Goal: Task Accomplishment & Management: Complete application form

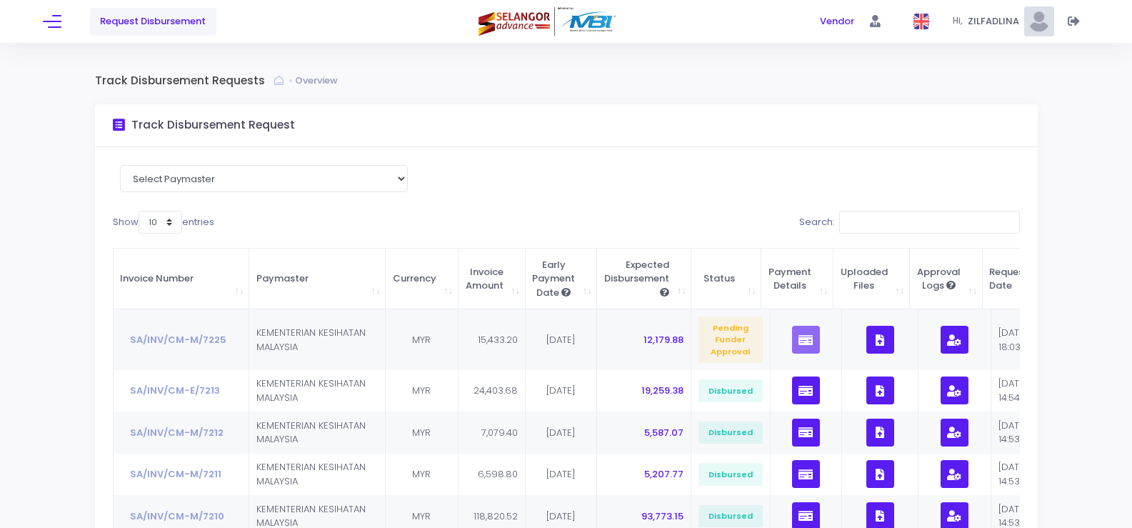
scroll to position [143, 0]
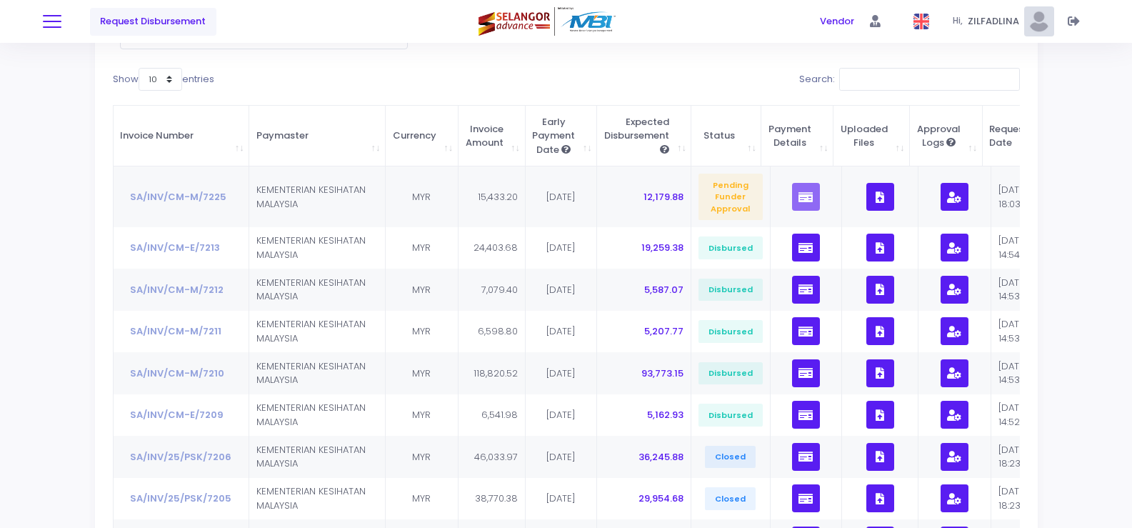
click at [51, 19] on button at bounding box center [52, 21] width 19 height 19
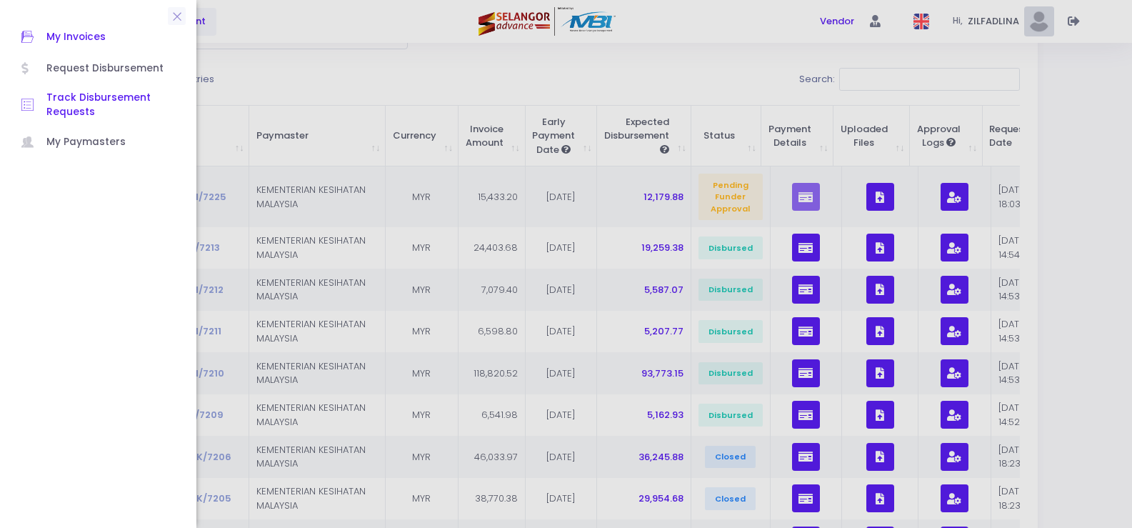
click at [61, 31] on span "My Invoices" at bounding box center [110, 37] width 129 height 19
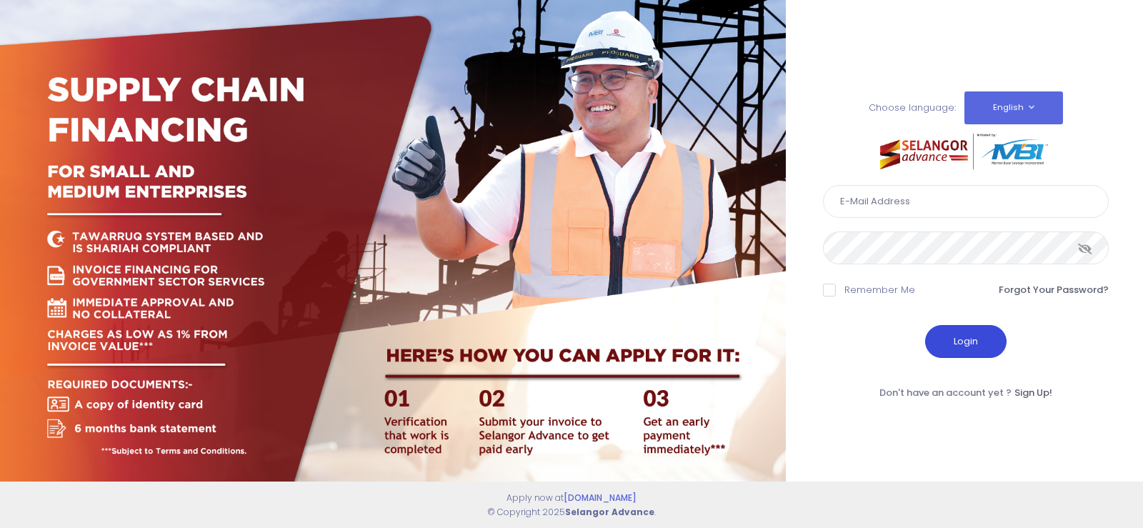
type input "[EMAIL_ADDRESS][DOMAIN_NAME]"
click at [966, 342] on button "Login" at bounding box center [965, 341] width 81 height 33
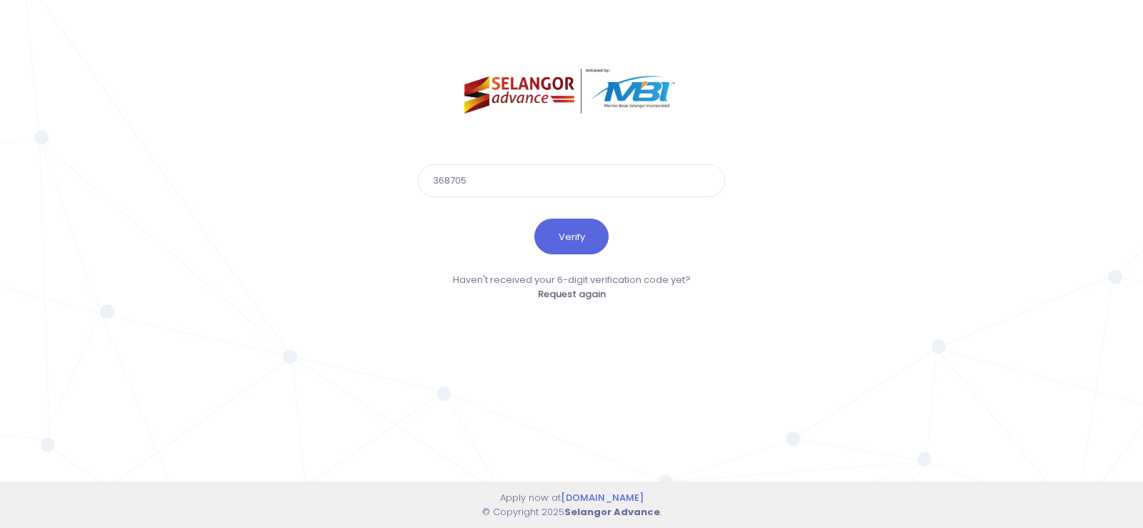
click at [534, 219] on button "Verify" at bounding box center [571, 237] width 74 height 36
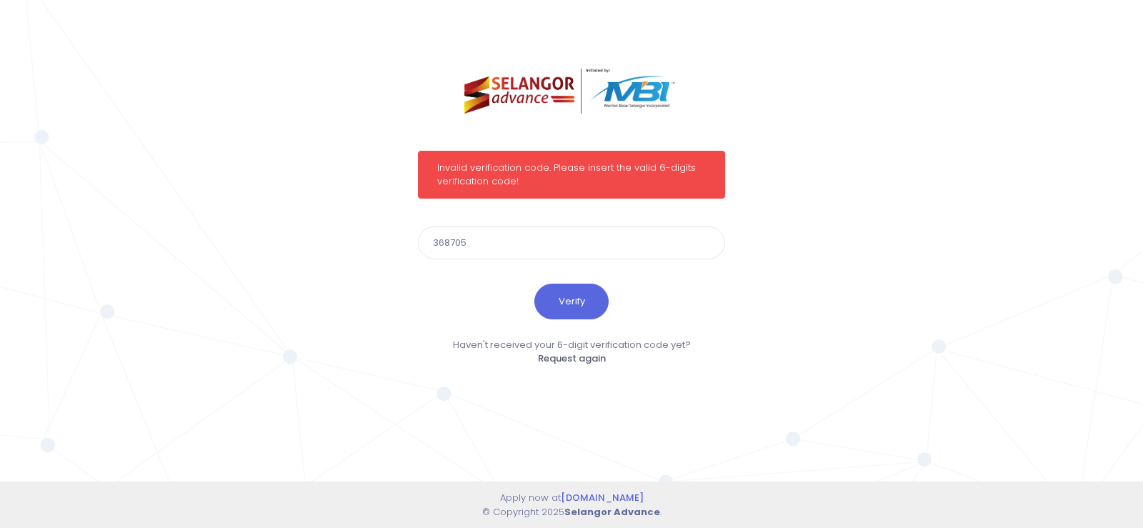
drag, startPoint x: 482, startPoint y: 244, endPoint x: 339, endPoint y: 225, distance: 144.2
click at [339, 225] on div "Invalid verification code. Please insert the valid 6-digits verification code! …" at bounding box center [571, 264] width 1143 height 528
type input "268285"
click at [534, 284] on button "Verify" at bounding box center [571, 302] width 74 height 36
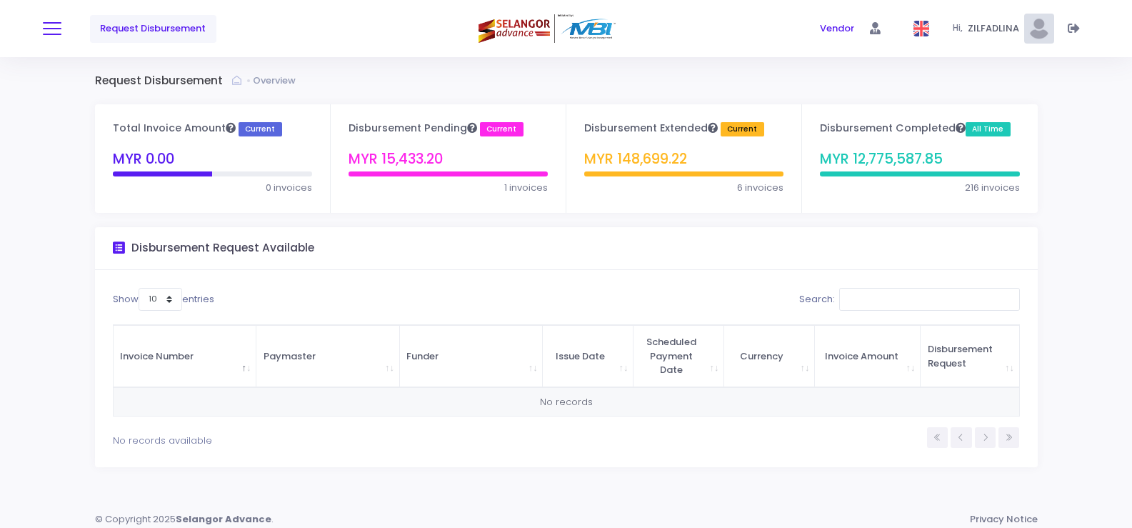
click at [51, 33] on button at bounding box center [52, 28] width 19 height 19
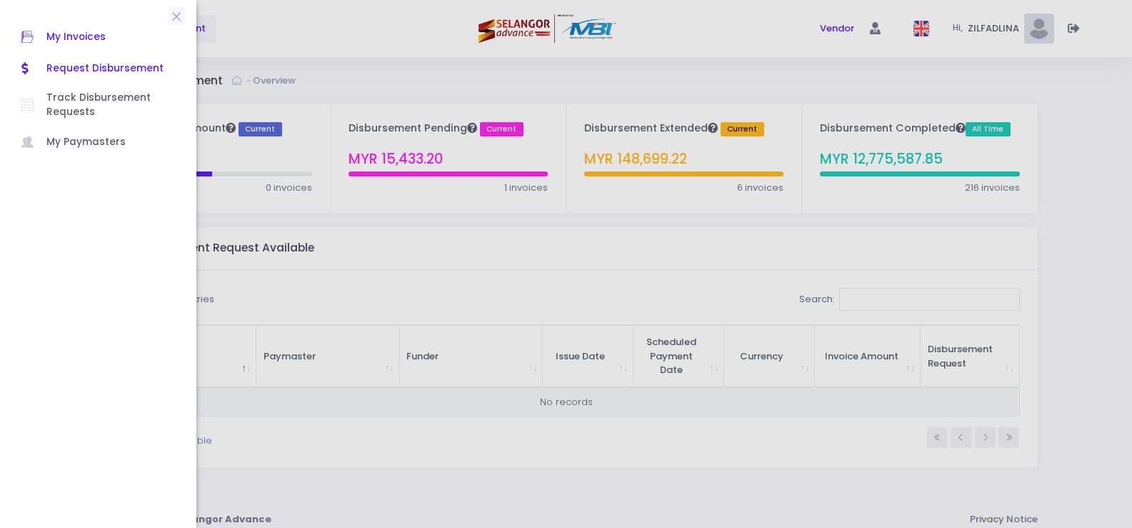
click at [71, 39] on span "My Invoices" at bounding box center [110, 37] width 129 height 19
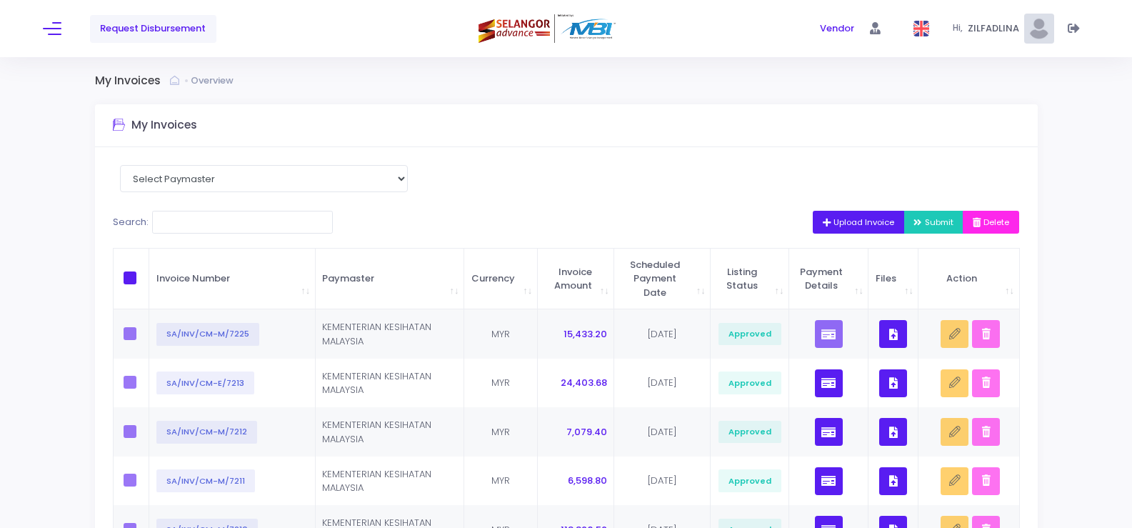
click at [835, 224] on span "Upload Invoice" at bounding box center [859, 221] width 72 height 11
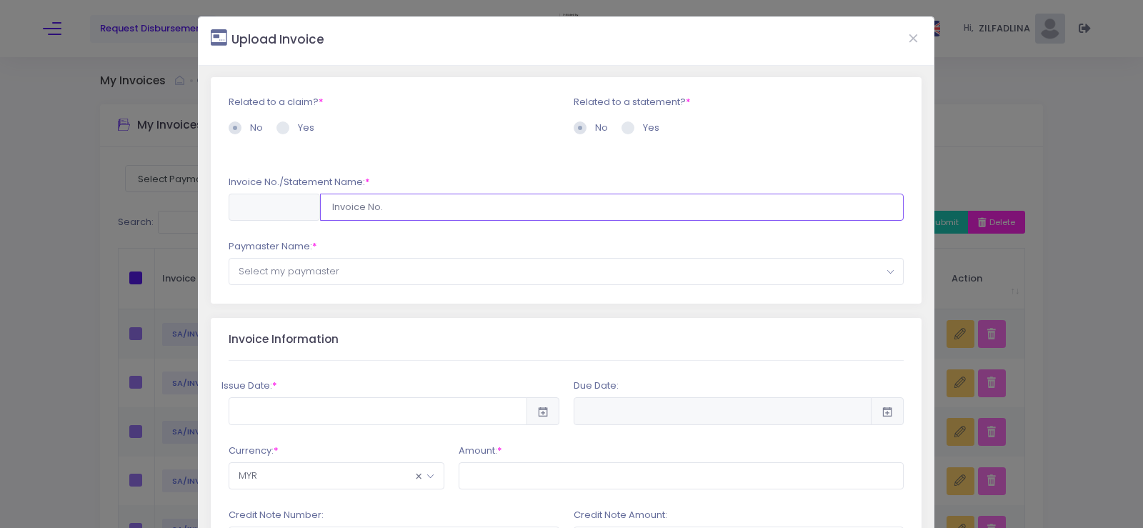
click at [368, 212] on input "text" at bounding box center [612, 207] width 584 height 27
type input "SA/INV/25/PSK/7224"
click at [409, 273] on span "Select my paymaster" at bounding box center [566, 272] width 674 height 26
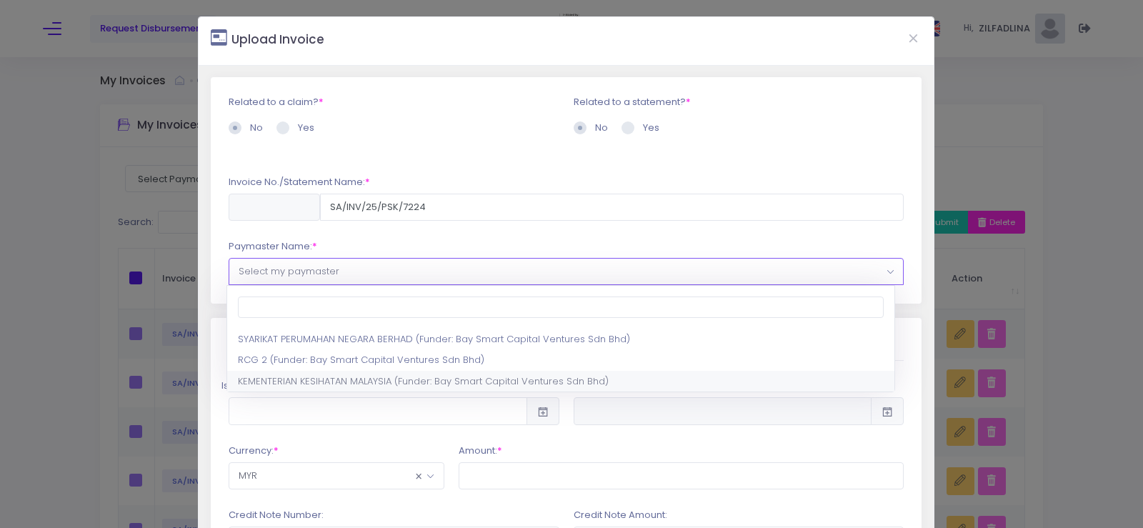
select select "1297,1444,180"
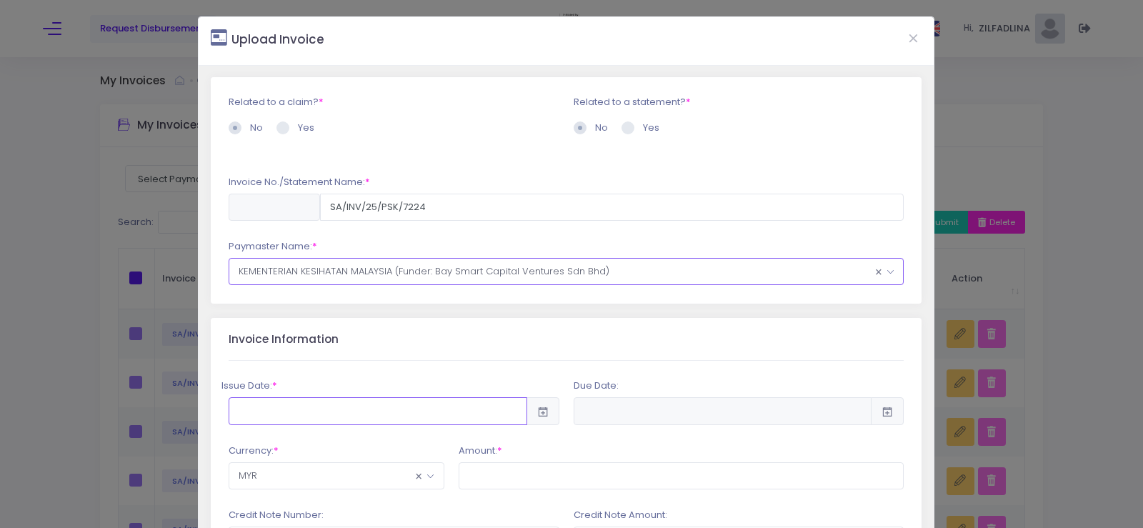
click at [320, 409] on input "text" at bounding box center [378, 410] width 299 height 27
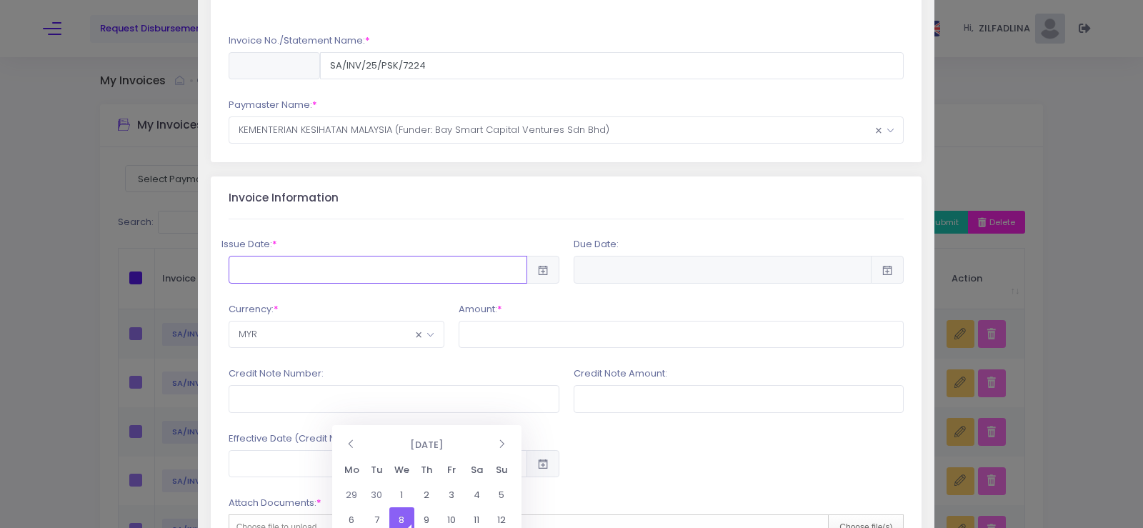
scroll to position [143, 0]
click at [407, 521] on td "8" at bounding box center [401, 519] width 25 height 25
type input "2025-10-08"
type input "2026-04-06"
click at [527, 344] on input "text" at bounding box center [682, 332] width 446 height 27
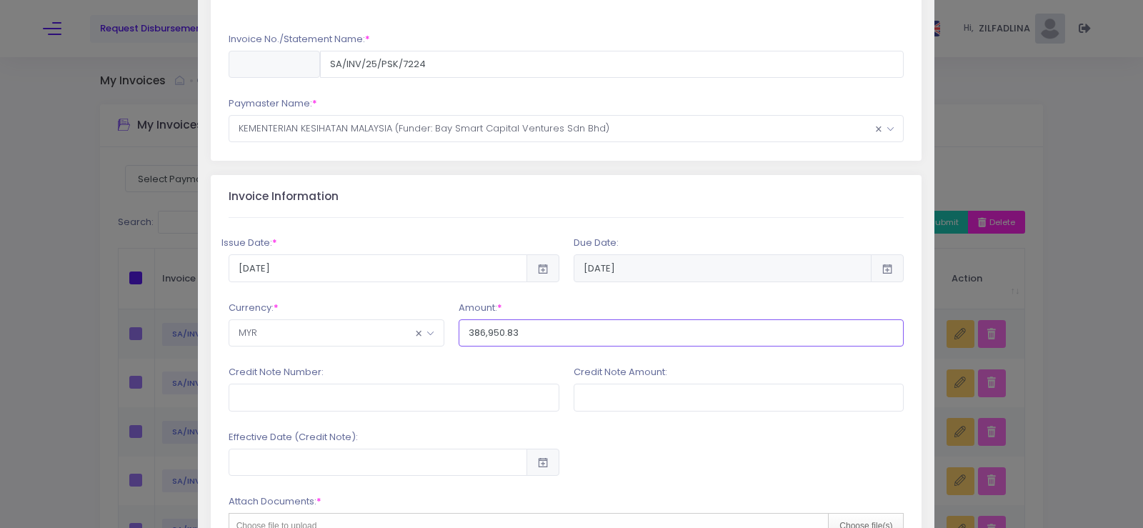
scroll to position [214, 0]
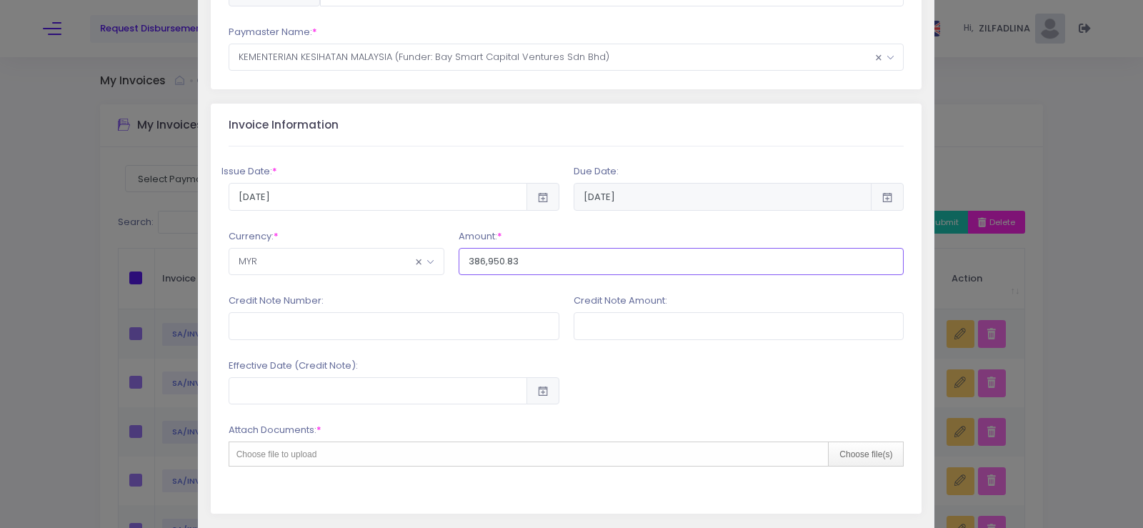
type input "386,950.83"
click at [414, 324] on input "text" at bounding box center [394, 325] width 331 height 27
type input "PSK/2025/CN-064"
click at [629, 322] on input "text" at bounding box center [739, 325] width 331 height 27
type input "7,423.15"
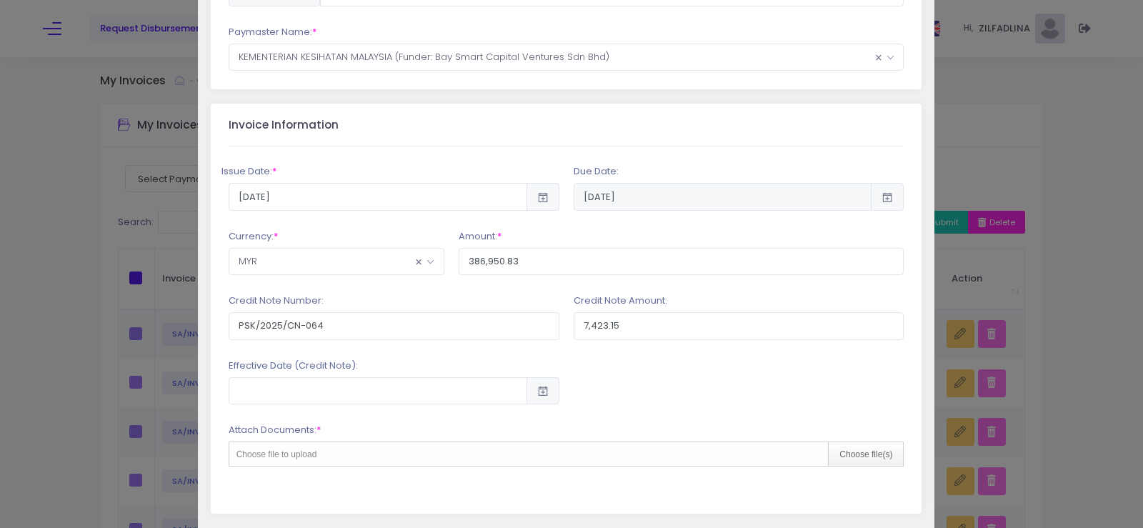
click at [873, 467] on div "Attach Documents: * Choose file to upload Choose file(s)" at bounding box center [567, 450] width 676 height 54
click at [875, 456] on div "Choose file(s)" at bounding box center [865, 454] width 75 height 24
type input "C:\fakepath\INV 7224_PKD KUANTAN_SEP25.pdf"
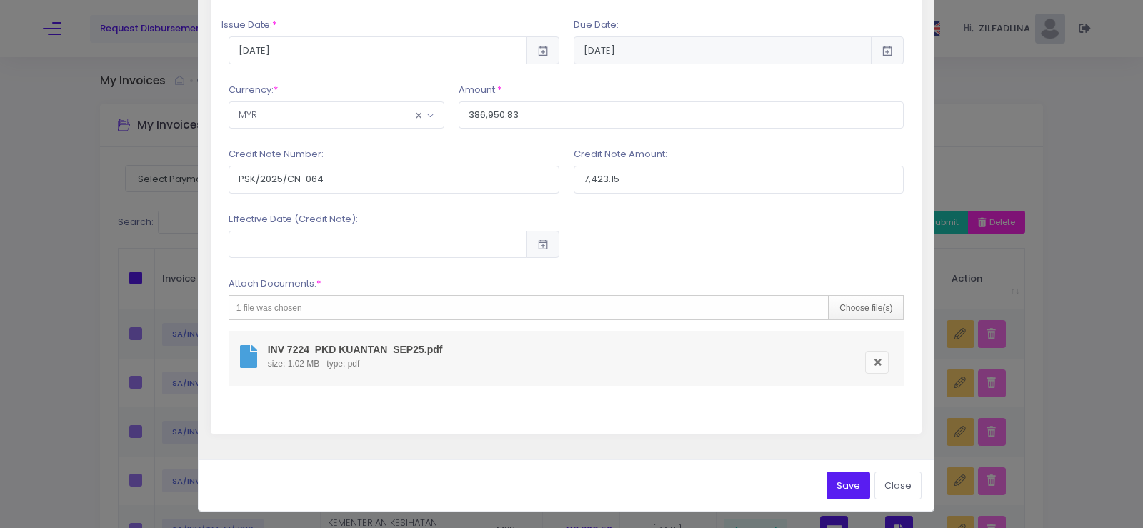
click at [842, 492] on button "Save" at bounding box center [849, 485] width 44 height 27
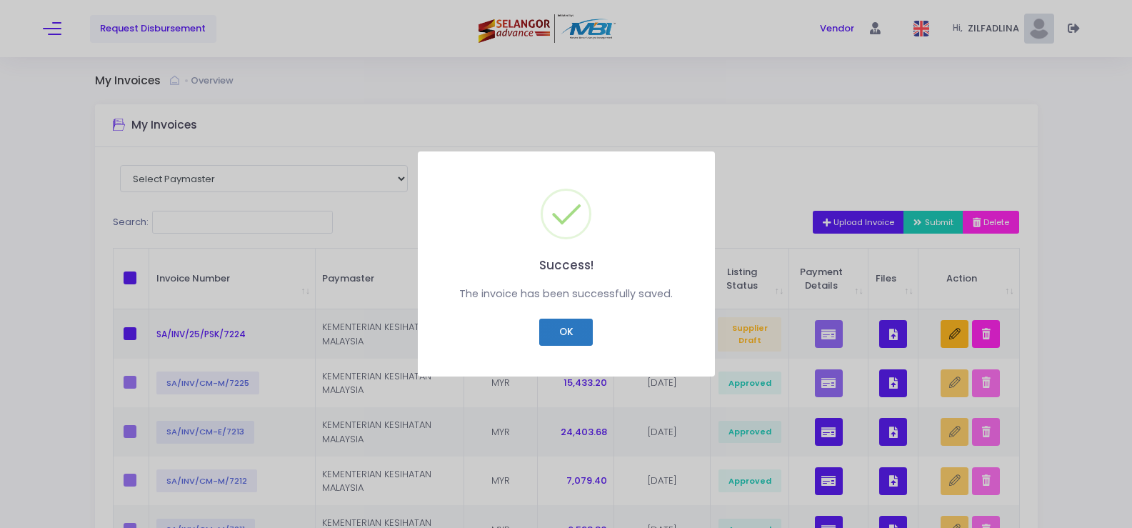
click at [573, 333] on button "OK" at bounding box center [566, 332] width 54 height 27
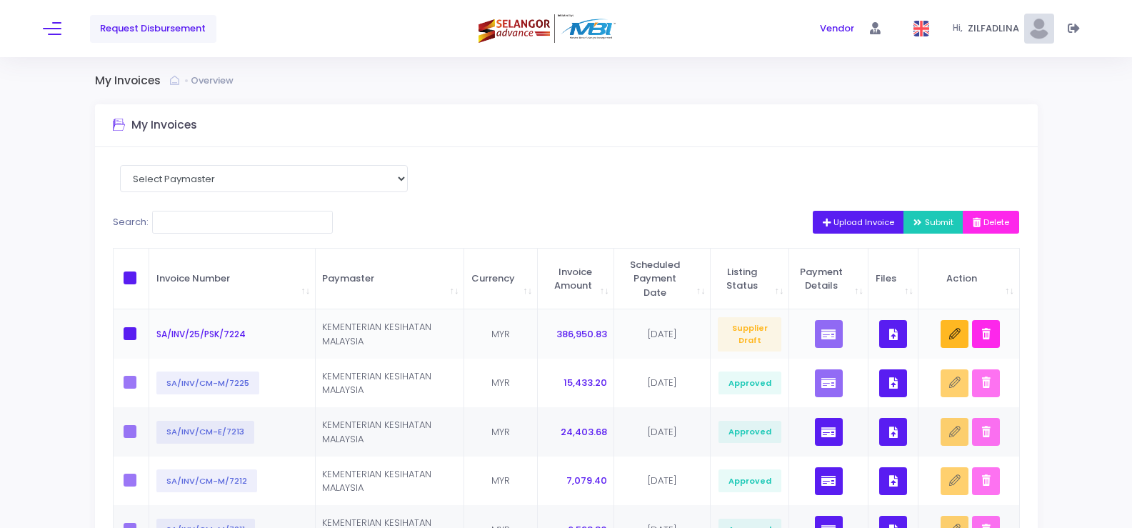
click at [892, 334] on icon "button" at bounding box center [894, 334] width 9 height 0
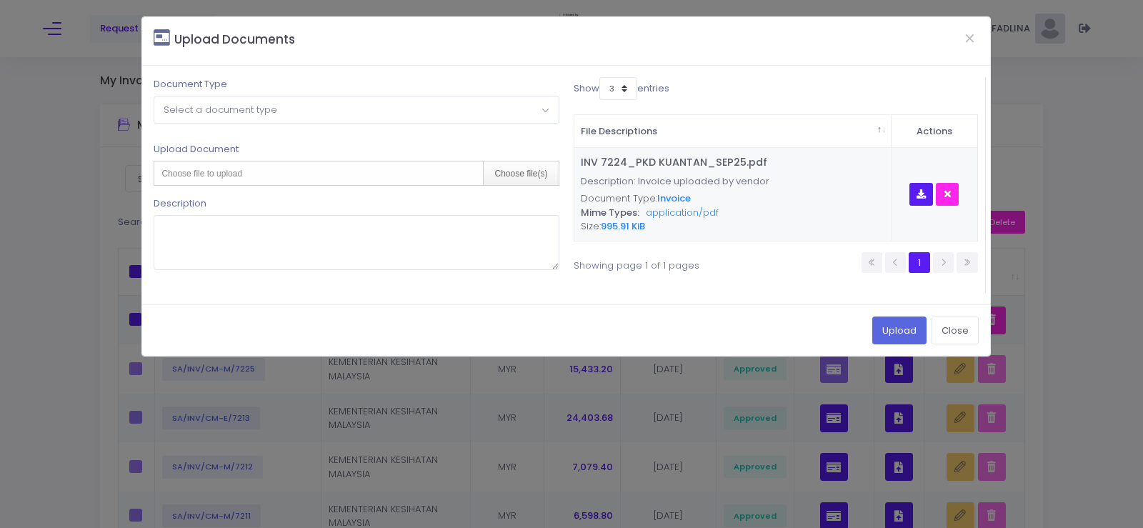
click at [254, 111] on span "Select a document type" at bounding box center [221, 110] width 114 height 14
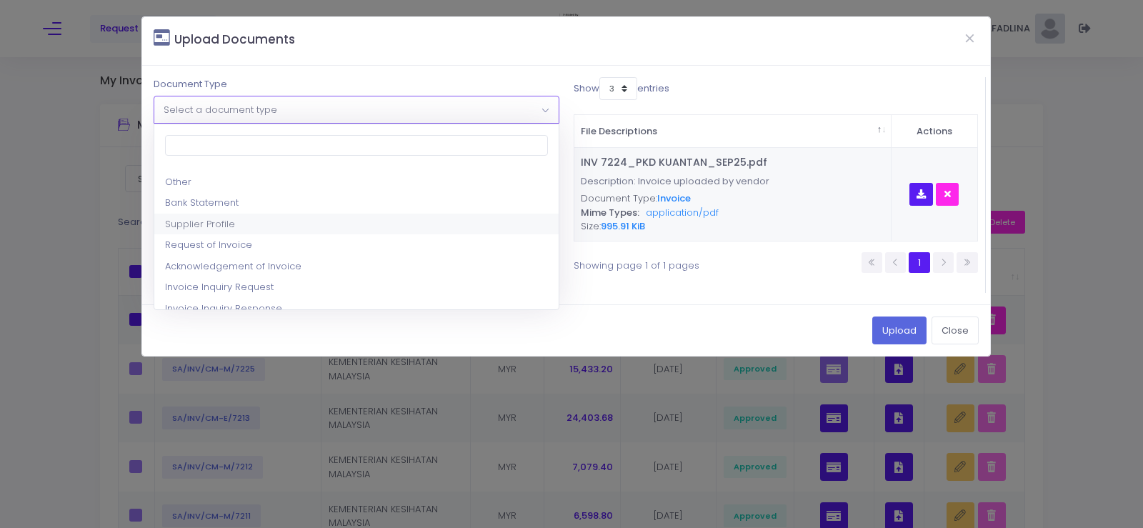
scroll to position [0, 0]
select select "2"
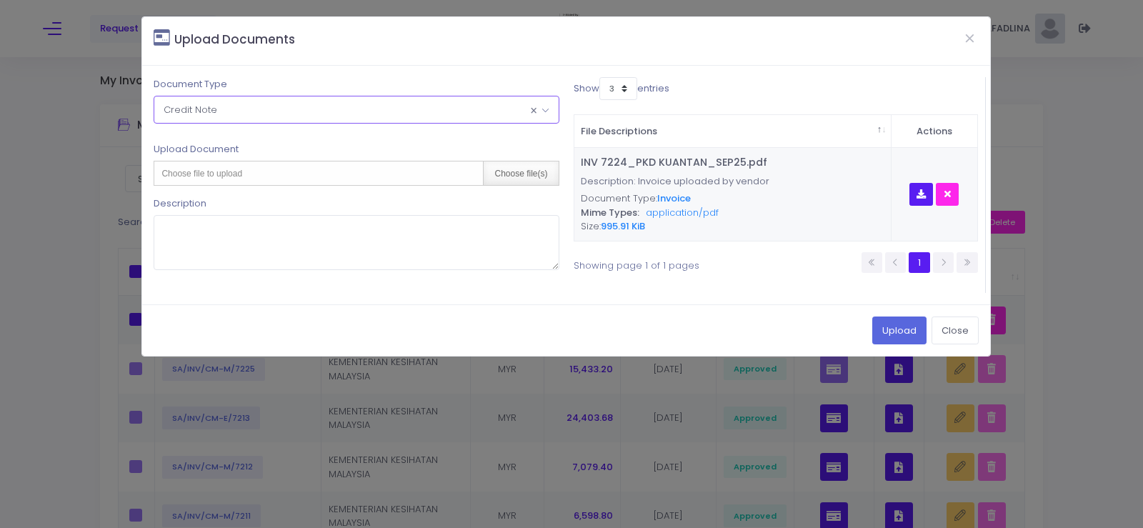
click at [508, 176] on div "Choose file(s)" at bounding box center [520, 173] width 75 height 24
type input "C:\fakepath\CN 064_PKD KUANTAN_SEP25.pdf"
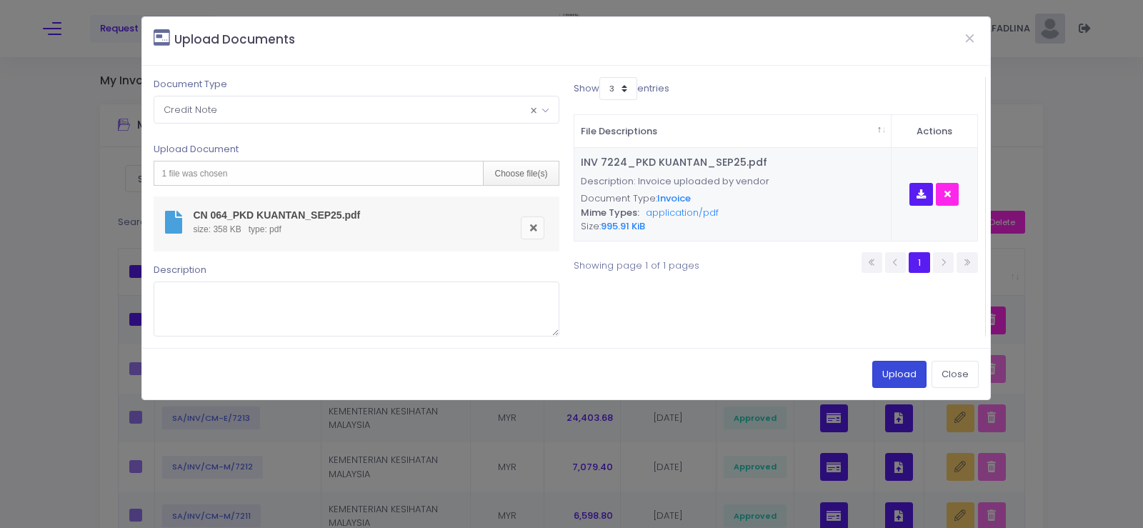
click at [894, 377] on button "Upload" at bounding box center [899, 374] width 54 height 27
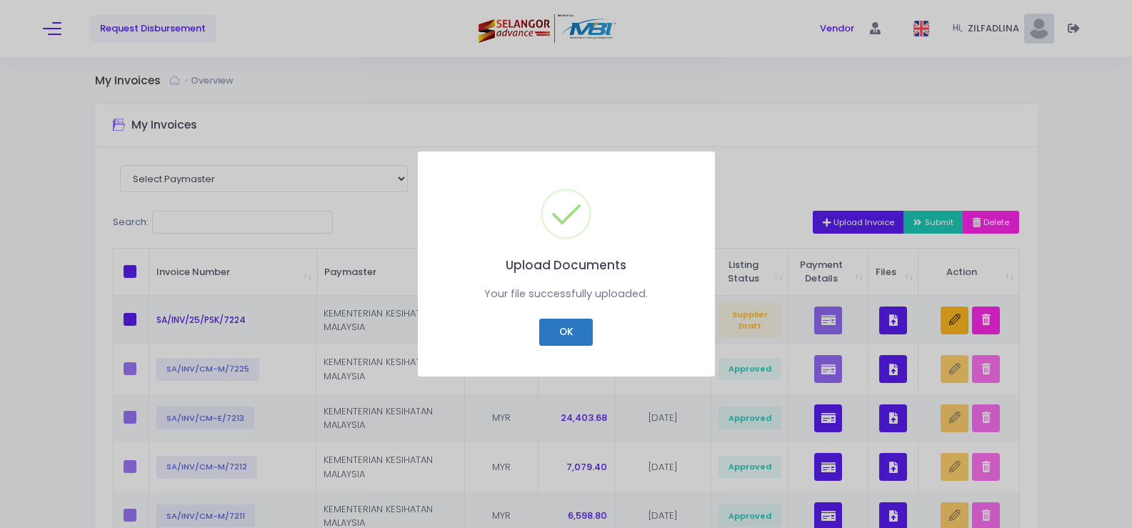
click at [567, 337] on button "OK" at bounding box center [566, 332] width 54 height 27
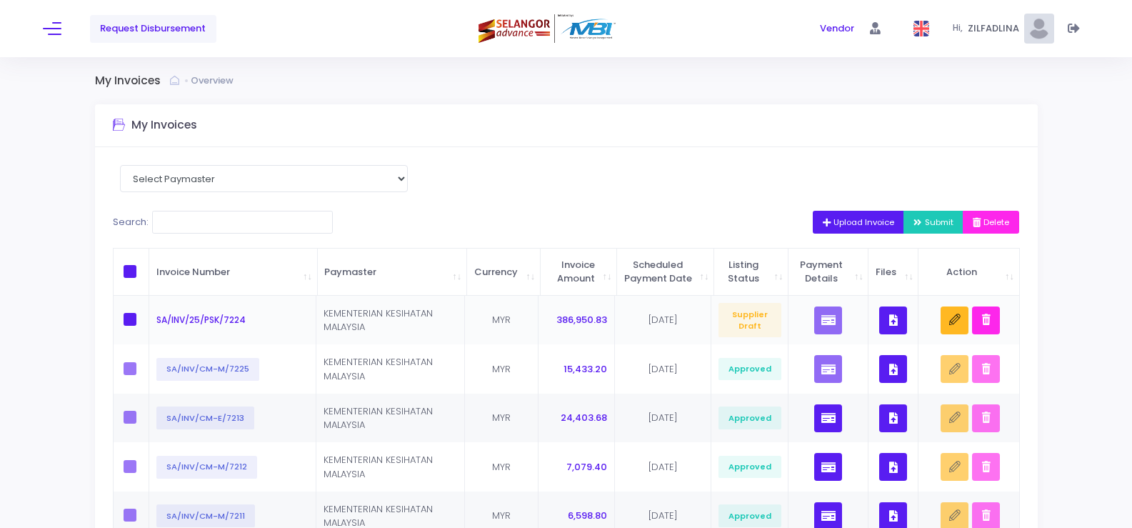
click at [895, 320] on icon "button" at bounding box center [894, 320] width 9 height 0
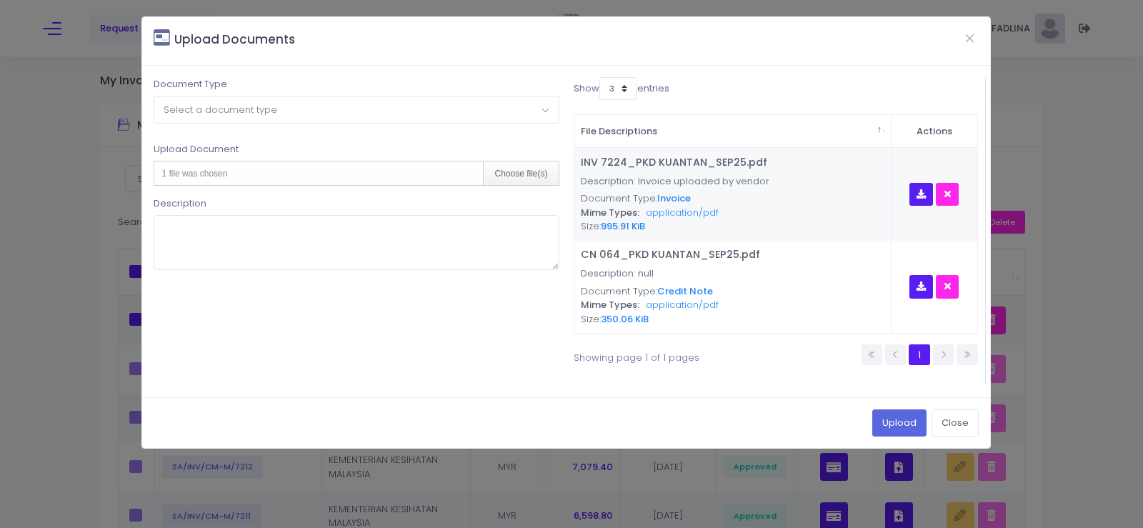
click at [182, 114] on span "Select a document type" at bounding box center [221, 110] width 114 height 14
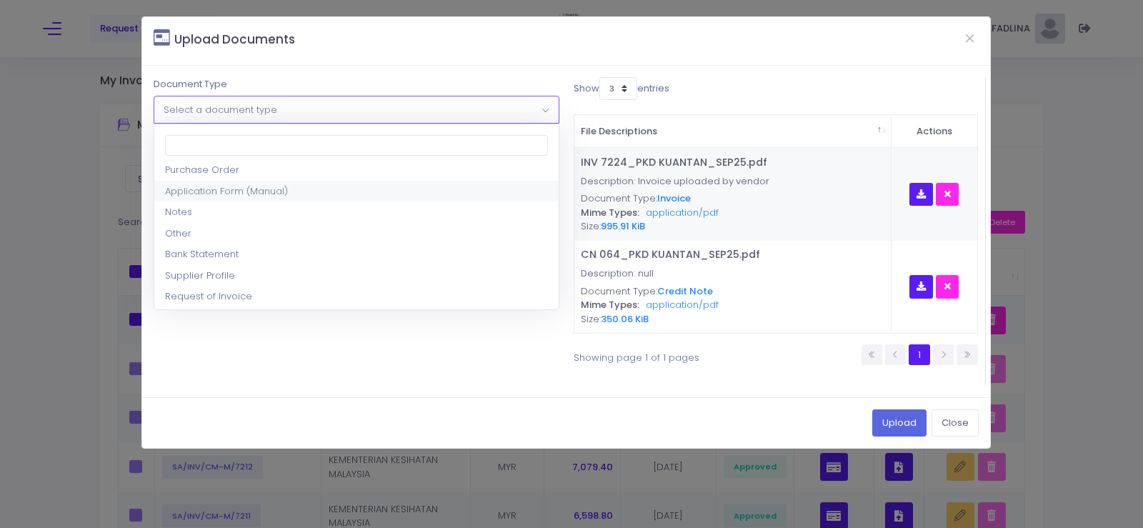
scroll to position [143, 0]
select select "8"
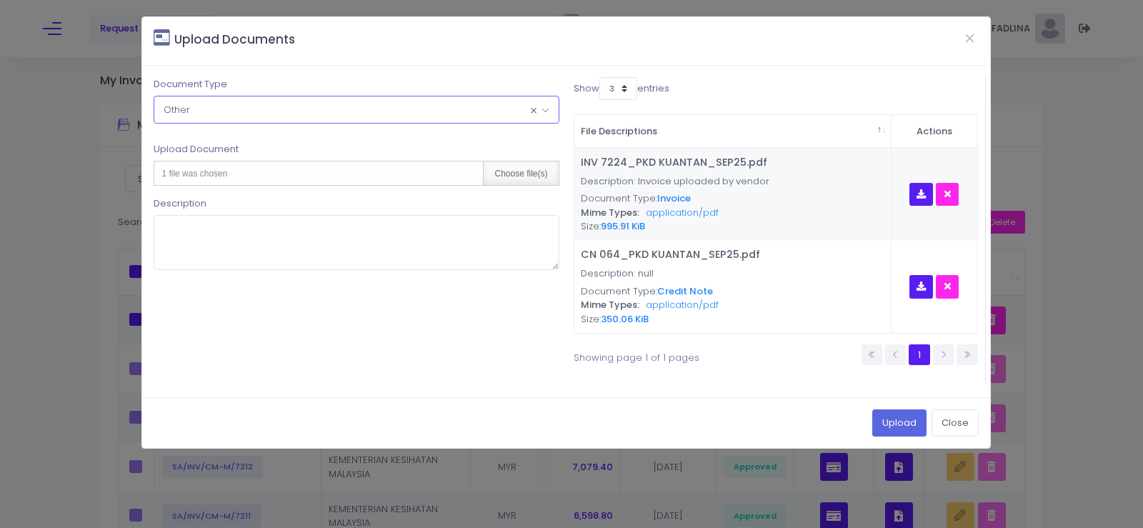
click at [534, 176] on div "Choose file(s)" at bounding box center [520, 173] width 75 height 24
type input "C:\fakepath\DN 061_PKD KUANTAN_SEP25.pdf"
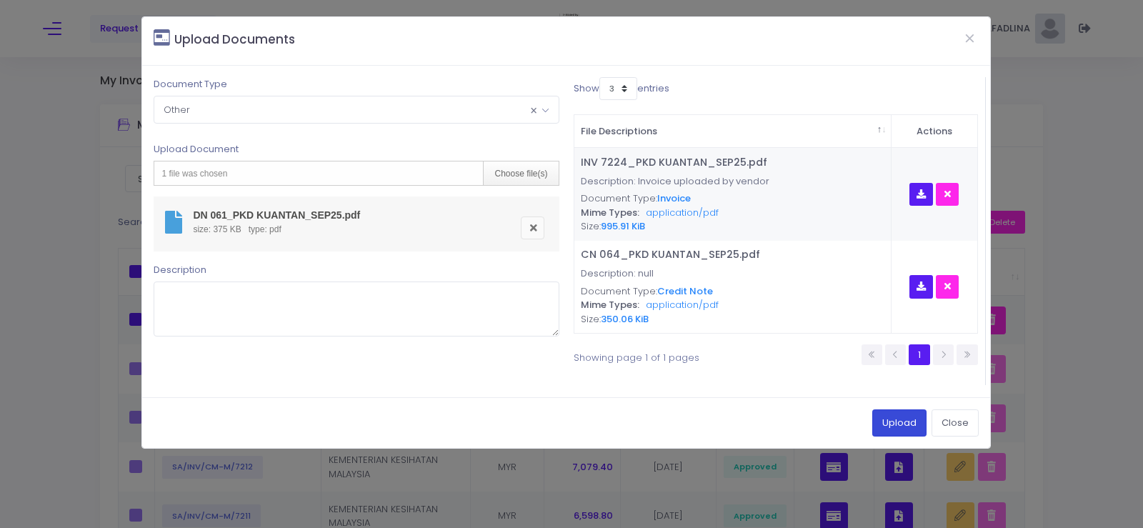
click at [909, 425] on button "Upload" at bounding box center [899, 422] width 54 height 27
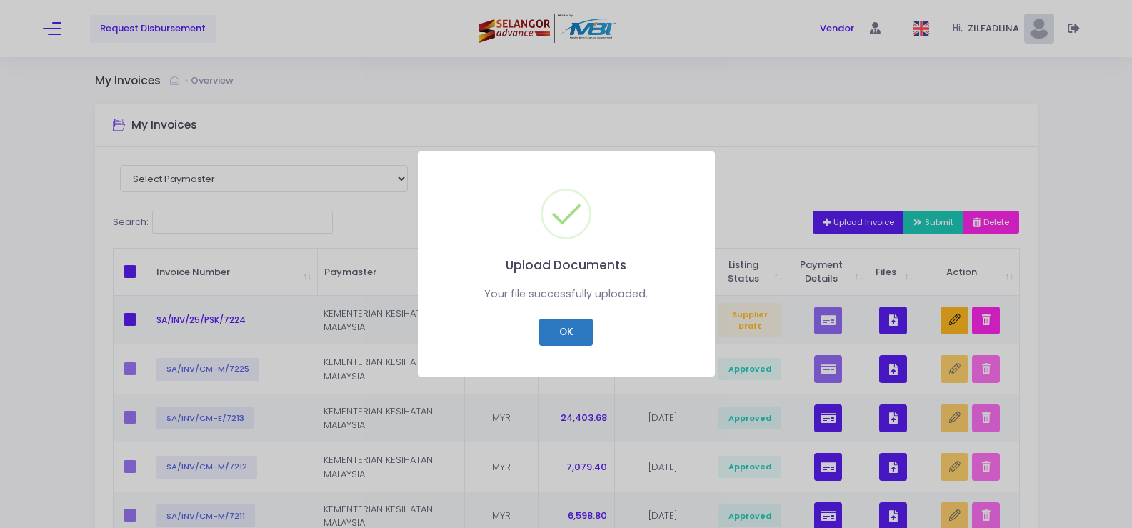
click at [559, 332] on button "OK" at bounding box center [566, 332] width 54 height 27
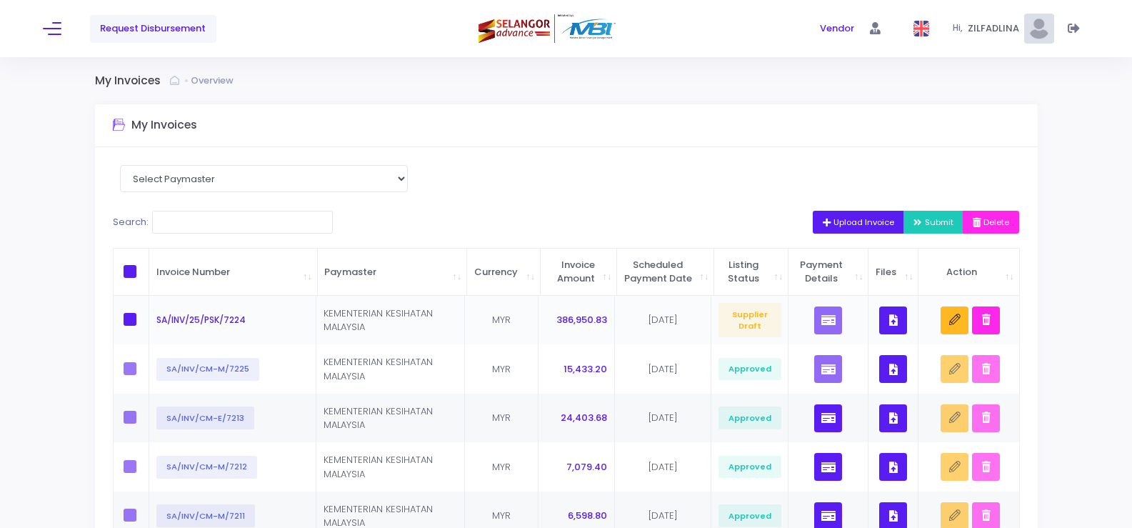
click at [897, 320] on icon "button" at bounding box center [894, 320] width 9 height 0
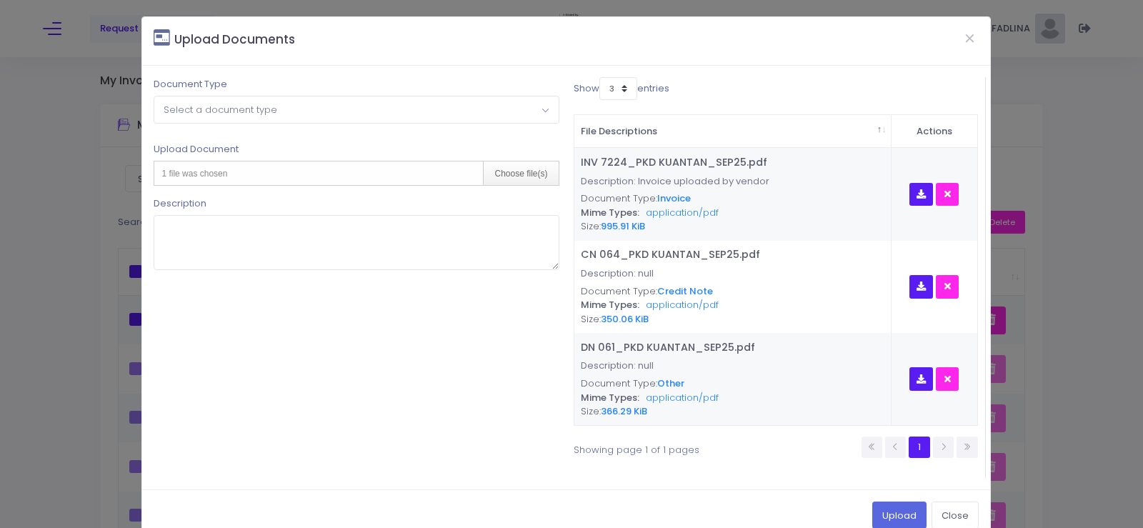
click at [352, 101] on span "Select a document type" at bounding box center [356, 109] width 404 height 26
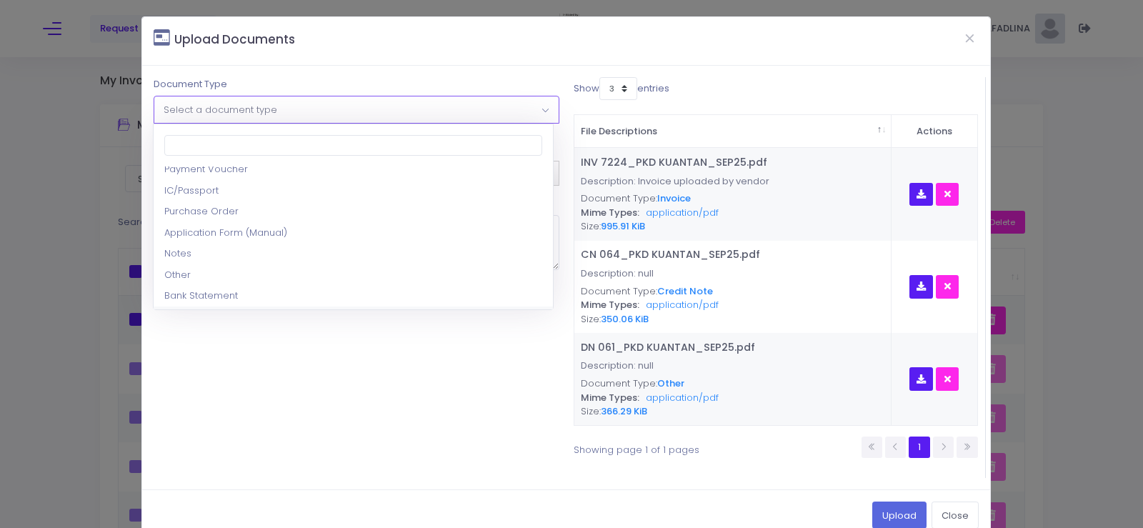
scroll to position [71, 0]
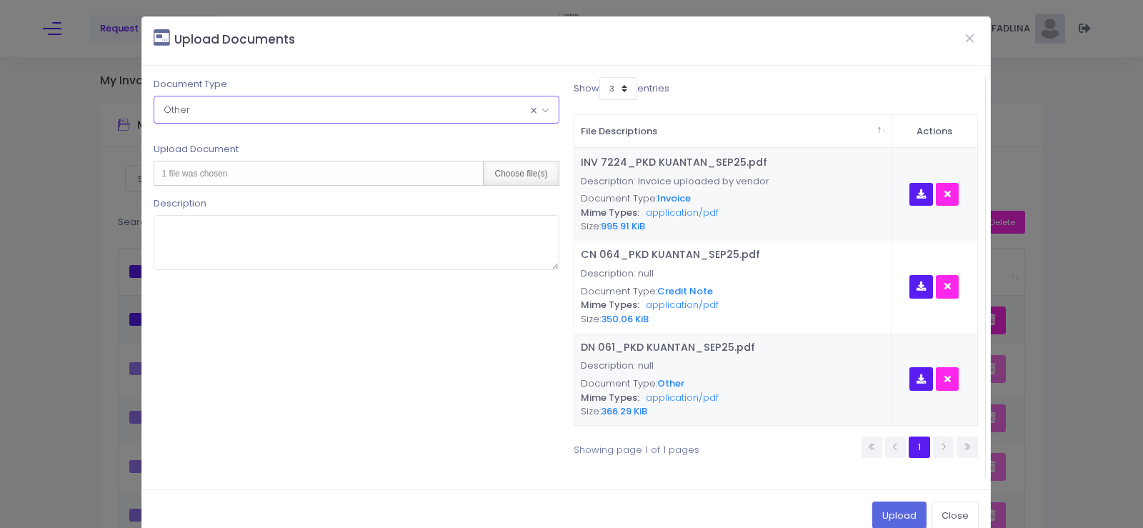
click at [514, 180] on div "Choose file(s)" at bounding box center [520, 173] width 75 height 24
type input "C:\fakepath\PAR AUG 25 KK BALOK.pdf"
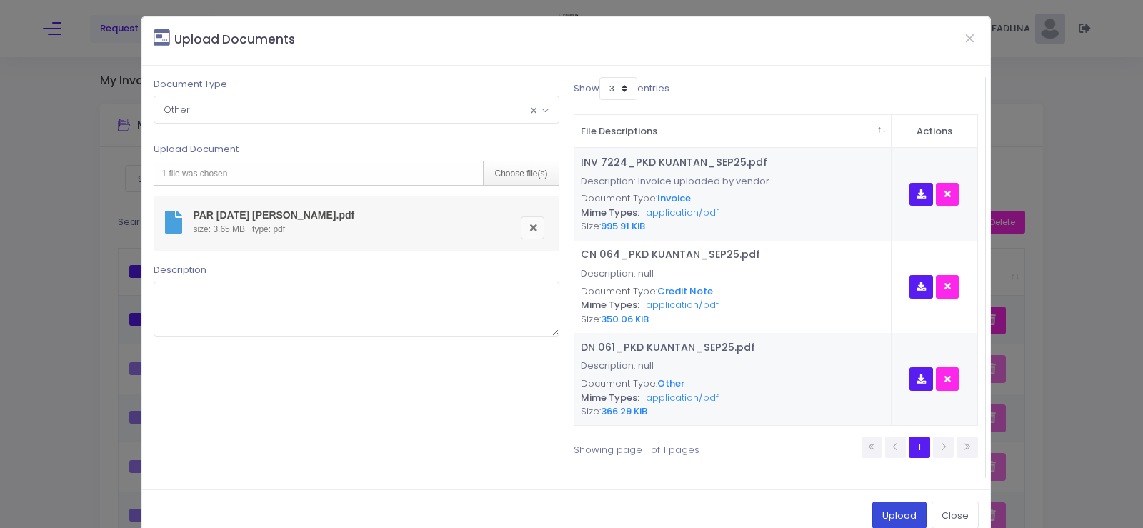
click at [898, 513] on button "Upload" at bounding box center [899, 515] width 54 height 27
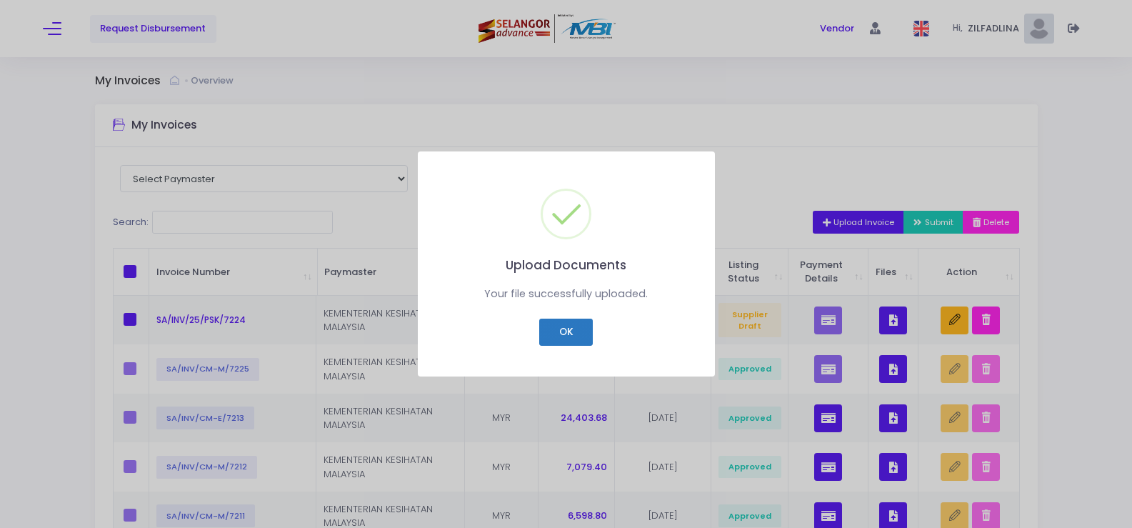
click at [571, 323] on button "OK" at bounding box center [566, 332] width 54 height 27
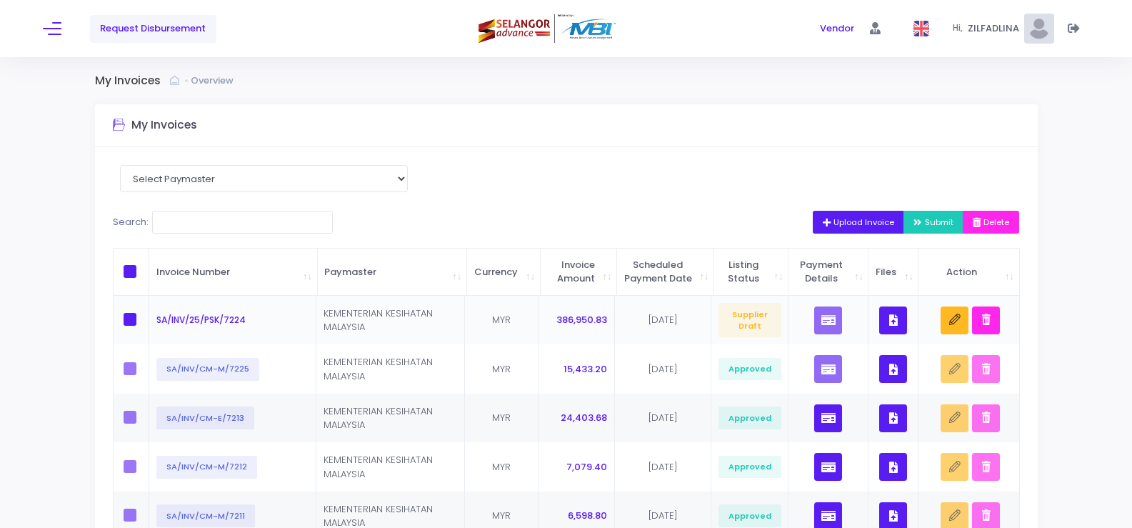
click at [895, 320] on icon "button" at bounding box center [894, 320] width 9 height 0
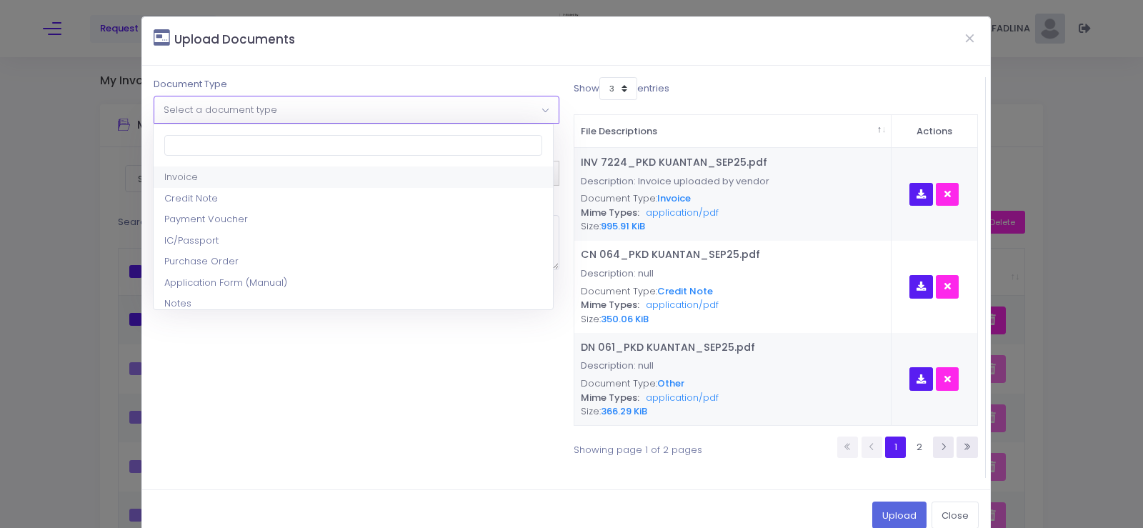
click at [211, 109] on span "Select a document type" at bounding box center [221, 110] width 114 height 14
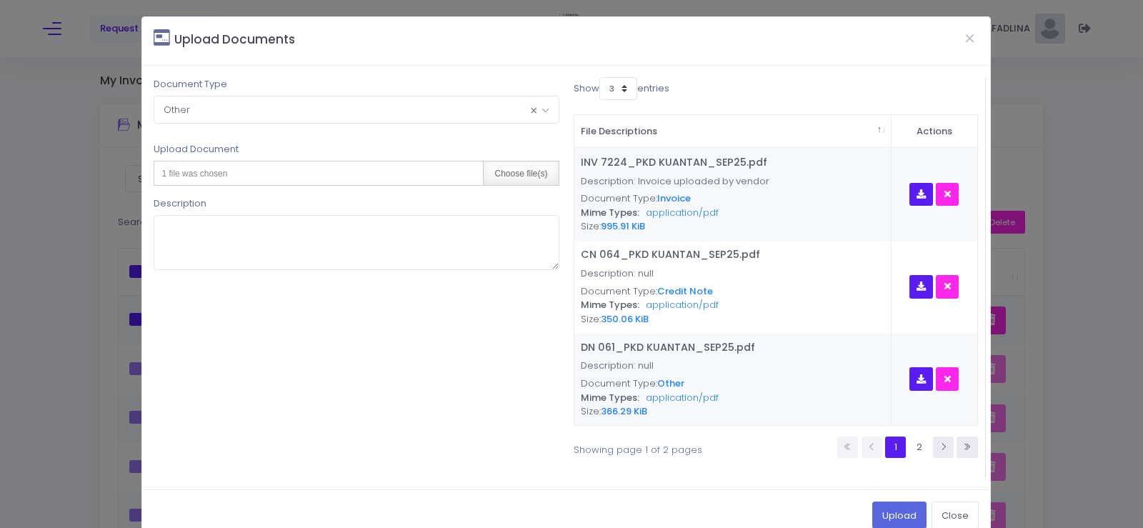
click at [512, 174] on div "Choose file(s)" at bounding box center [520, 173] width 75 height 24
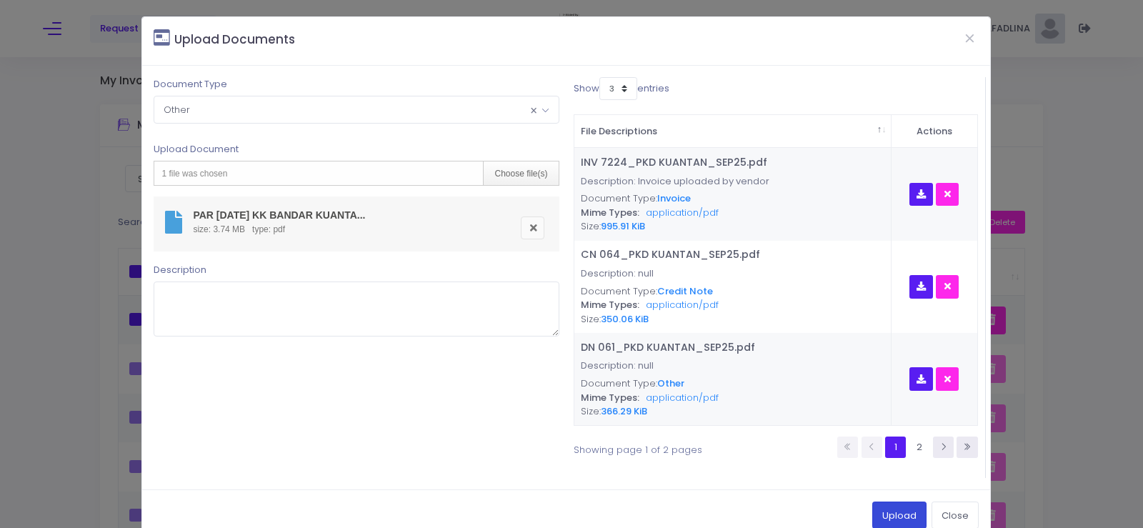
click at [884, 516] on button "Upload" at bounding box center [899, 515] width 54 height 27
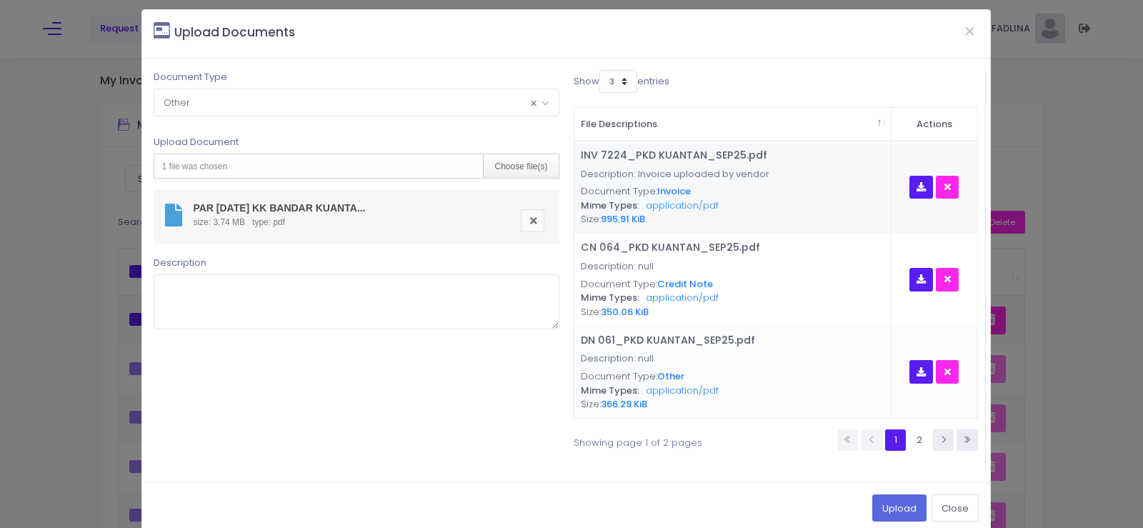
scroll to position [29, 0]
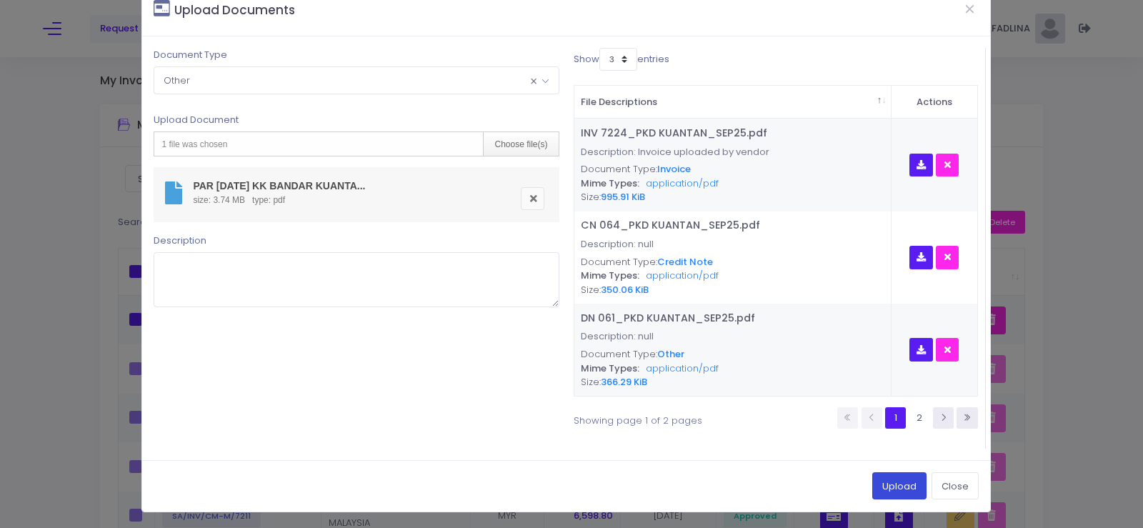
click at [872, 486] on button "Upload" at bounding box center [899, 485] width 54 height 27
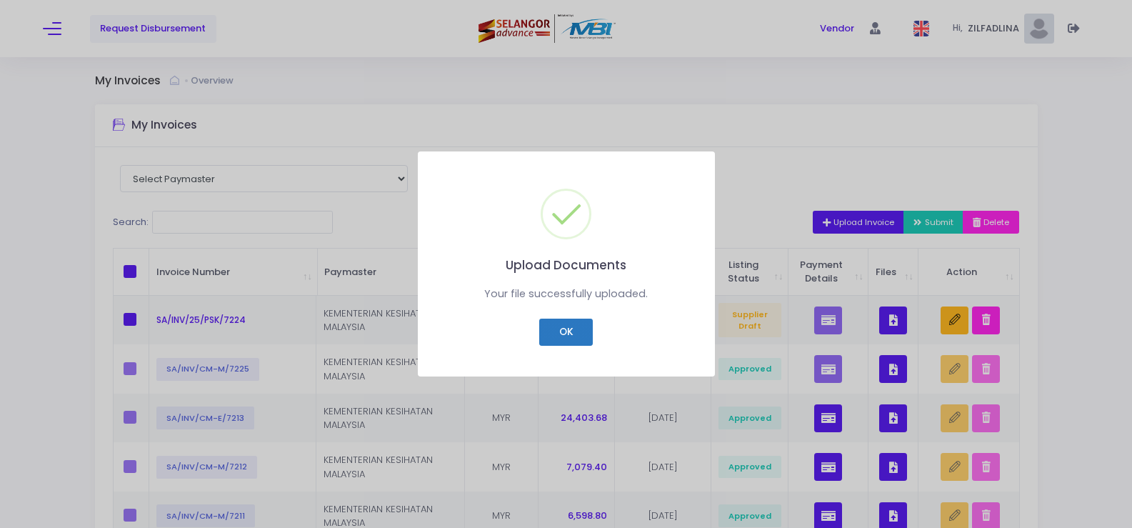
click at [559, 329] on button "OK" at bounding box center [566, 332] width 54 height 27
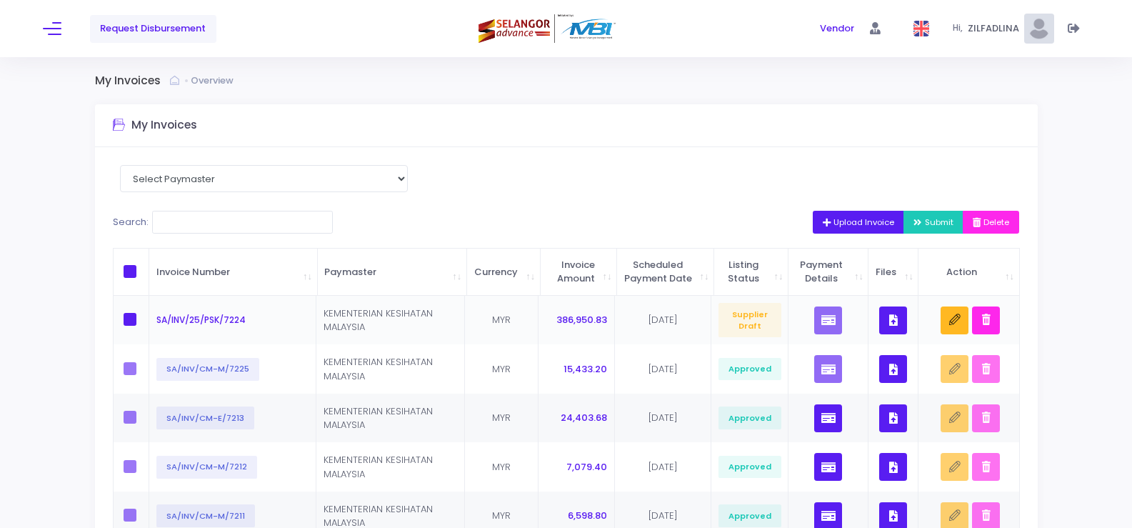
click at [899, 333] on button "button" at bounding box center [894, 321] width 28 height 28
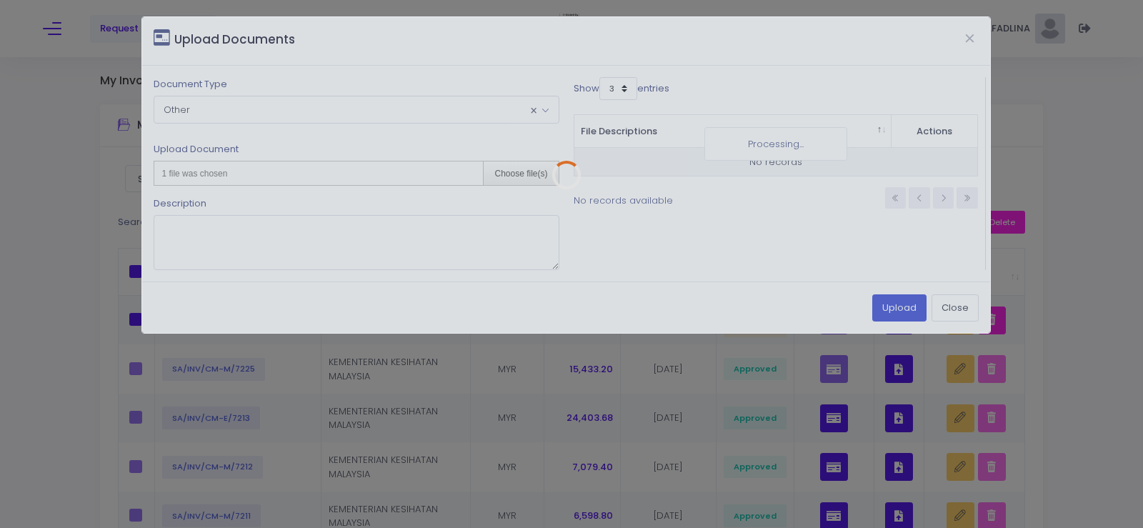
scroll to position [0, 0]
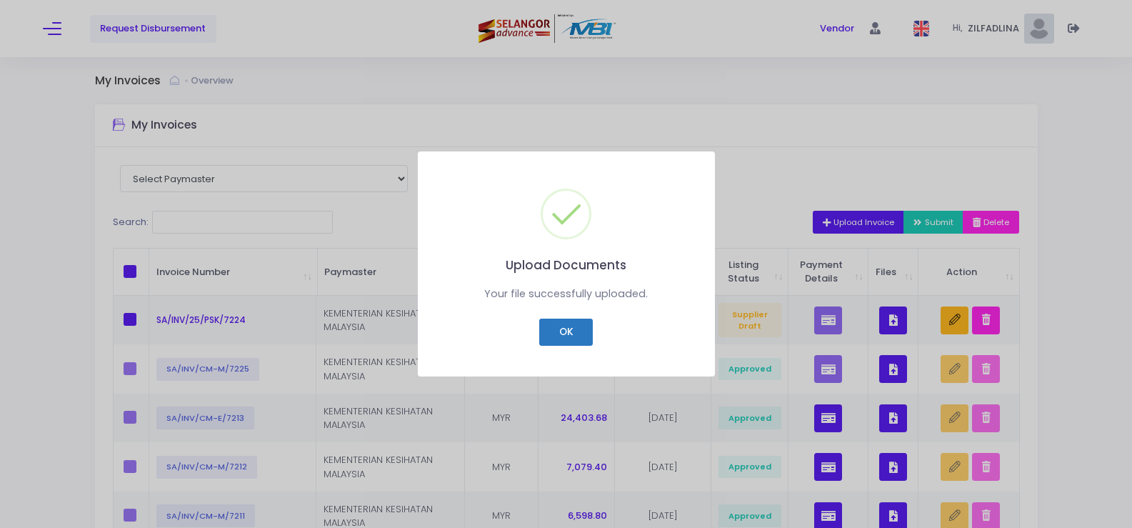
click at [557, 330] on button "OK" at bounding box center [566, 332] width 54 height 27
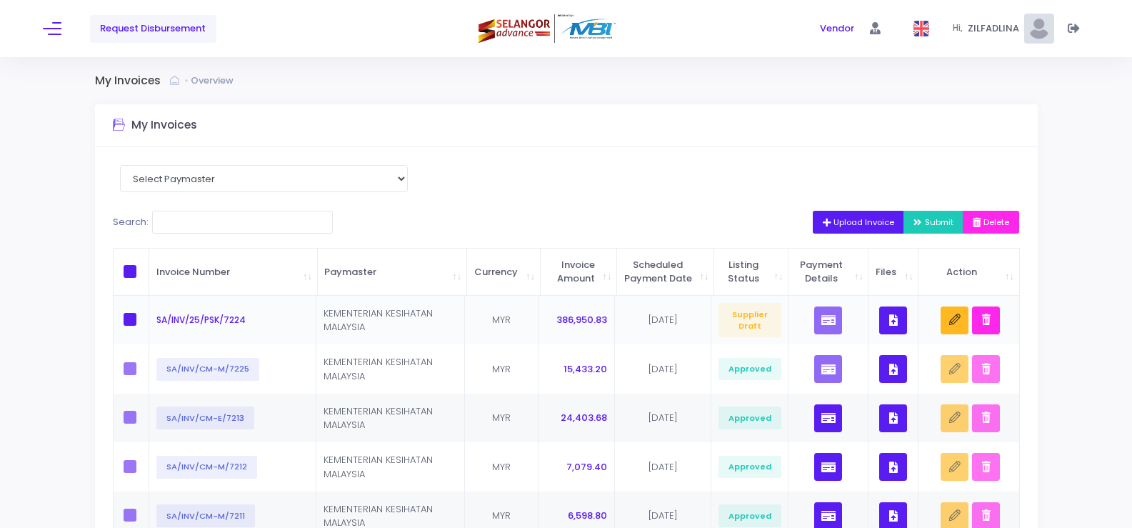
click at [891, 320] on icon "button" at bounding box center [894, 320] width 9 height 0
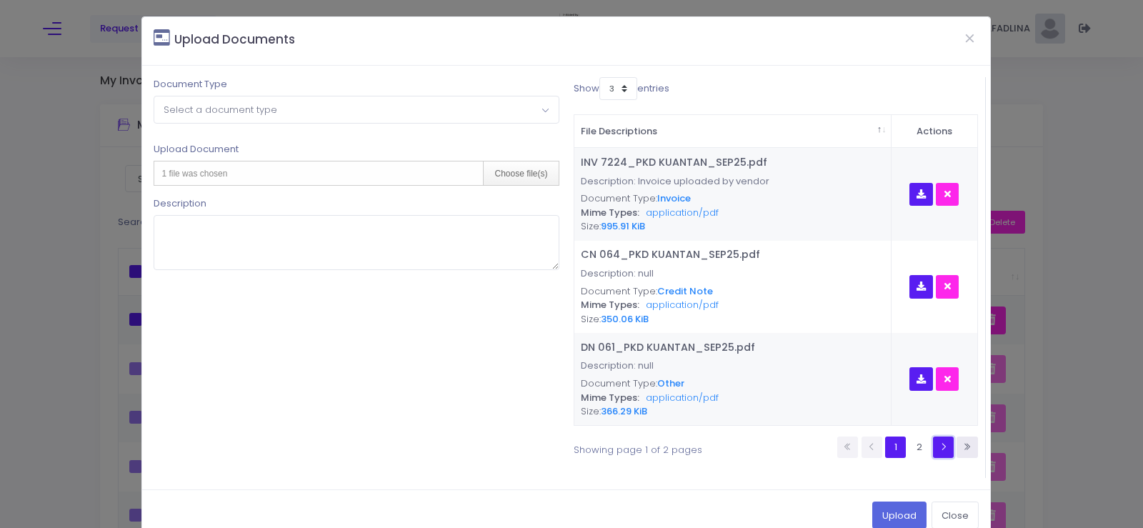
click at [939, 444] on icon at bounding box center [943, 446] width 9 height 9
click at [947, 376] on button "button" at bounding box center [948, 379] width 24 height 24
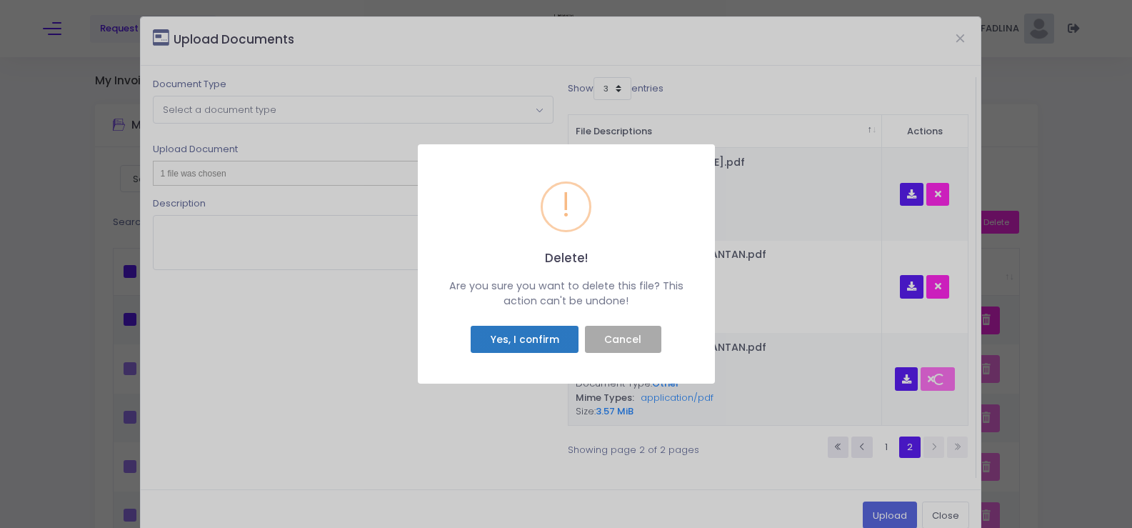
click at [497, 339] on button "Yes, I confirm" at bounding box center [525, 339] width 108 height 27
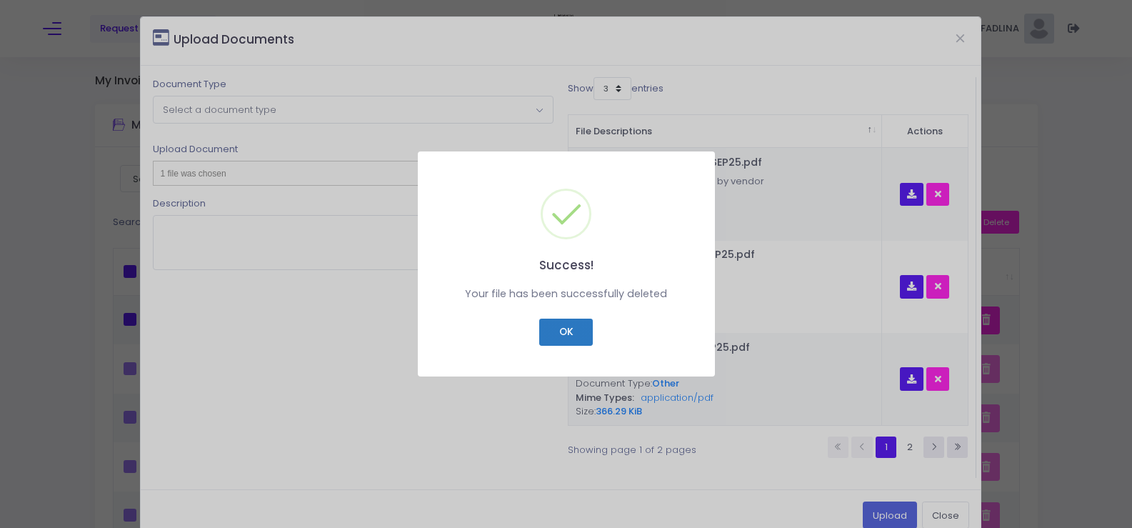
click at [582, 329] on button "OK" at bounding box center [566, 332] width 54 height 27
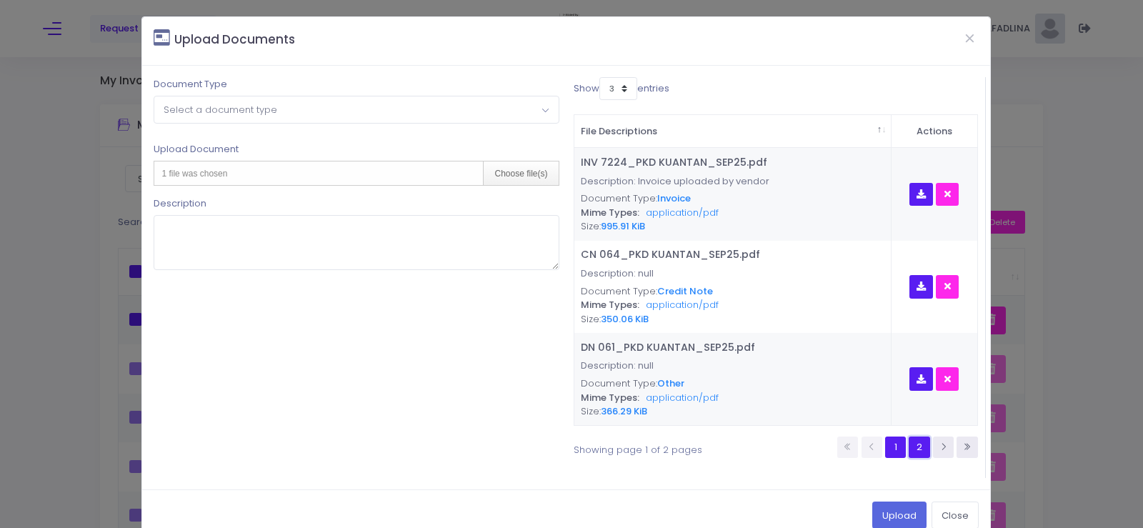
click at [914, 444] on link "2" at bounding box center [919, 447] width 21 height 21
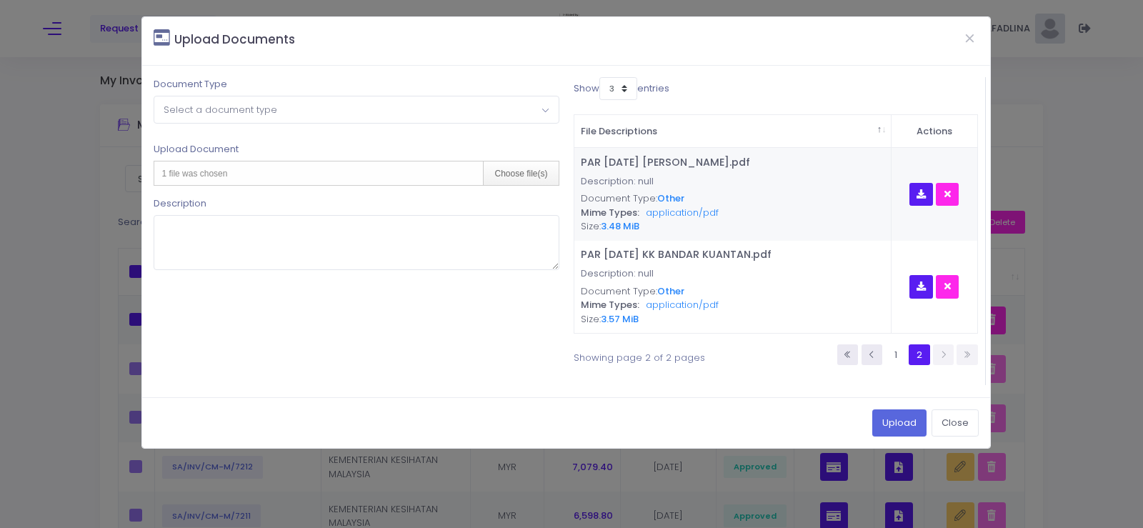
click at [236, 111] on span "Select a document type" at bounding box center [221, 110] width 114 height 14
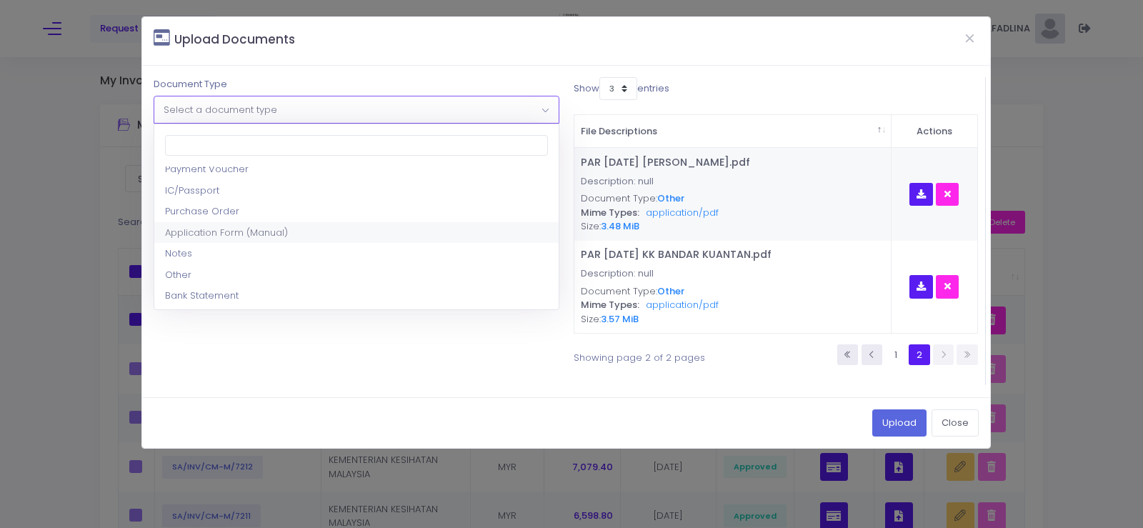
scroll to position [71, 0]
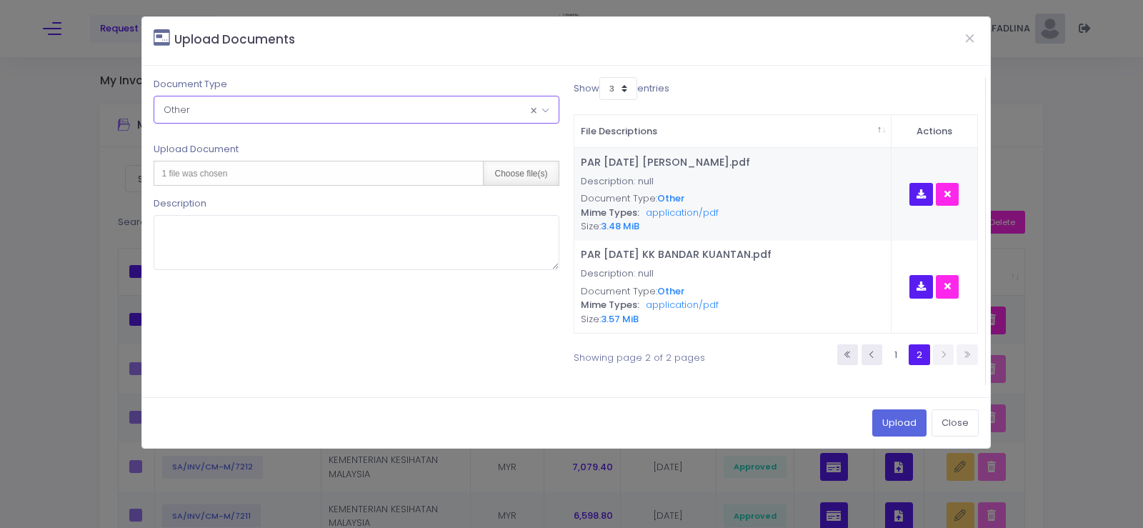
click at [545, 181] on div "Choose file(s)" at bounding box center [520, 173] width 75 height 24
type input "C:\fakepath\PAR AUG 25 KK BESERAH.pdf"
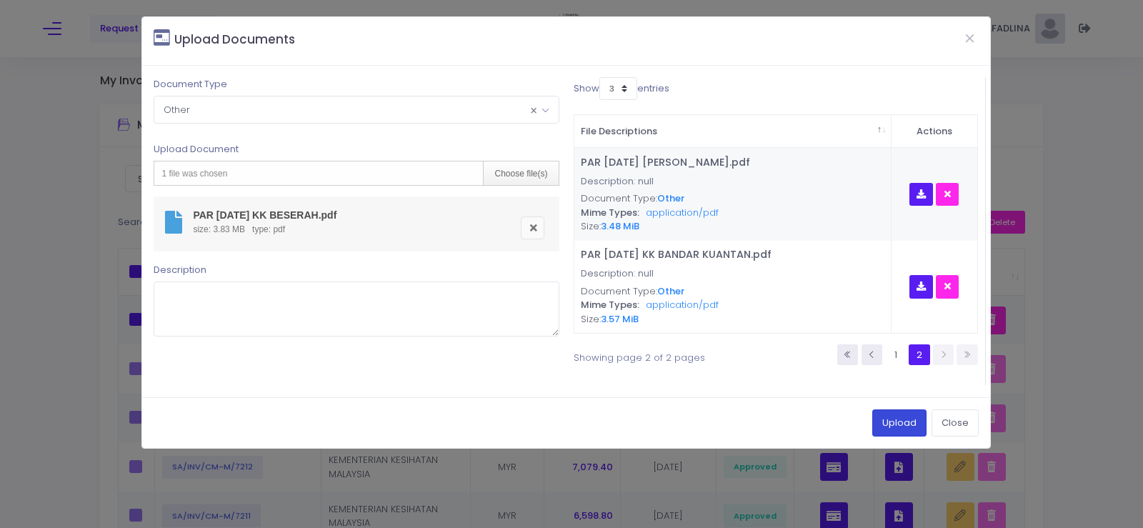
click at [909, 419] on button "Upload" at bounding box center [899, 422] width 54 height 27
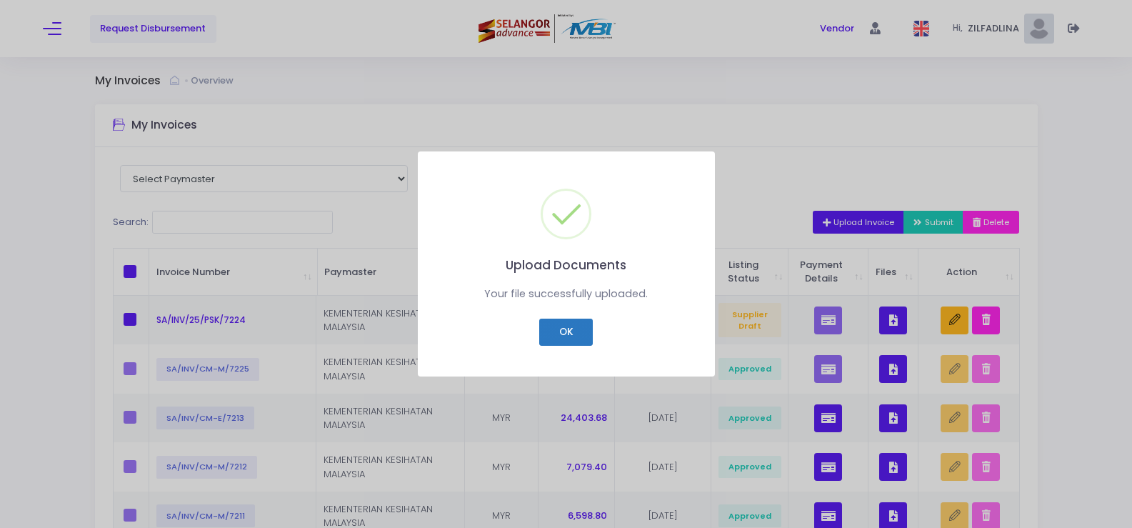
click at [568, 325] on button "OK" at bounding box center [566, 332] width 54 height 27
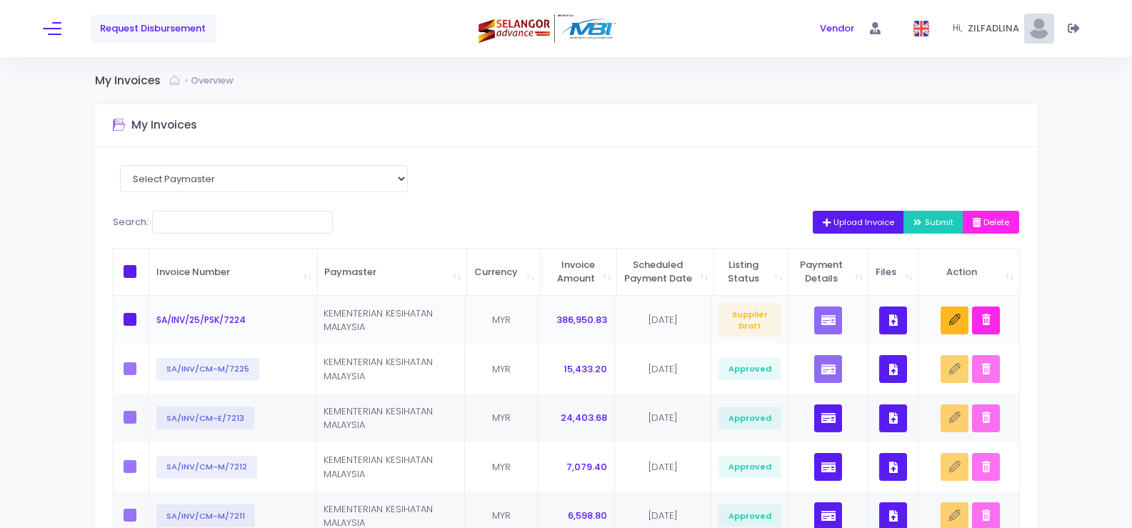
click at [896, 320] on icon "button" at bounding box center [894, 320] width 9 height 0
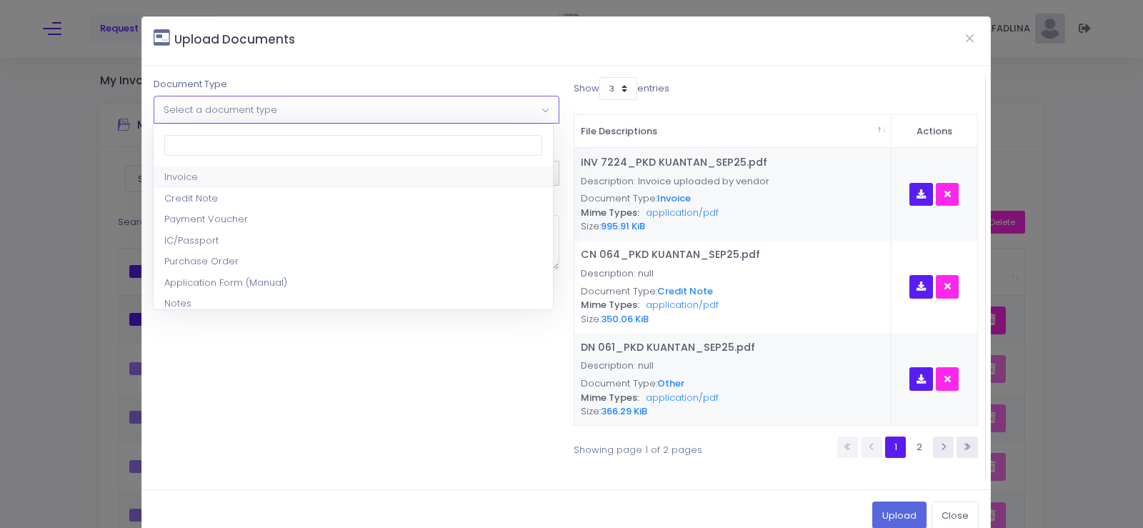
click at [250, 107] on span "Select a document type" at bounding box center [221, 110] width 114 height 14
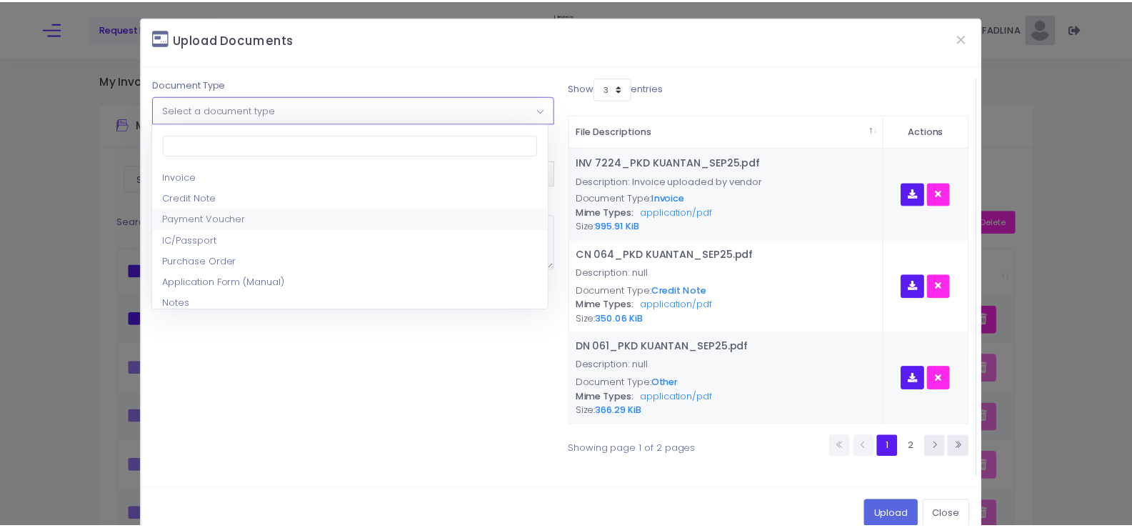
scroll to position [143, 0]
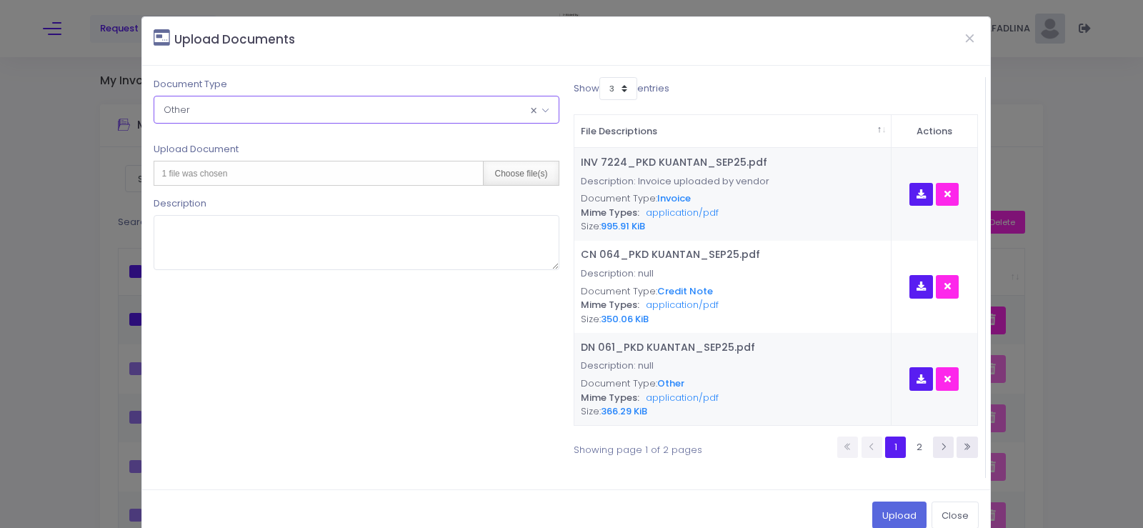
click at [499, 173] on div "Choose file(s)" at bounding box center [520, 173] width 75 height 24
type input "C:\fakepath\PAR AUG 25 KK INDERA MAHKOTA.pdf"
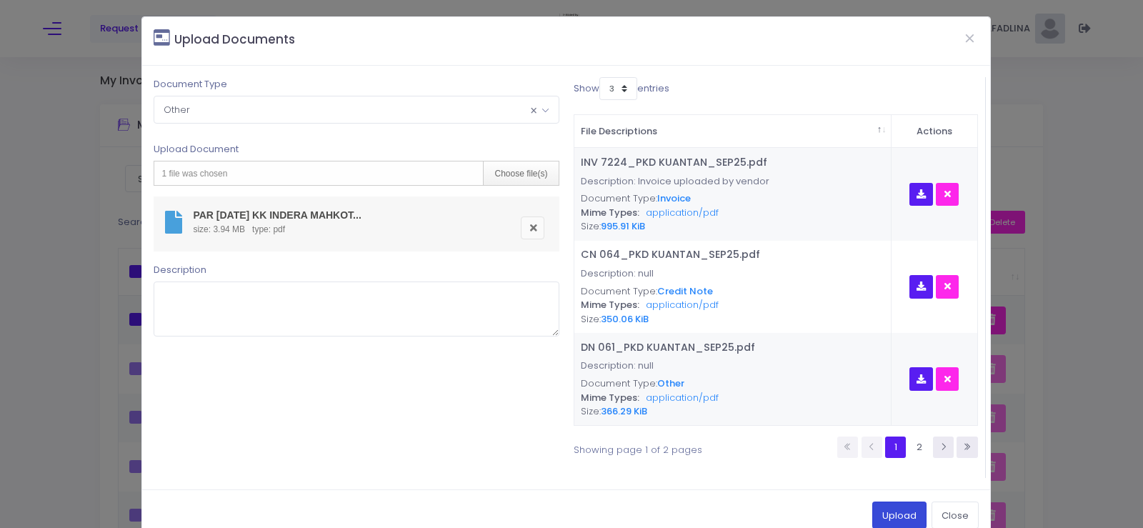
click at [885, 512] on button "Upload" at bounding box center [899, 515] width 54 height 27
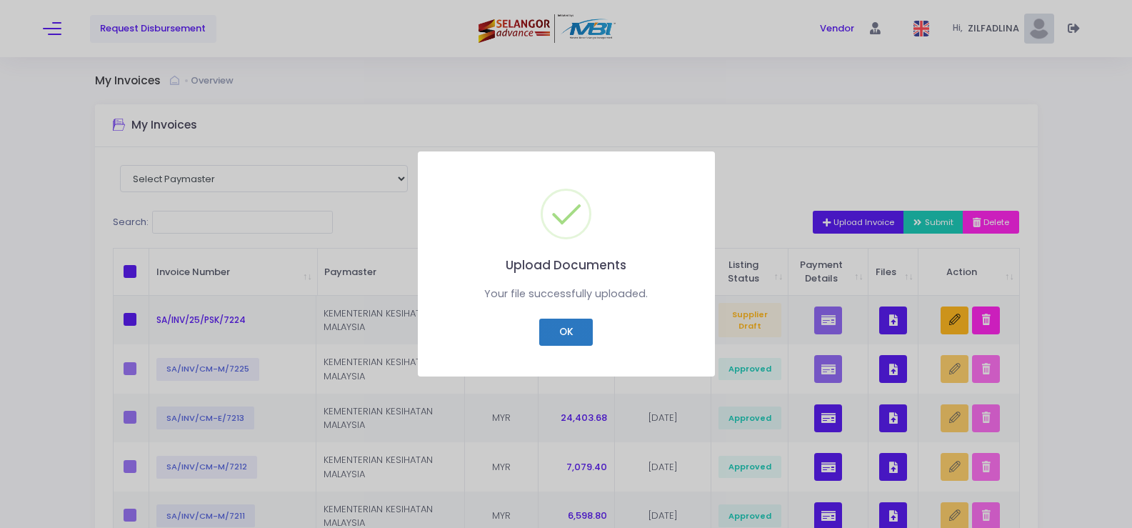
click at [567, 335] on button "OK" at bounding box center [566, 332] width 54 height 27
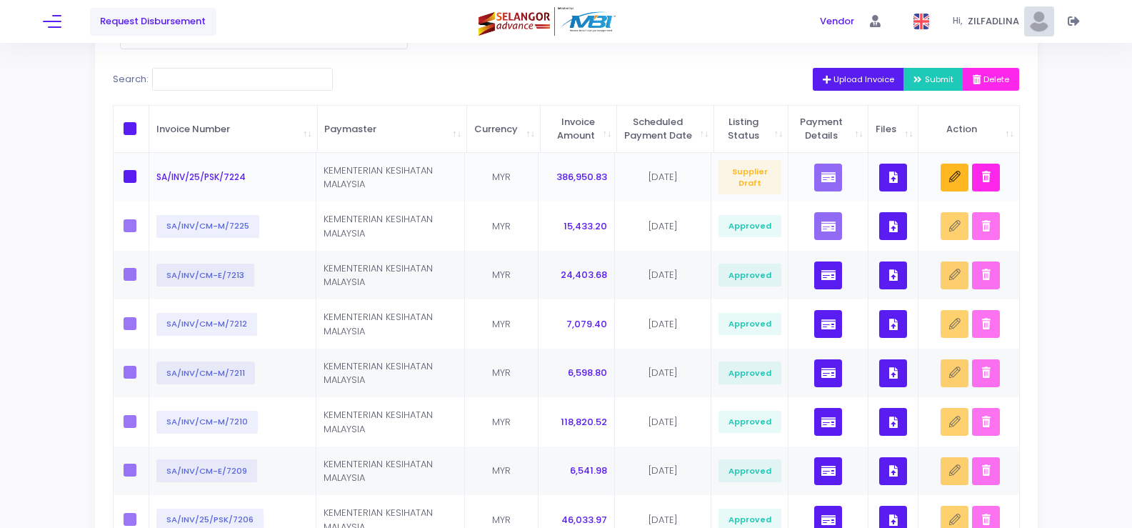
click at [893, 177] on icon "button" at bounding box center [894, 177] width 9 height 0
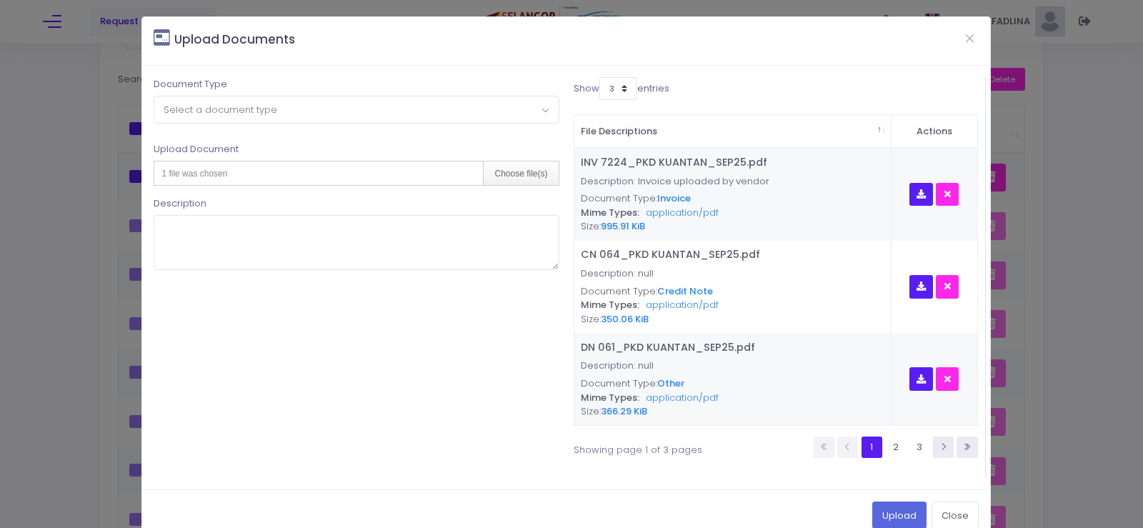
click at [253, 116] on span "Select a document type" at bounding box center [356, 109] width 404 height 26
click at [514, 170] on div "Choose file(s)" at bounding box center [520, 173] width 75 height 24
type input "C:\fakepath\PAR AUG 25 KK JAYA GADING.pdf"
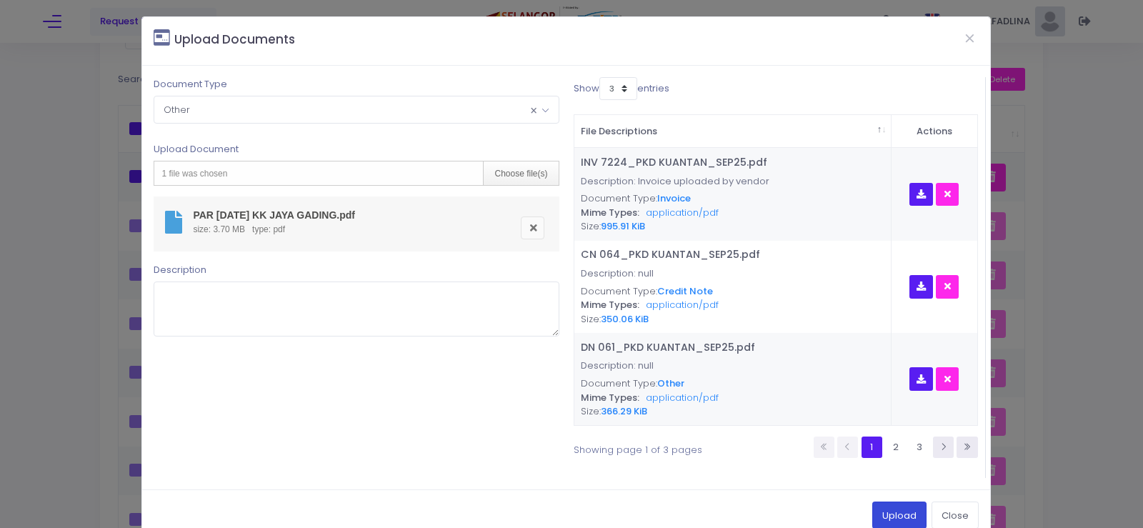
click at [888, 509] on button "Upload" at bounding box center [899, 515] width 54 height 27
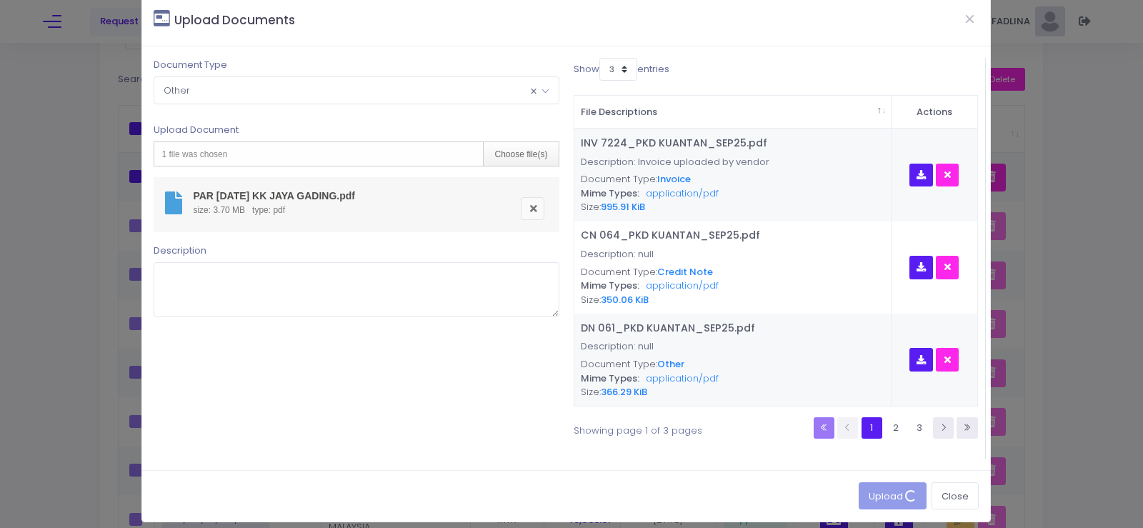
scroll to position [29, 0]
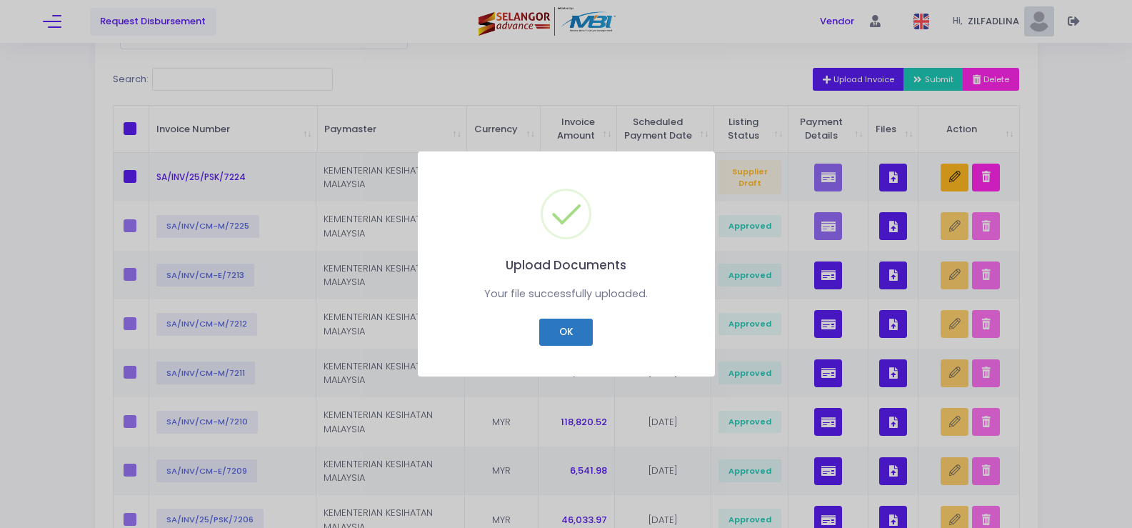
click at [568, 335] on button "OK" at bounding box center [566, 332] width 54 height 27
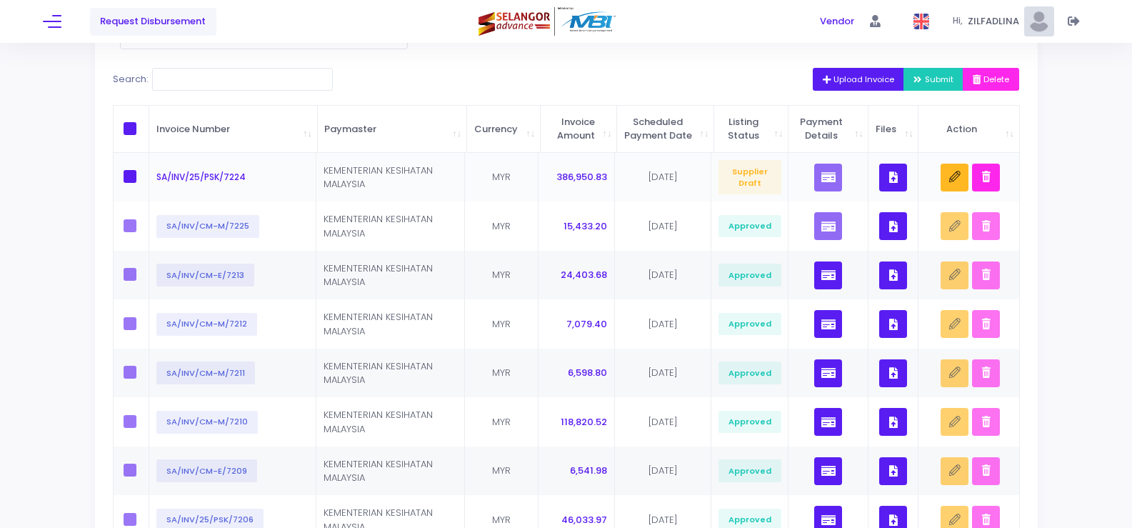
click at [896, 181] on button "button" at bounding box center [894, 178] width 28 height 28
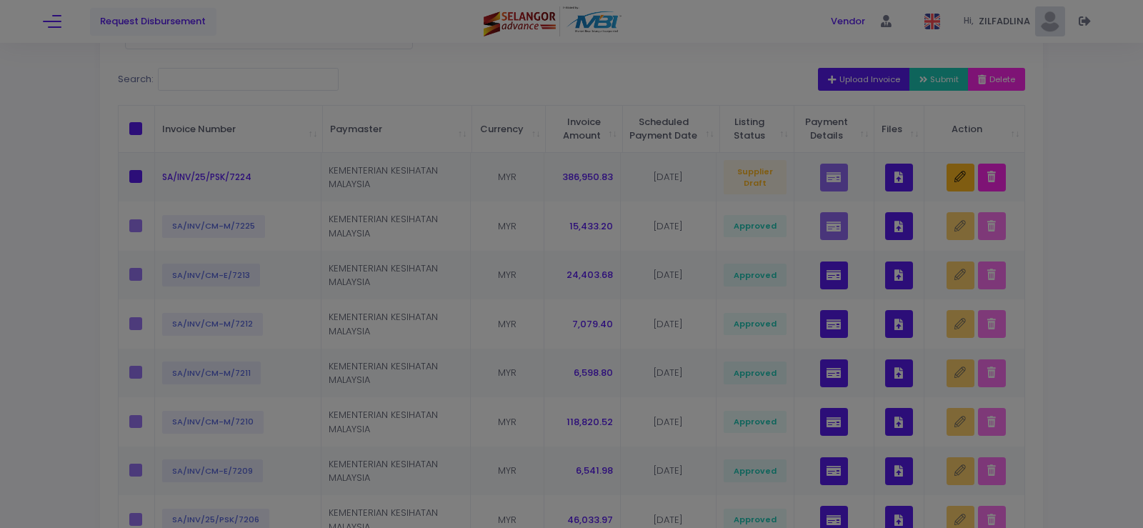
scroll to position [0, 0]
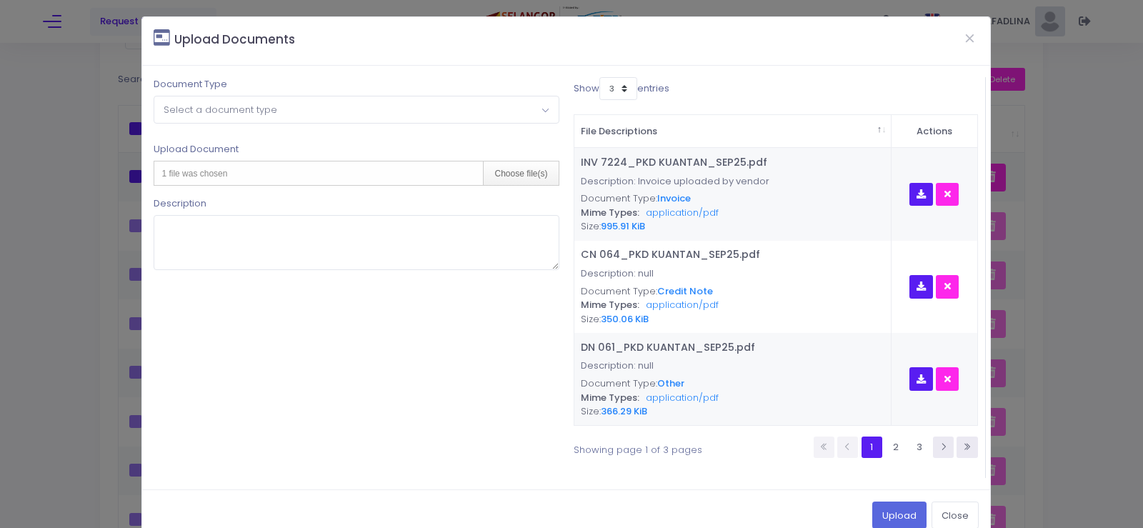
click at [417, 104] on span "Select a document type" at bounding box center [356, 109] width 404 height 26
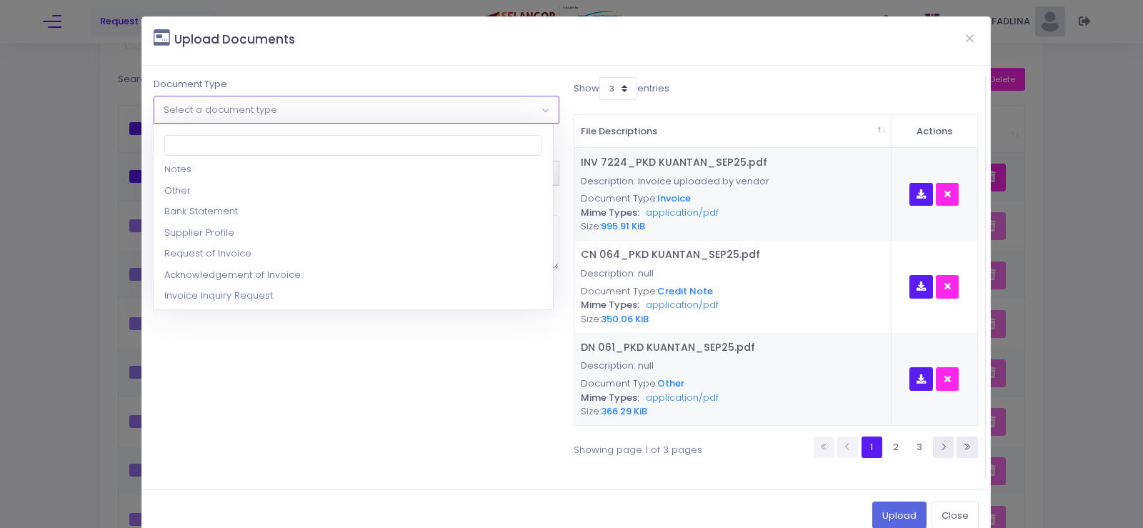
scroll to position [143, 0]
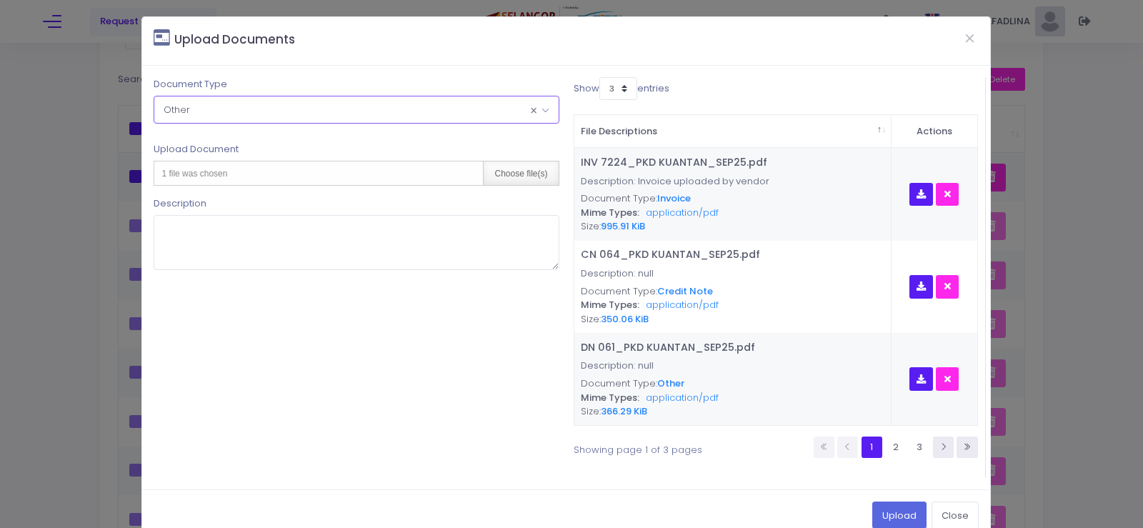
click at [505, 179] on div "Choose file(s)" at bounding box center [520, 173] width 75 height 24
type input "C:\fakepath\PAR AUG 25 KK KURNIA.pdf"
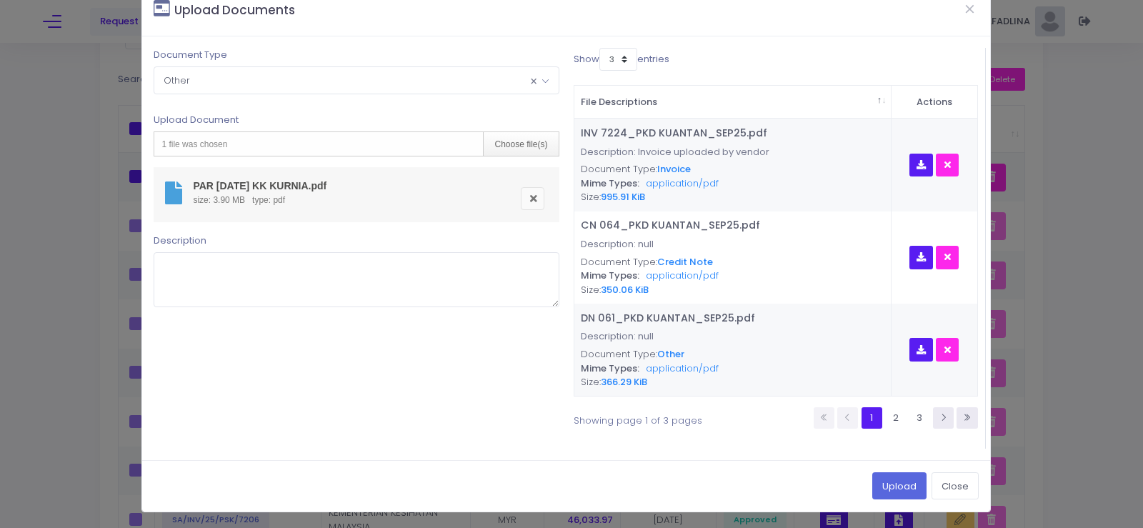
click at [892, 470] on div "Upload Close" at bounding box center [566, 485] width 848 height 51
click at [885, 479] on button "Upload" at bounding box center [899, 485] width 54 height 27
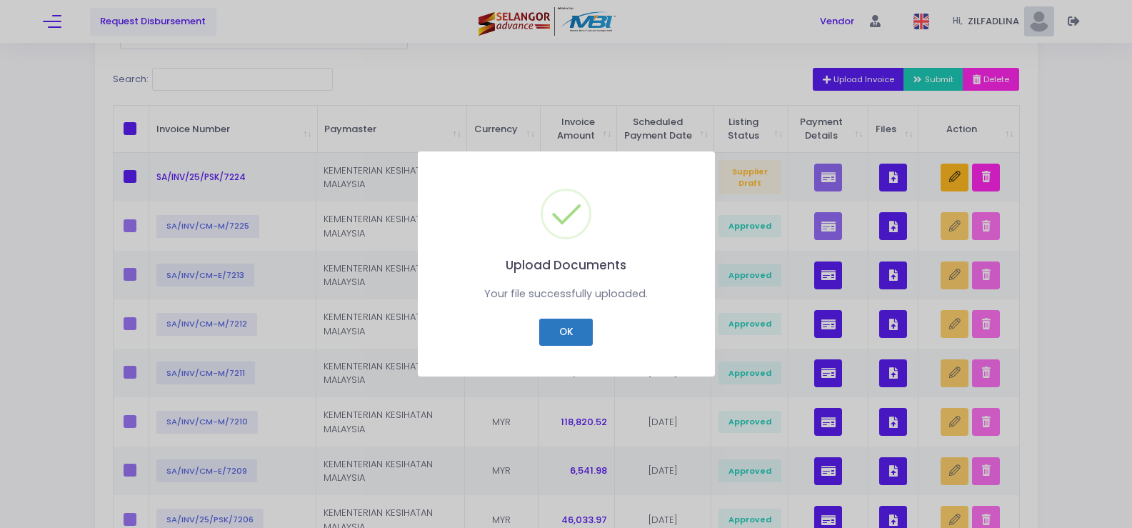
click at [577, 339] on button "OK" at bounding box center [566, 332] width 54 height 27
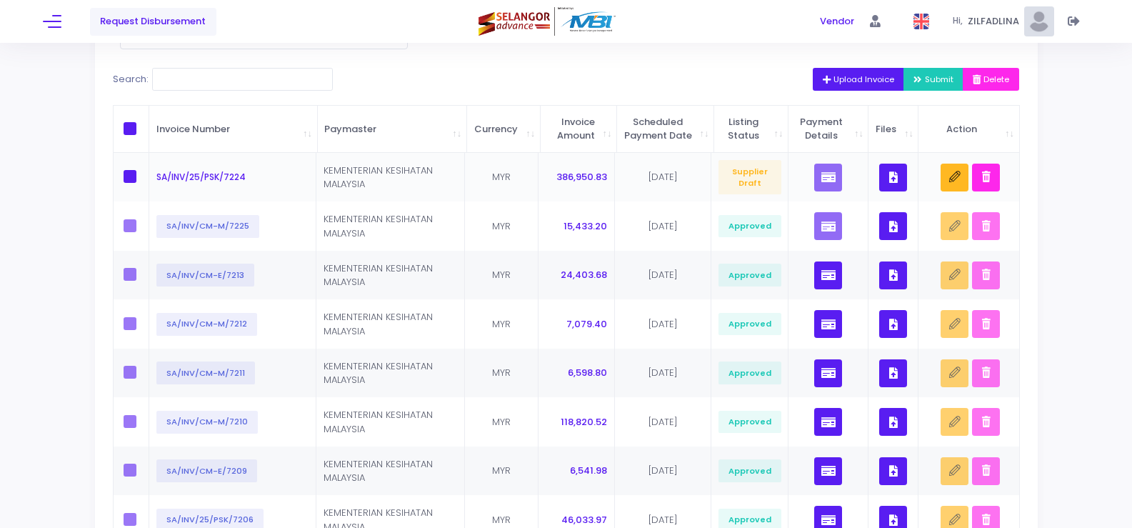
click at [890, 177] on icon "button" at bounding box center [894, 177] width 9 height 0
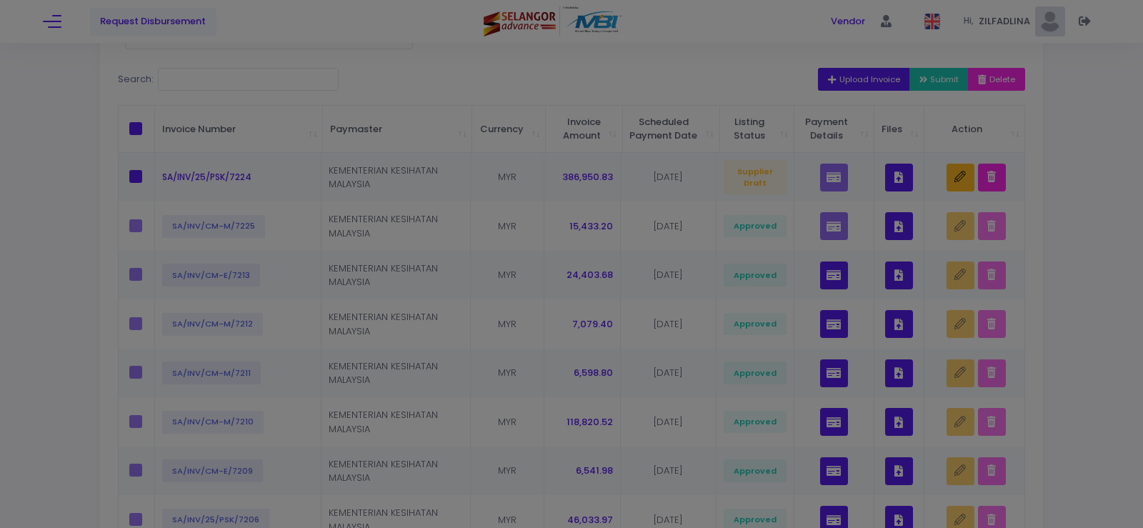
scroll to position [0, 0]
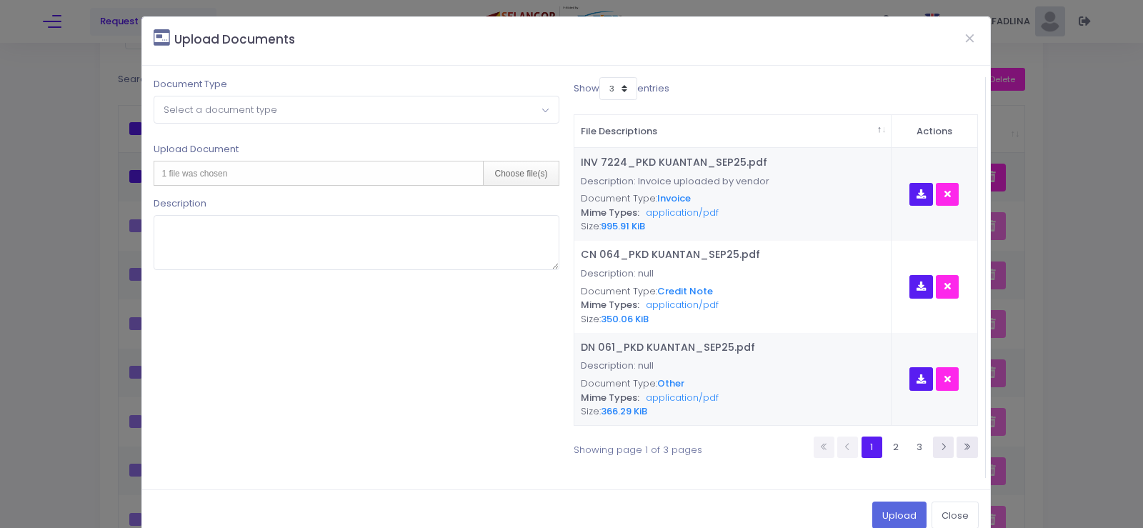
click at [231, 117] on span "Select a document type" at bounding box center [356, 109] width 404 height 26
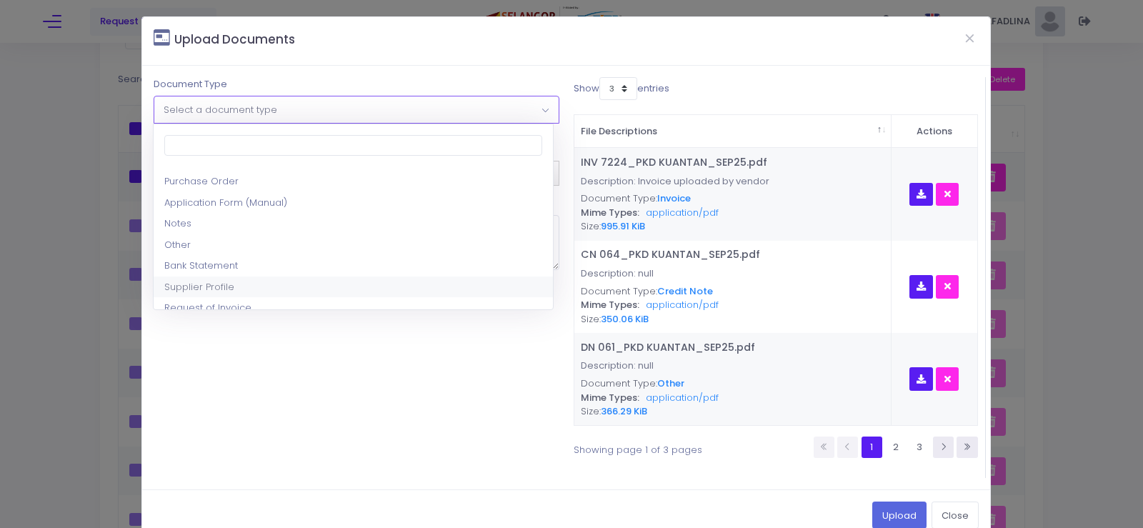
scroll to position [143, 0]
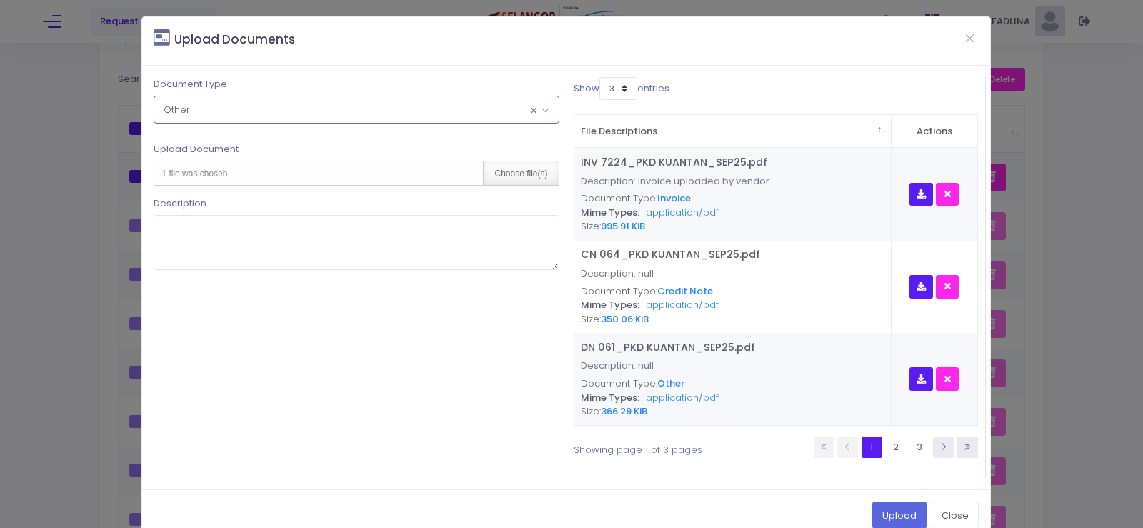
click at [514, 176] on div "Choose file(s)" at bounding box center [520, 173] width 75 height 24
type input "C:\fakepath\PAR AUG 25 KK PAYA BESAR.pdf"
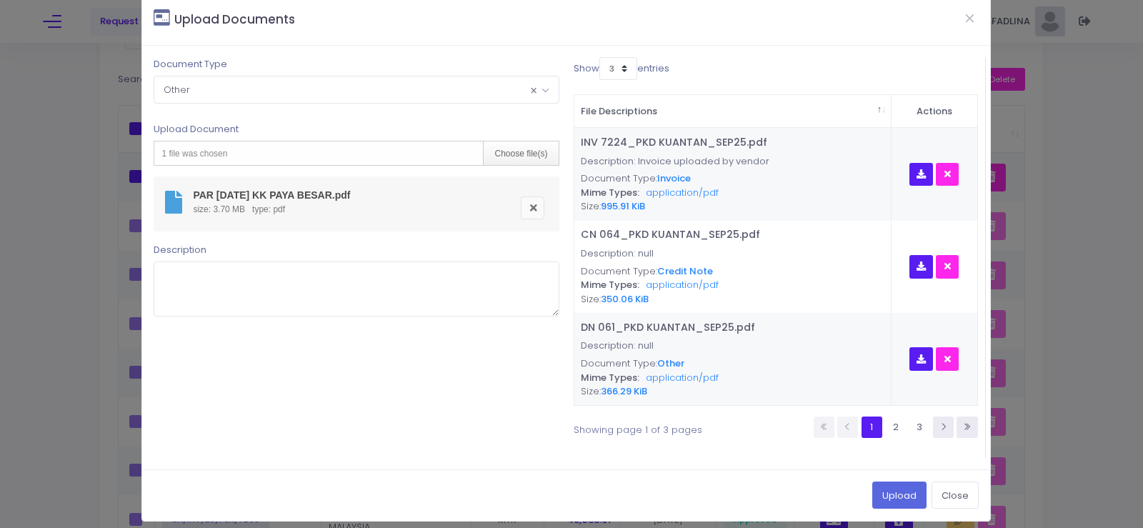
scroll to position [29, 0]
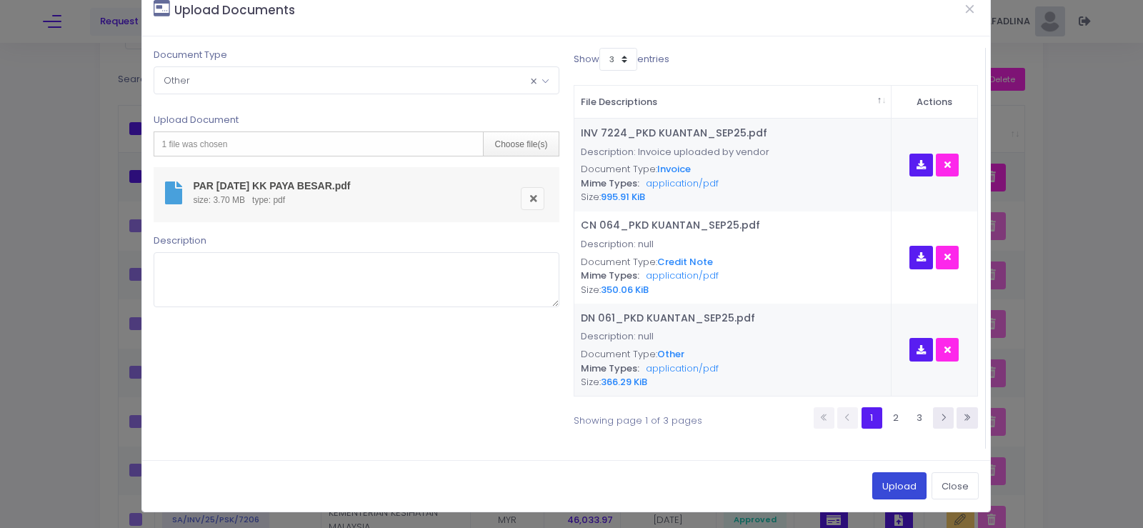
click at [888, 482] on button "Upload" at bounding box center [899, 485] width 54 height 27
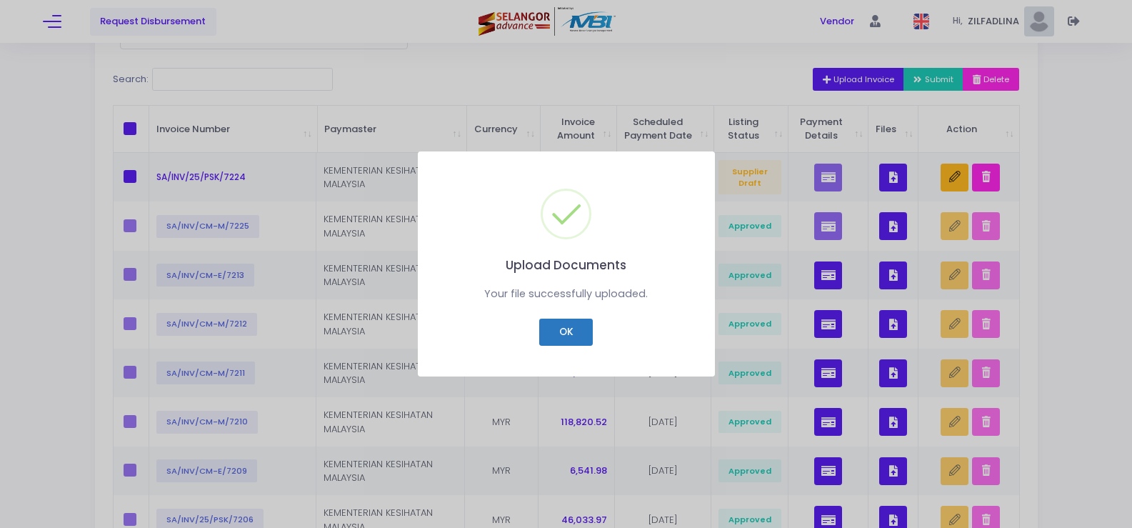
click at [552, 334] on button "OK" at bounding box center [566, 332] width 54 height 27
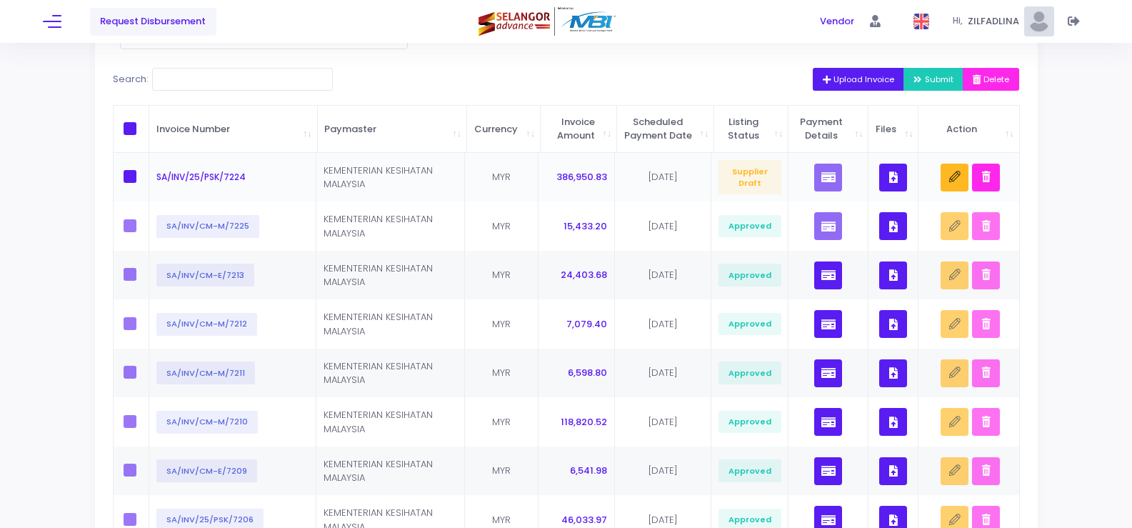
click at [902, 191] on button "button" at bounding box center [894, 178] width 28 height 28
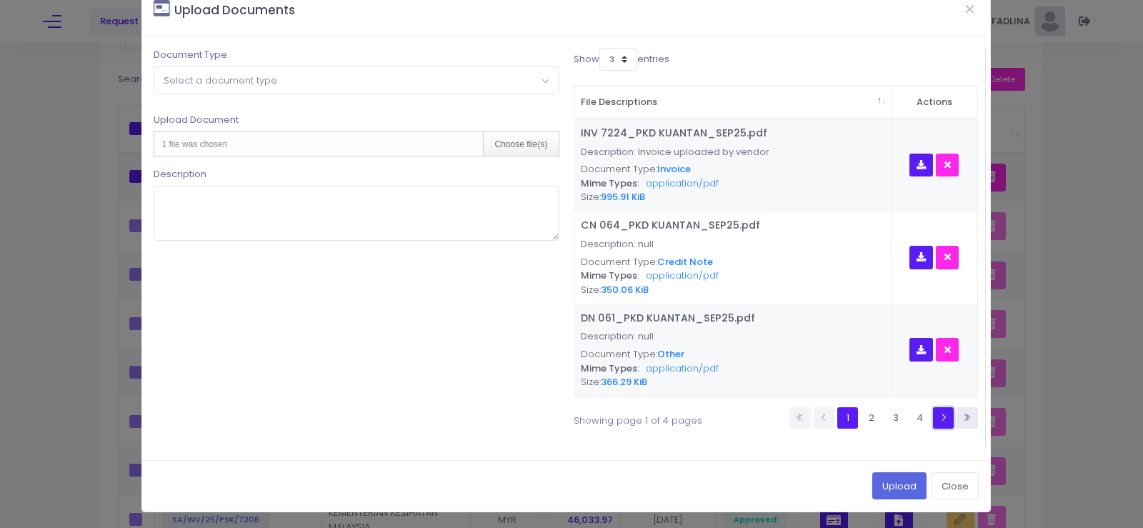
click at [939, 419] on icon at bounding box center [943, 417] width 9 height 9
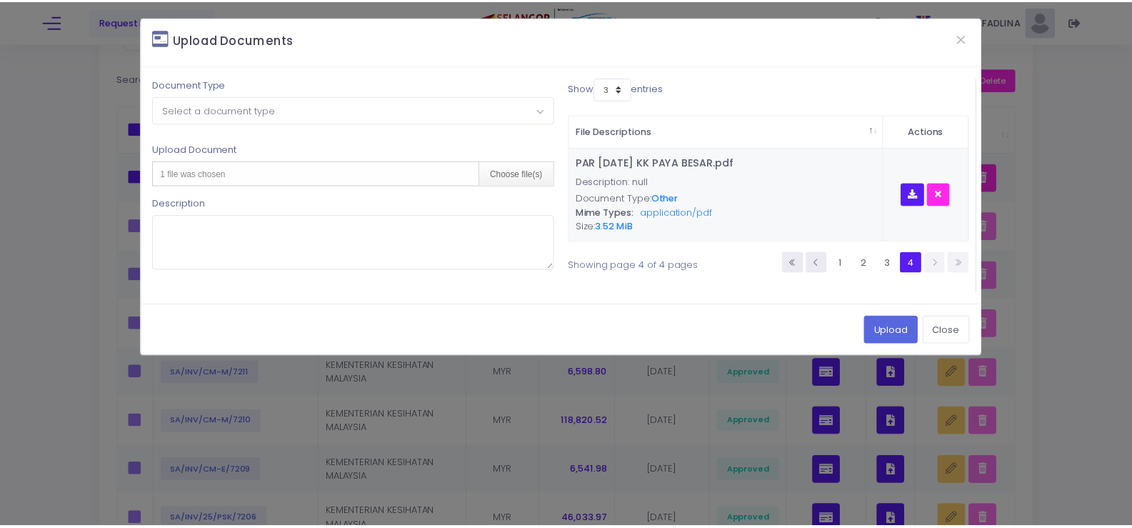
scroll to position [0, 0]
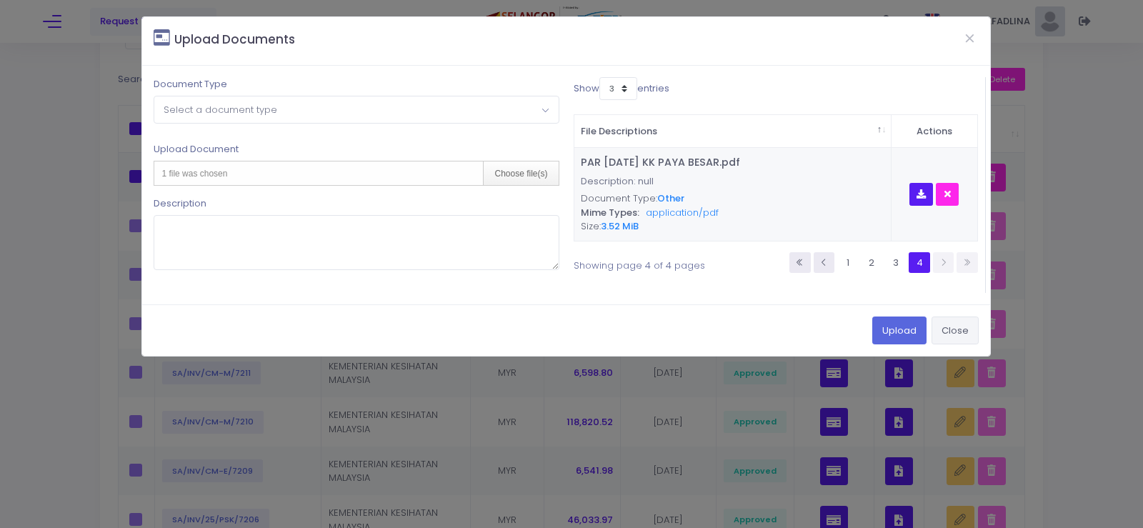
click at [960, 322] on button "Close" at bounding box center [955, 330] width 47 height 27
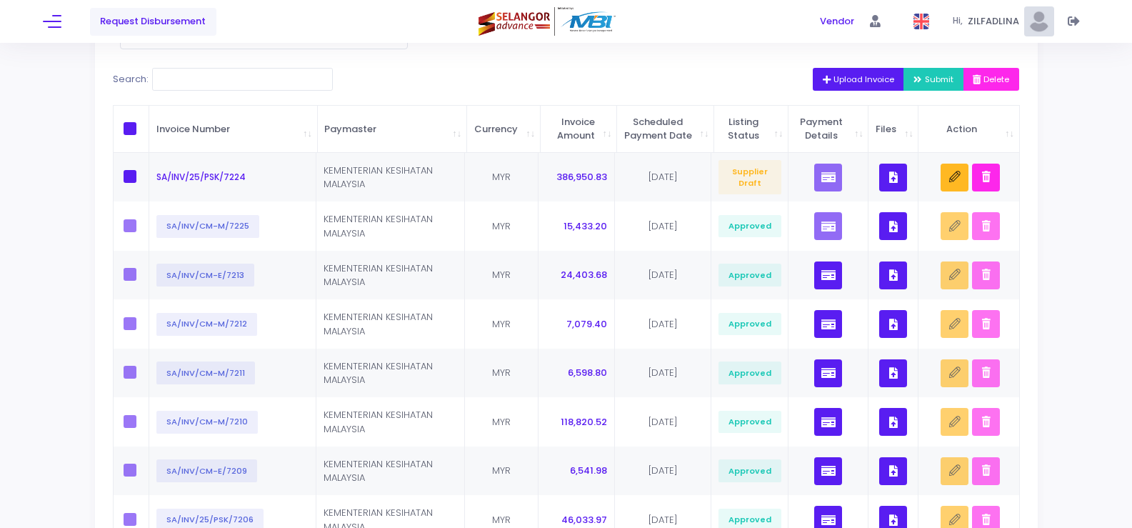
click at [923, 84] on span "Submit" at bounding box center [934, 79] width 40 height 11
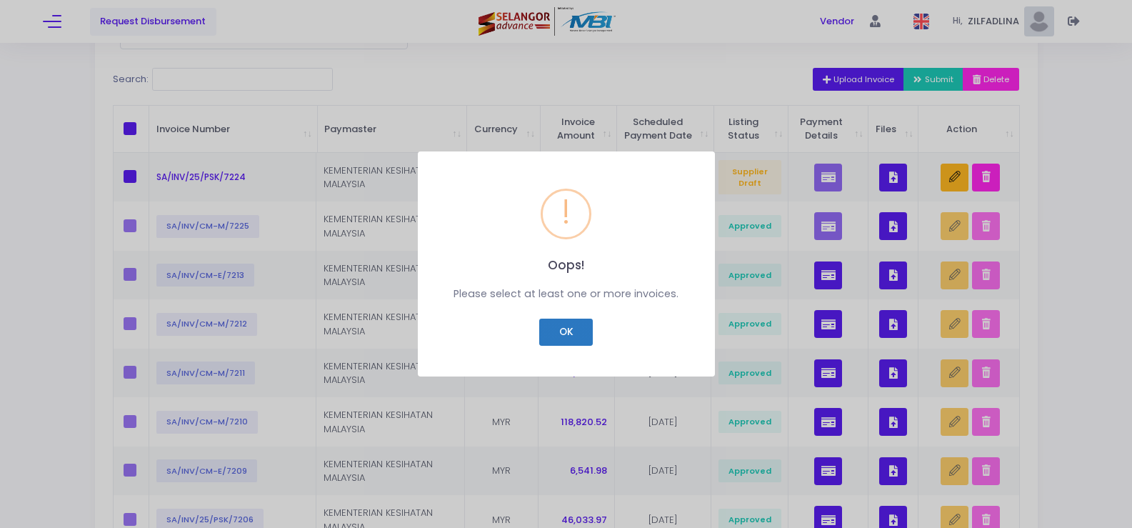
click at [567, 337] on button "OK" at bounding box center [566, 332] width 54 height 27
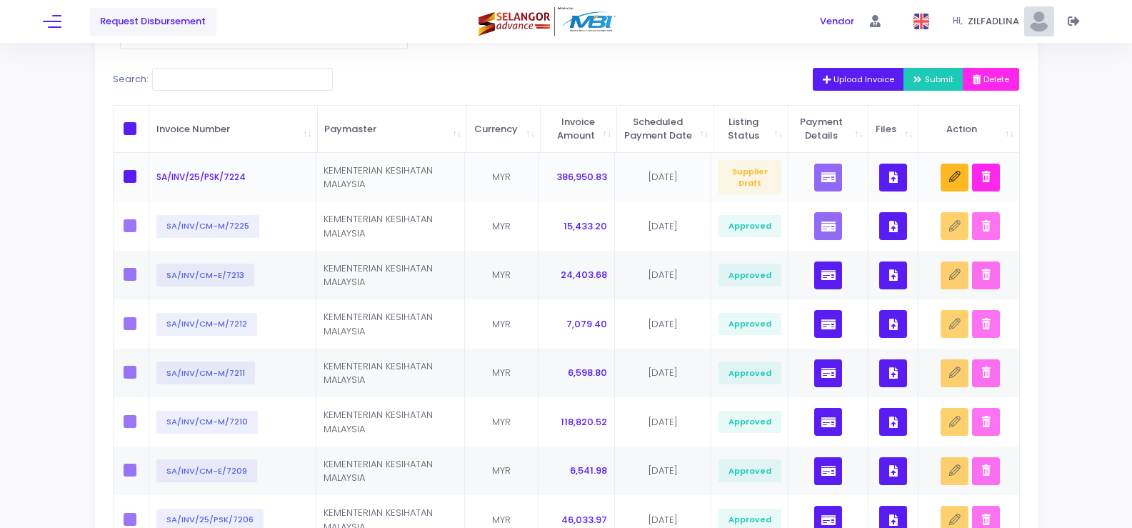
click at [139, 183] on label at bounding box center [134, 176] width 21 height 13
click at [145, 179] on input "checkbox" at bounding box center [149, 174] width 9 height 9
checkbox input "true"
click at [925, 82] on span "Submit" at bounding box center [934, 79] width 40 height 11
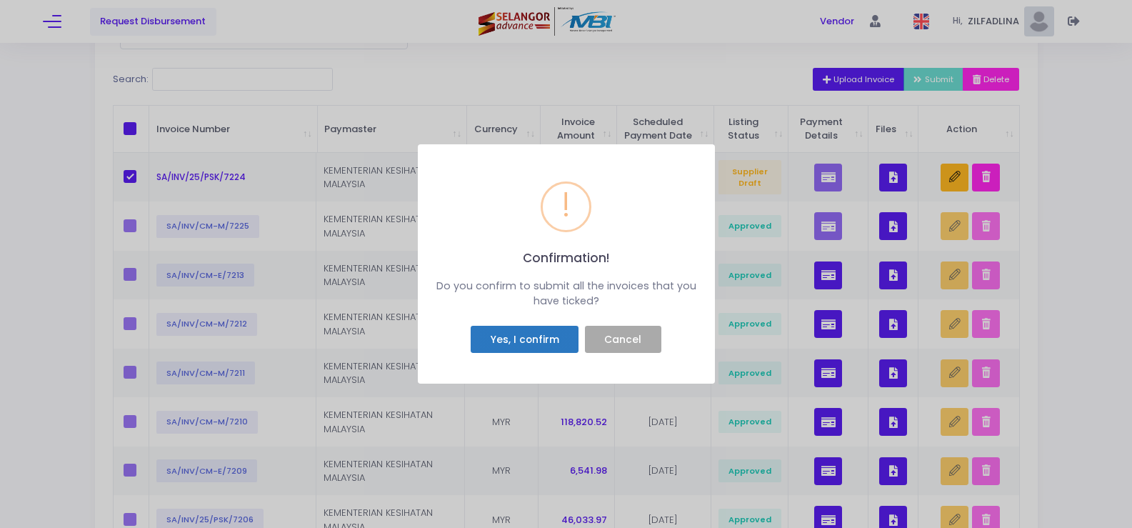
click at [527, 327] on button "Yes, I confirm" at bounding box center [525, 339] width 108 height 27
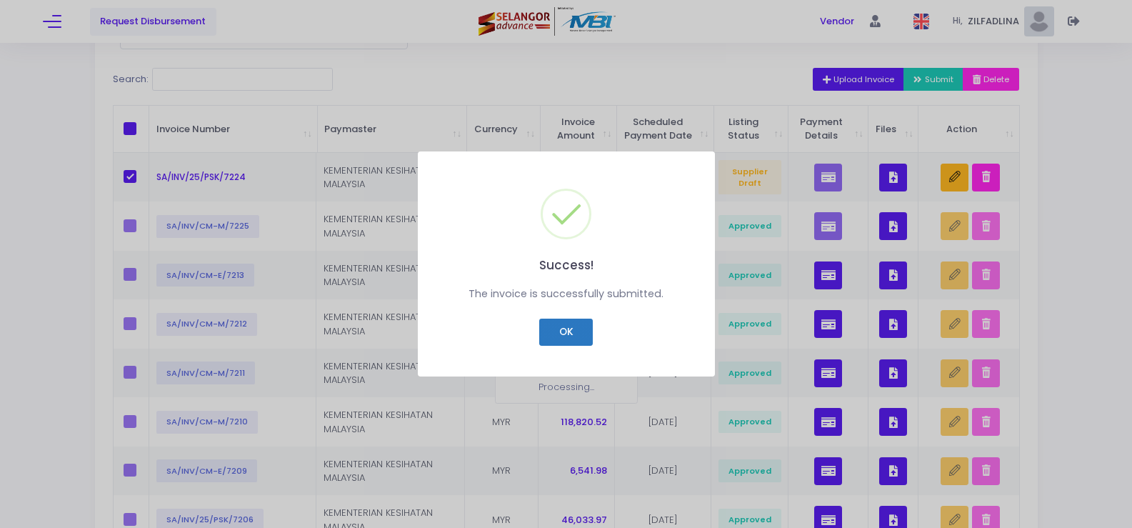
click at [567, 324] on button "OK" at bounding box center [566, 332] width 54 height 27
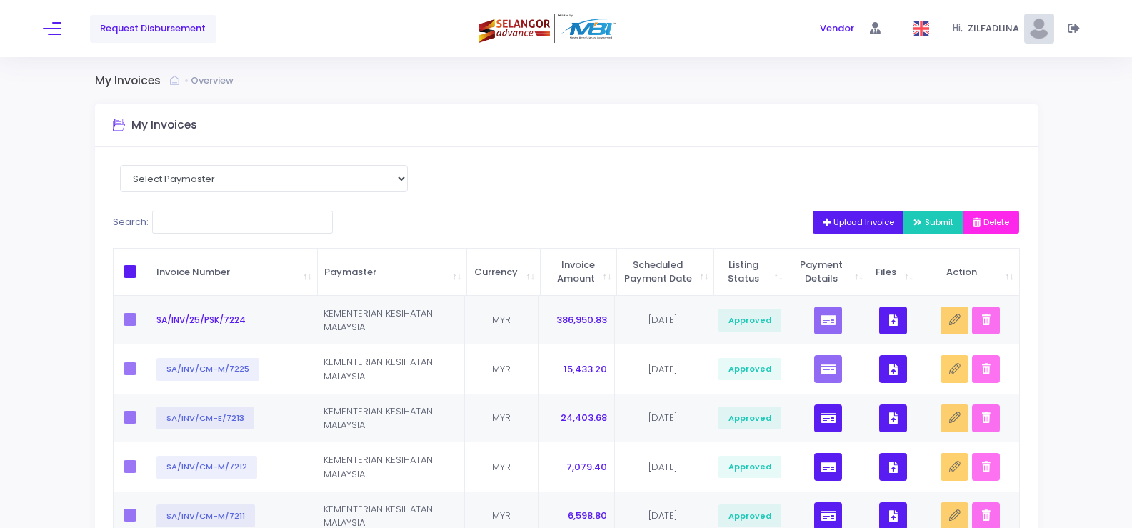
click at [134, 29] on span "Request Disbursement" at bounding box center [153, 28] width 106 height 14
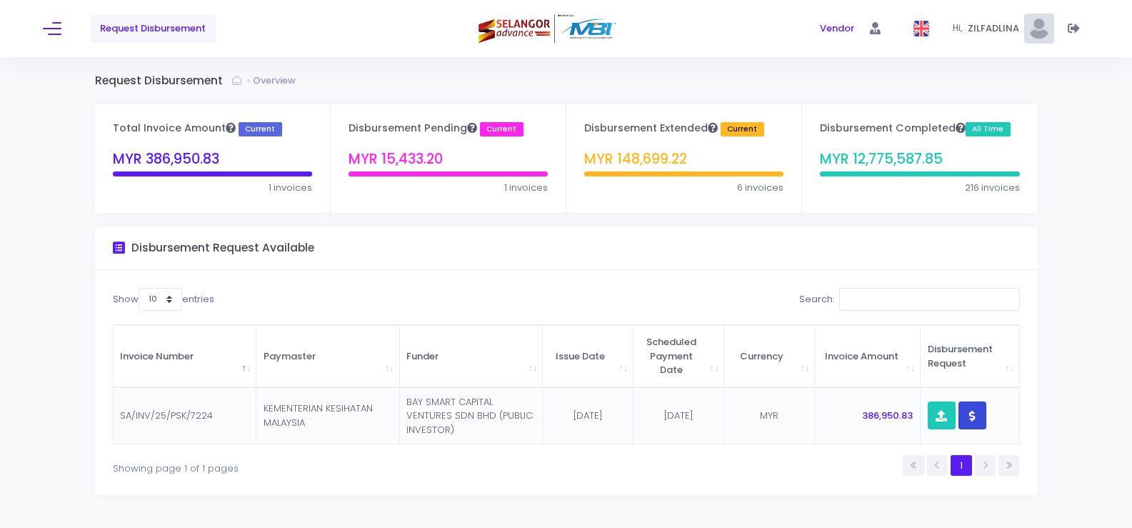
click at [971, 416] on icon "button" at bounding box center [973, 416] width 6 height 0
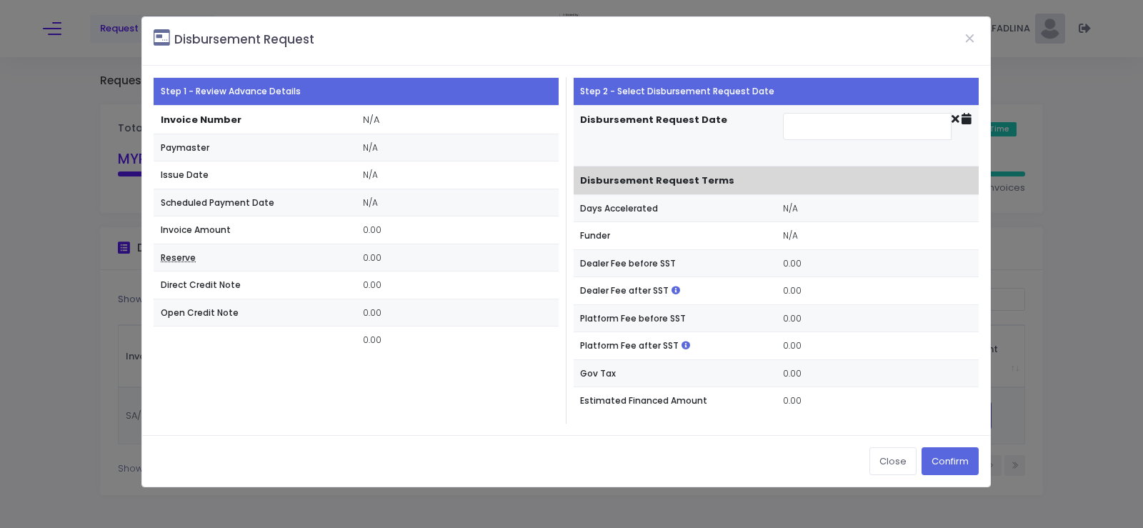
type input "2025-10-13"
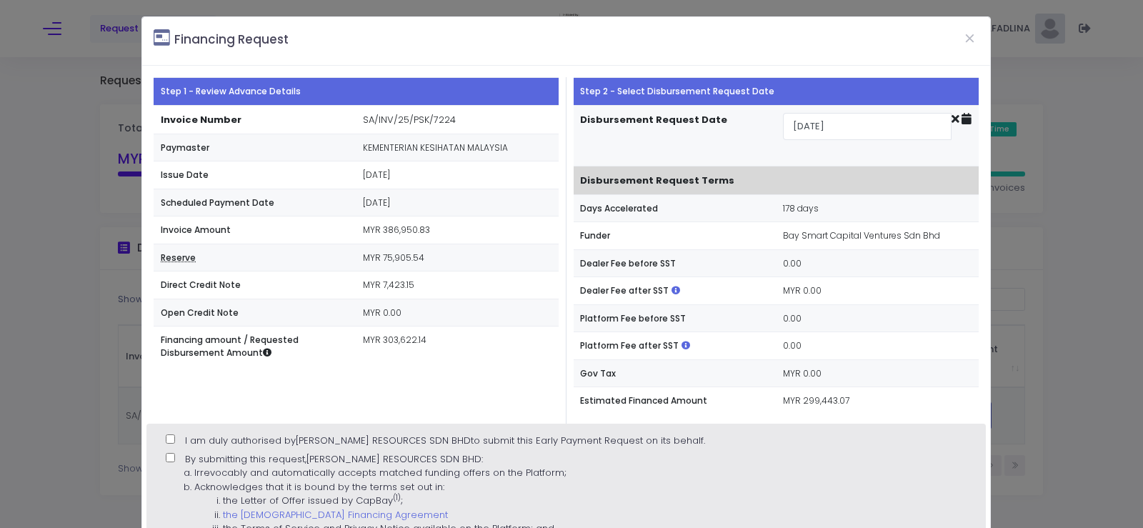
click at [464, 372] on div "Step 1 - Review Advance Details Invoice Number SA/INV/25/PSK/7224 Paymaster KEM…" at bounding box center [355, 250] width 419 height 346
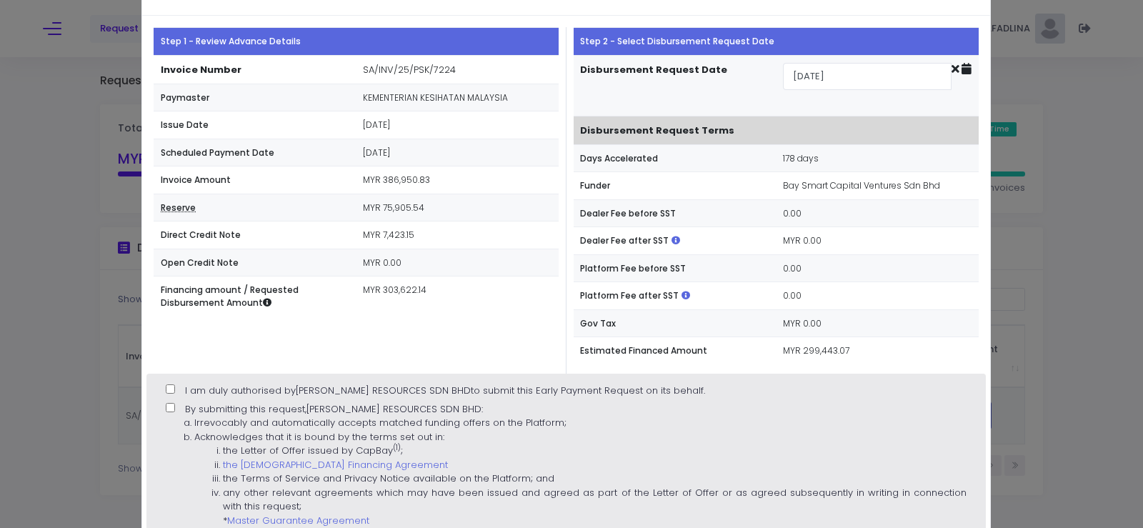
scroll to position [71, 0]
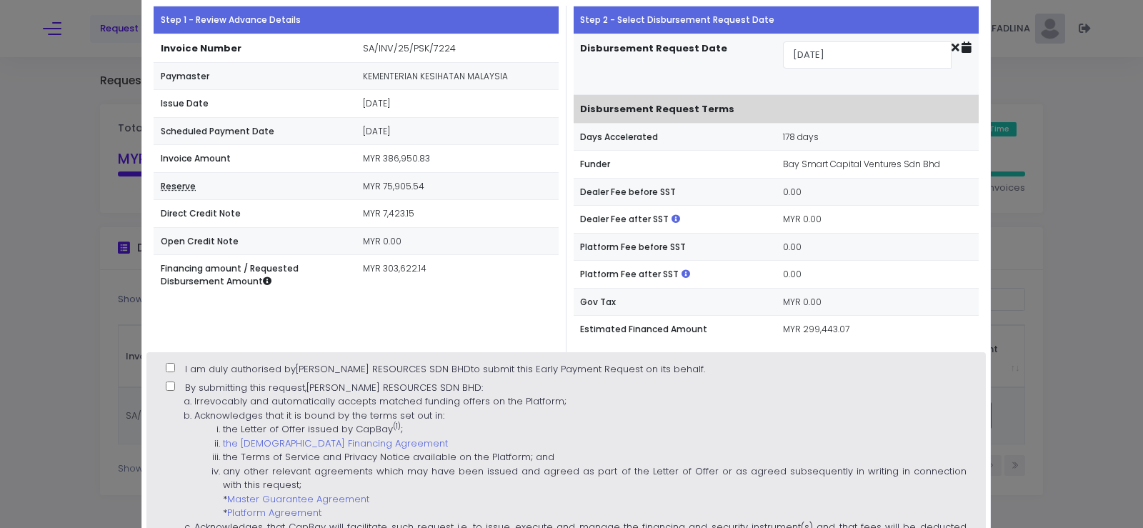
click at [171, 367] on input "I am duly authorised by [PERSON_NAME] RESOURCES SDN BHD to submit this Early Pa…" at bounding box center [170, 367] width 9 height 9
checkbox input "true"
click at [171, 382] on input "By submitting this request, [PERSON_NAME] RESOURCES SDN BHD : Irrevocably and a…" at bounding box center [170, 386] width 9 height 9
checkbox input "true"
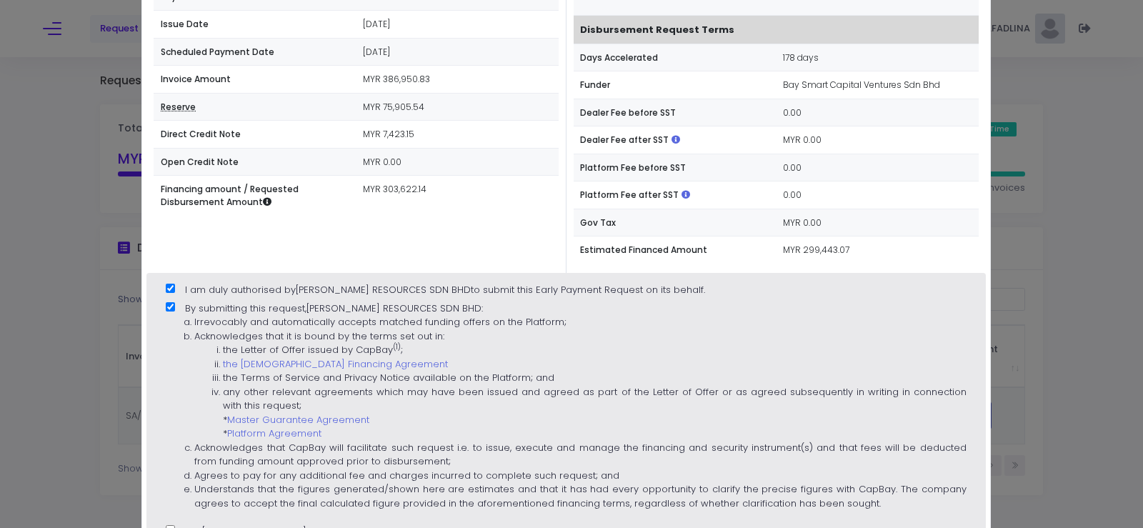
scroll to position [214, 0]
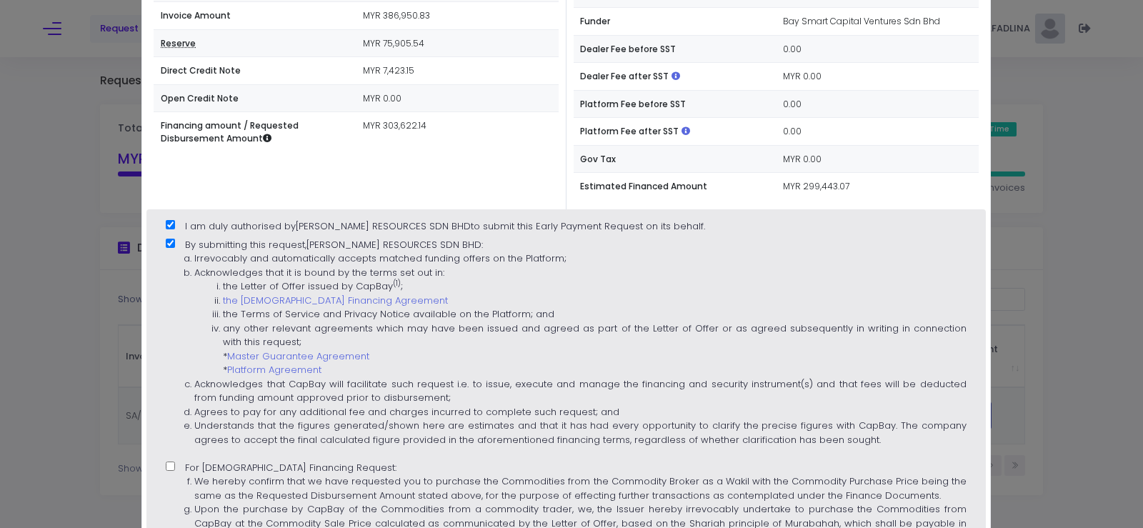
click at [172, 471] on input "For Islamic Financing Request: We hereby confirm that we have requested you to …" at bounding box center [170, 466] width 9 height 9
checkbox input "true"
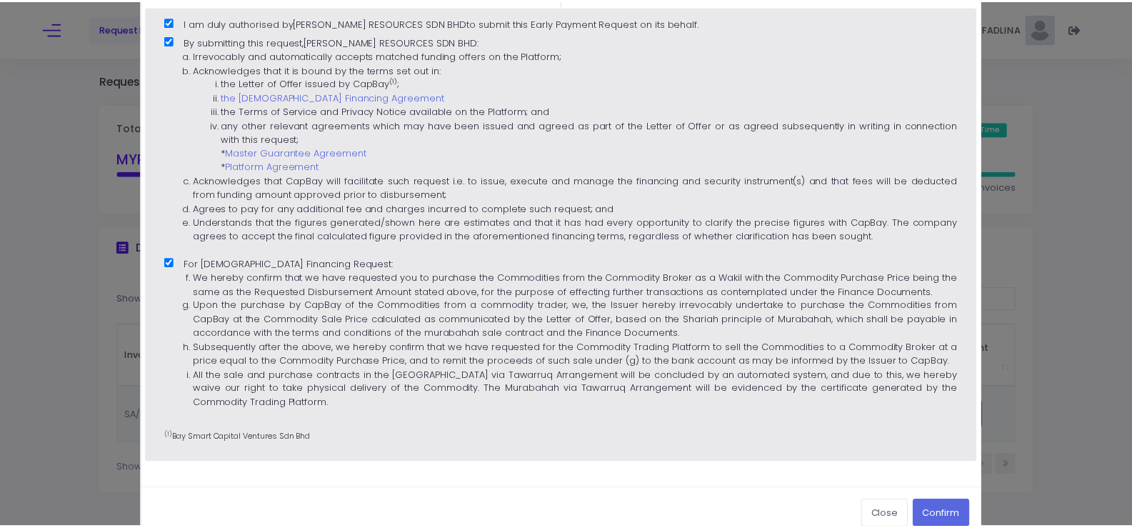
scroll to position [429, 0]
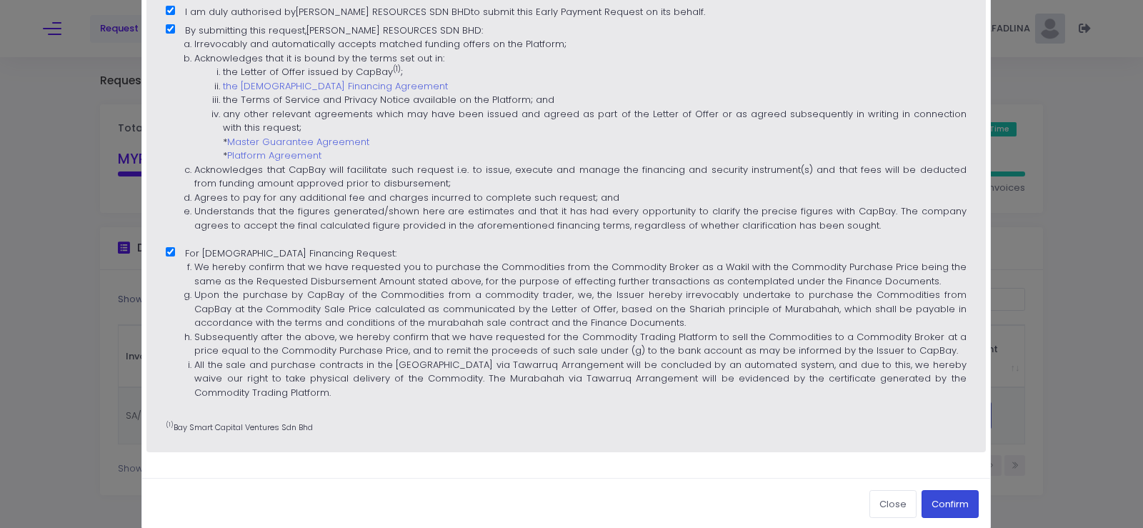
click at [945, 502] on button "Confirm" at bounding box center [950, 503] width 57 height 27
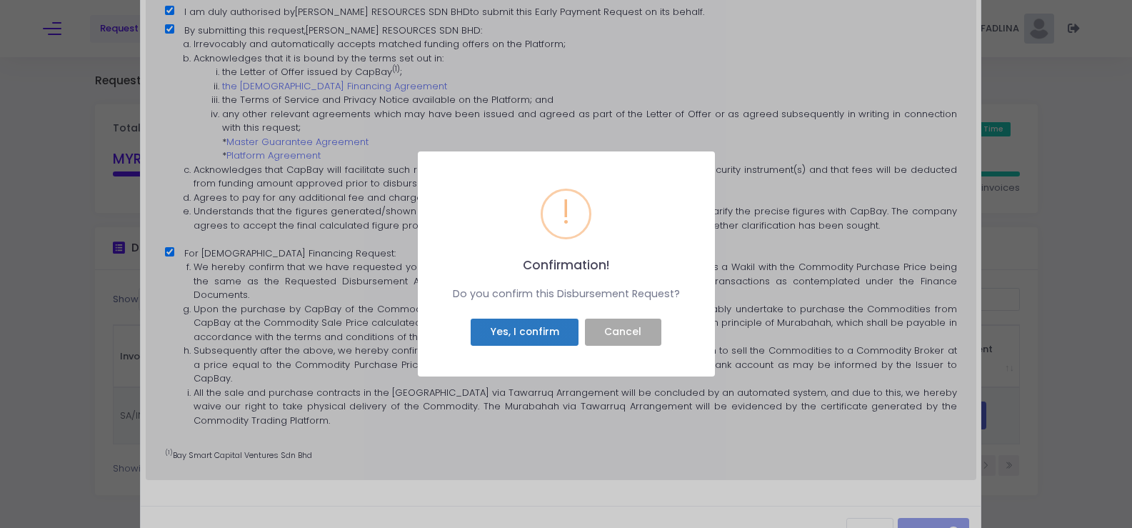
click at [496, 319] on button "Yes, I confirm" at bounding box center [525, 332] width 108 height 27
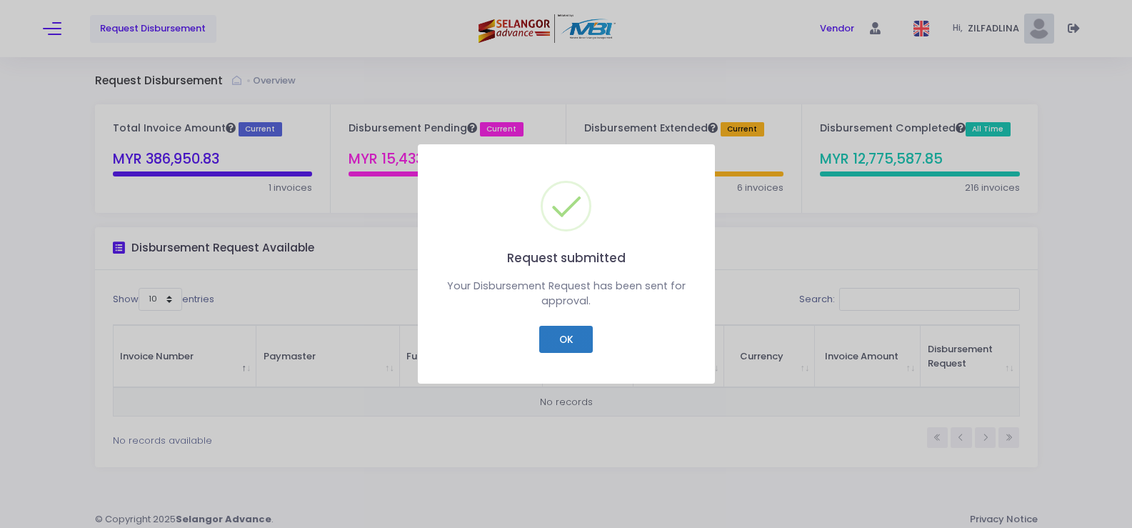
click at [566, 342] on button "OK" at bounding box center [566, 339] width 54 height 27
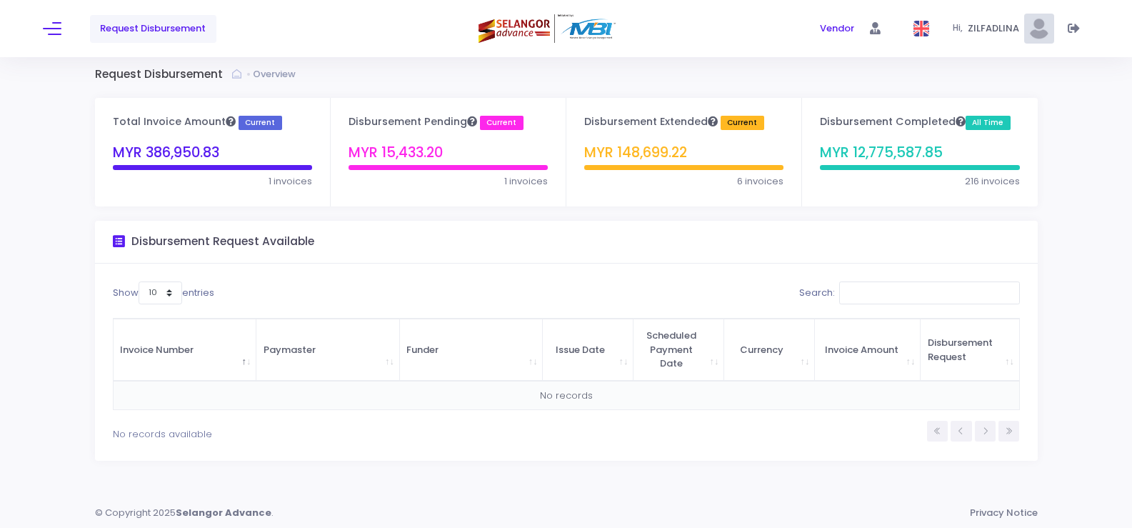
scroll to position [8, 0]
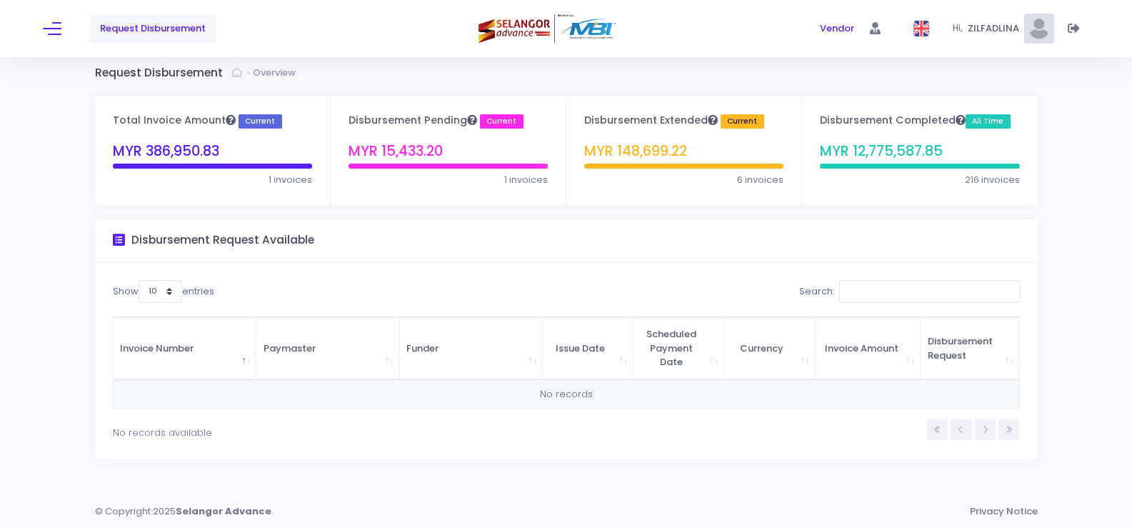
click at [63, 28] on div "Request Disbursement" at bounding box center [217, 28] width 349 height 57
click at [61, 29] on button at bounding box center [52, 28] width 19 height 19
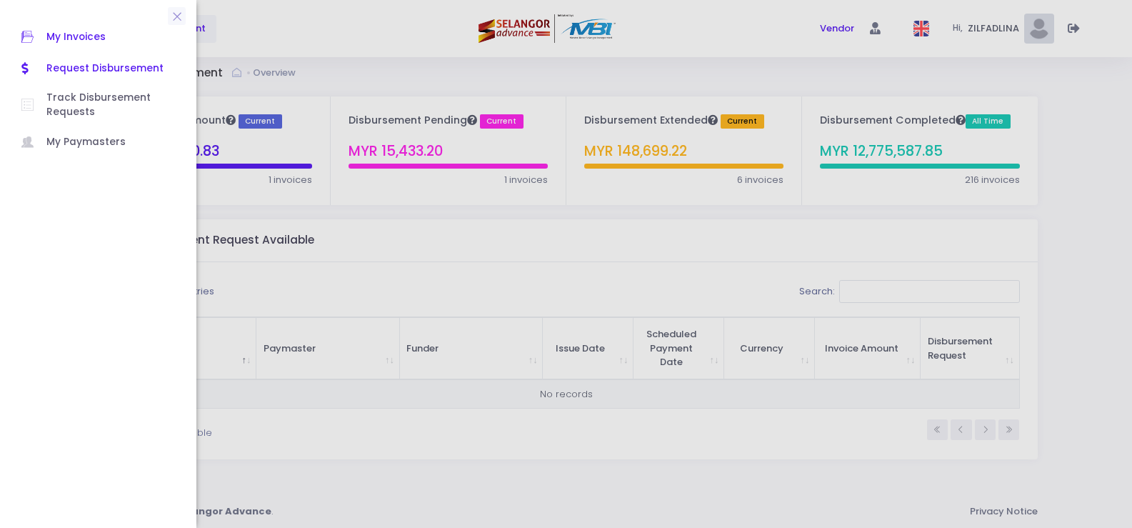
click at [62, 36] on span "My Invoices" at bounding box center [110, 37] width 129 height 19
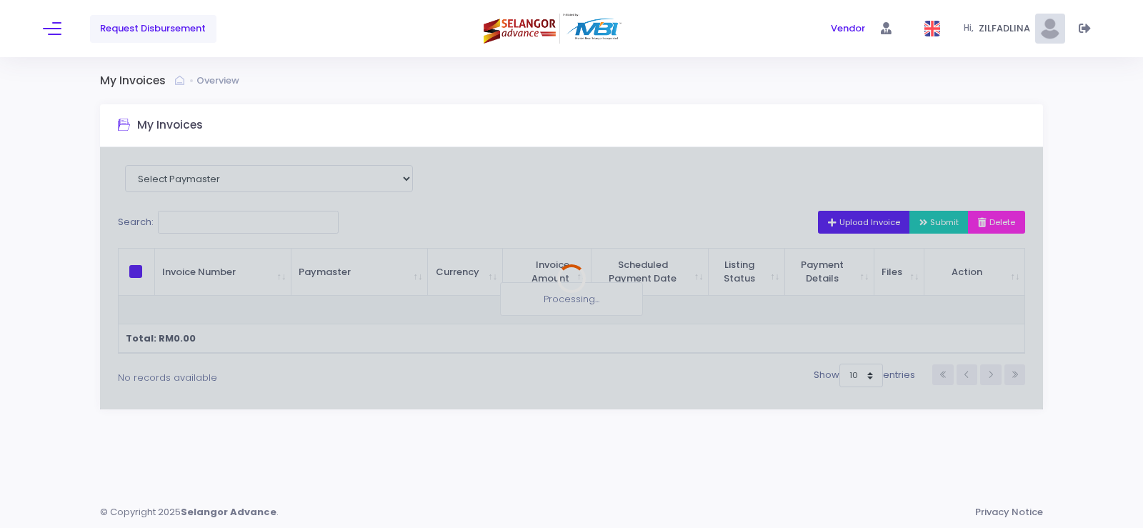
click at [874, 225] on div at bounding box center [571, 278] width 943 height 262
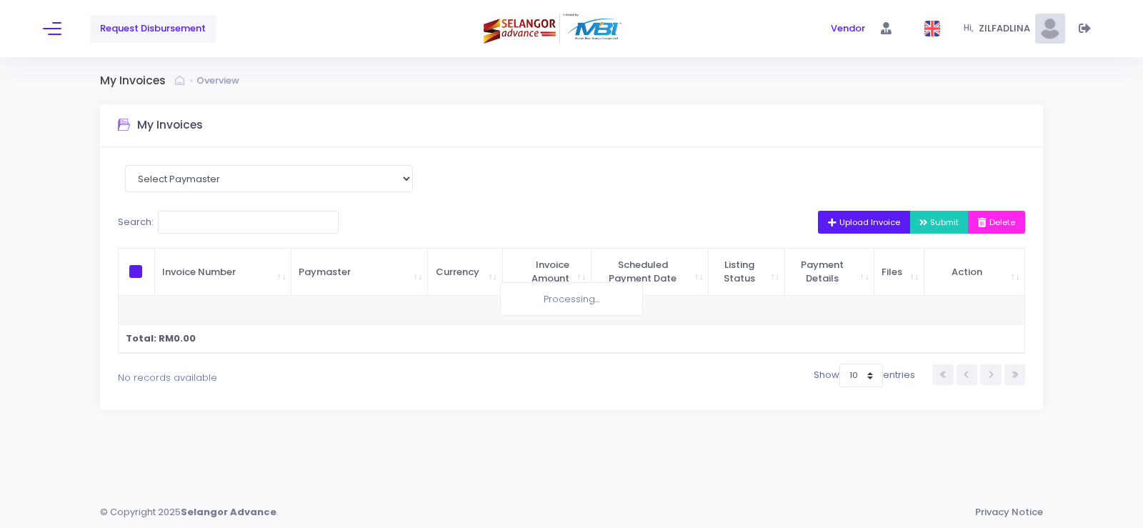
click at [832, 224] on span "Upload Invoice" at bounding box center [864, 221] width 72 height 11
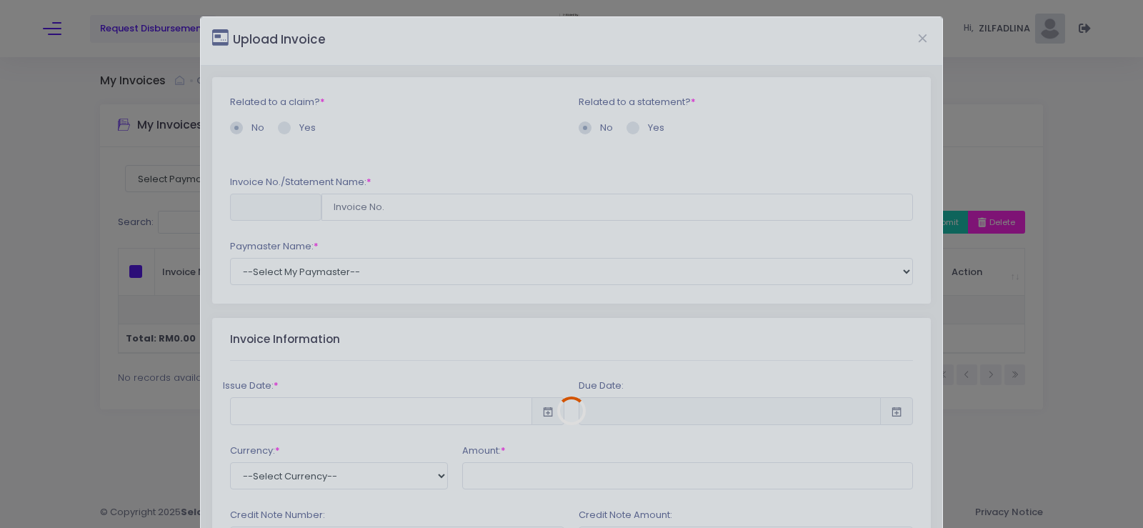
click at [396, 204] on div at bounding box center [572, 411] width 742 height 788
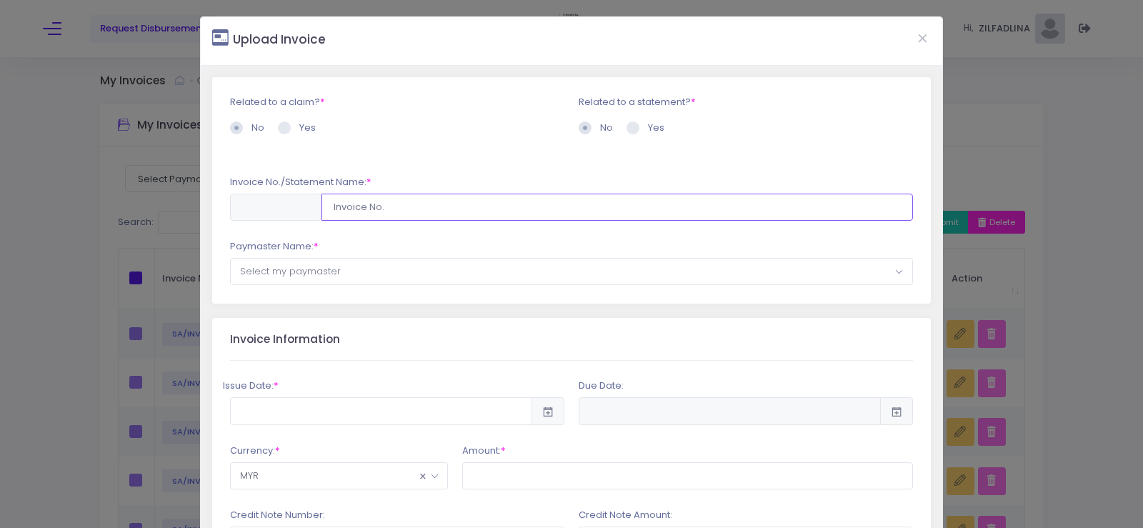
click at [409, 211] on input "text" at bounding box center [618, 207] width 592 height 27
type input "SA/INV/25/PSK/7219"
click at [274, 271] on span "Select my paymaster" at bounding box center [290, 271] width 101 height 14
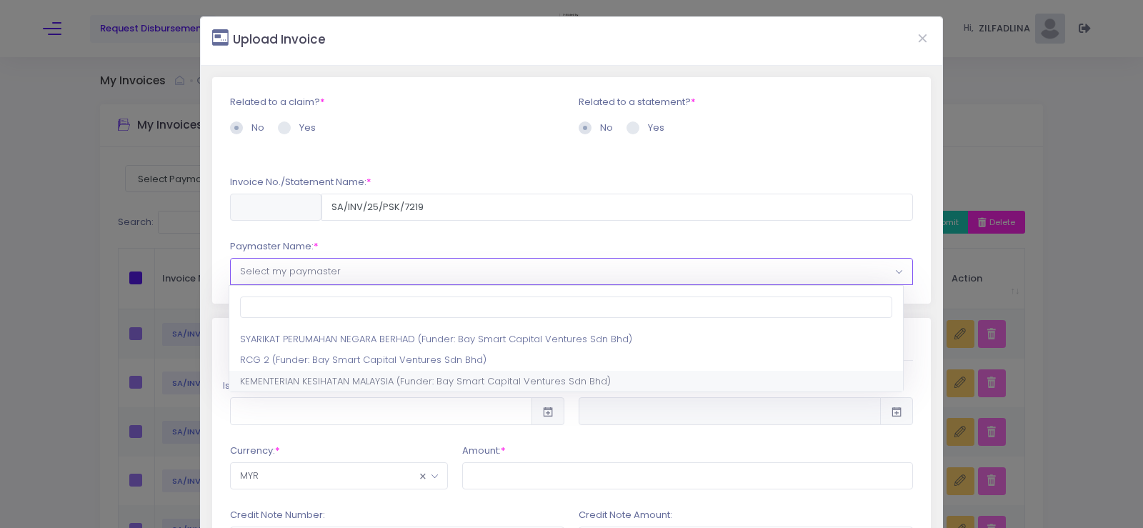
select select "1297,1444,180"
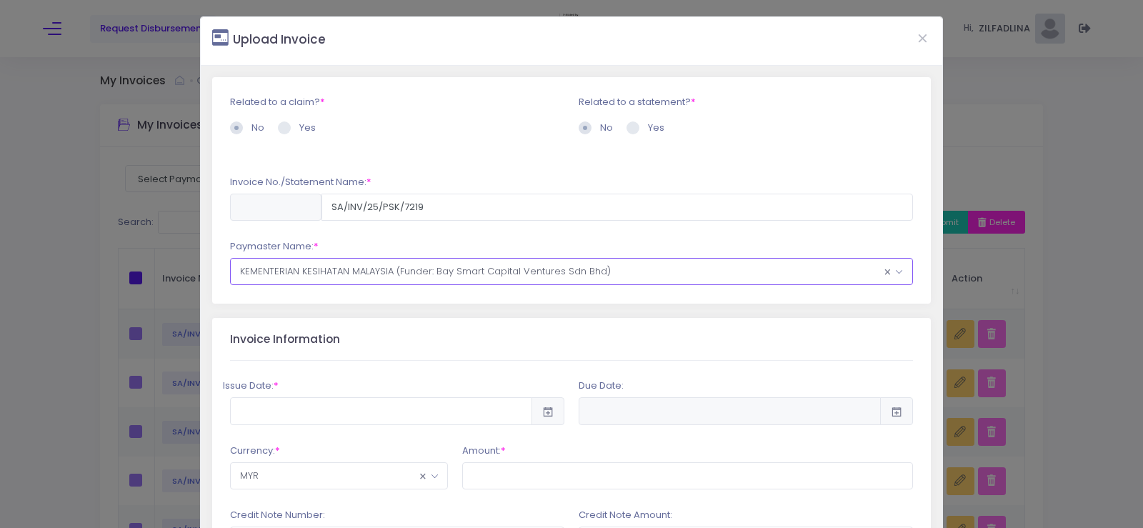
scroll to position [143, 0]
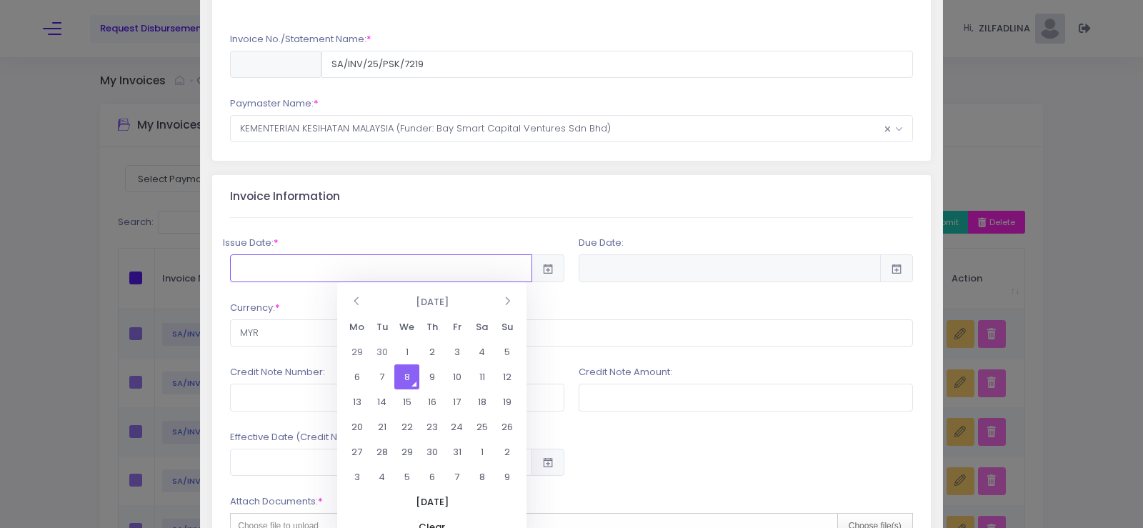
click at [287, 267] on input "text" at bounding box center [381, 267] width 302 height 27
click at [410, 374] on td "8" at bounding box center [406, 376] width 25 height 25
type input "2025-10-08"
type input "2026-04-06"
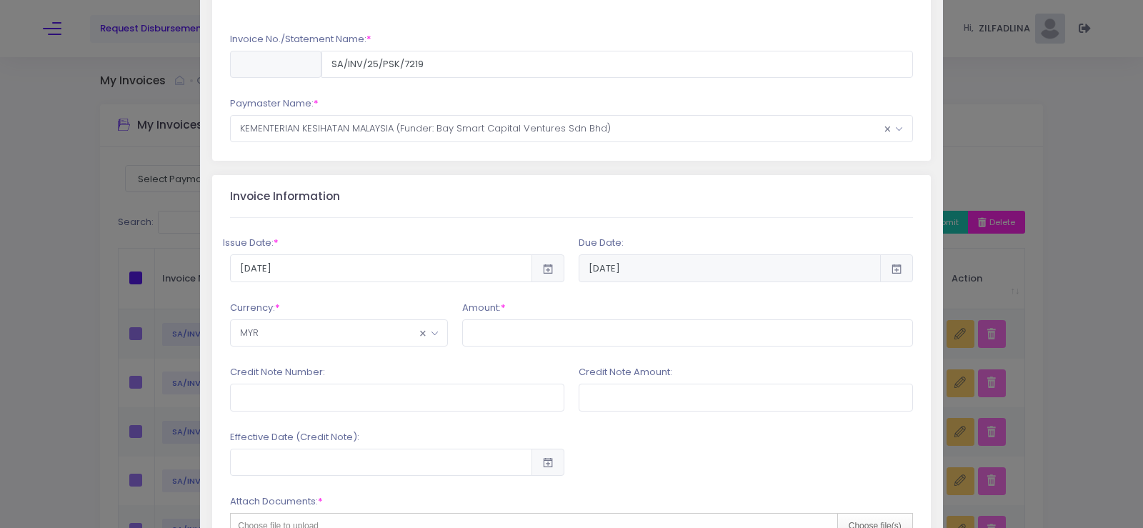
scroll to position [286, 0]
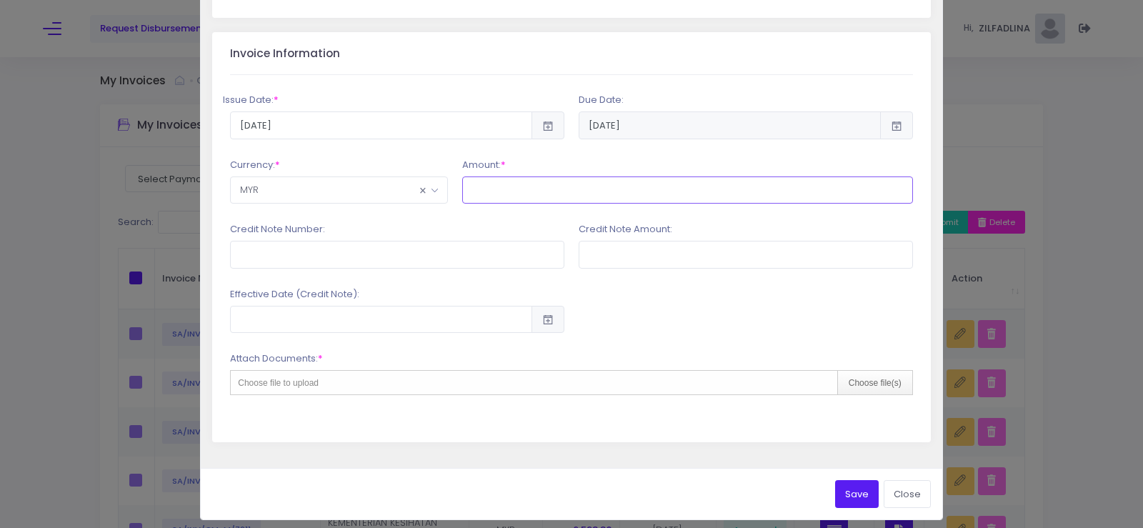
click at [558, 191] on input "text" at bounding box center [687, 189] width 450 height 27
type input "94,337.04"
click at [374, 244] on input "text" at bounding box center [397, 254] width 334 height 27
type input "PSK/2025/CN-065"
click at [635, 255] on input "text" at bounding box center [746, 254] width 334 height 27
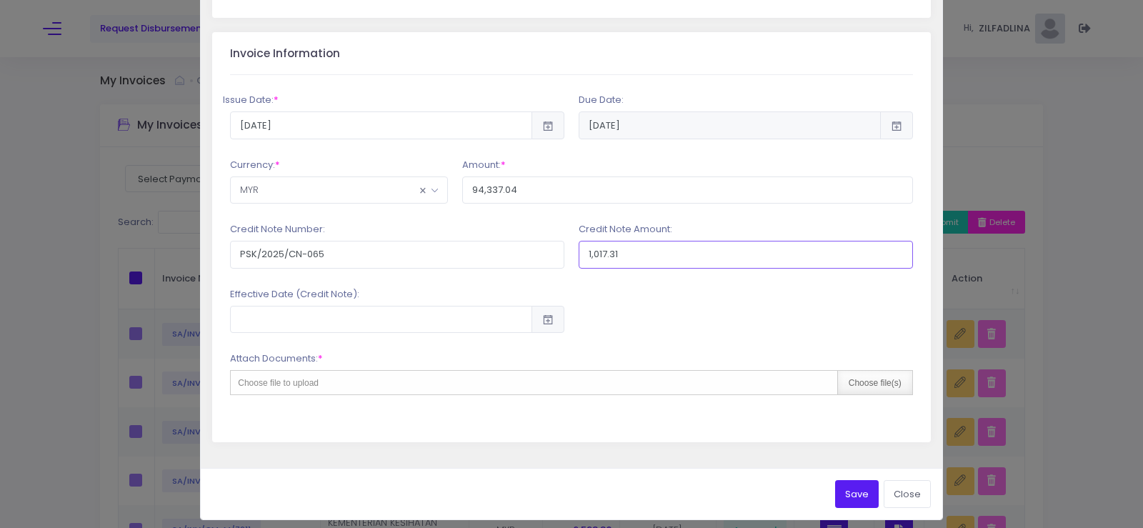
type input "1,017.31"
click at [862, 382] on div "Choose file(s)" at bounding box center [874, 383] width 75 height 24
click at [865, 384] on div "Choose file(s)" at bounding box center [874, 383] width 75 height 24
type input "C:\fakepath\INV 7219_KK MENTAKAB_SEP25.pdf"
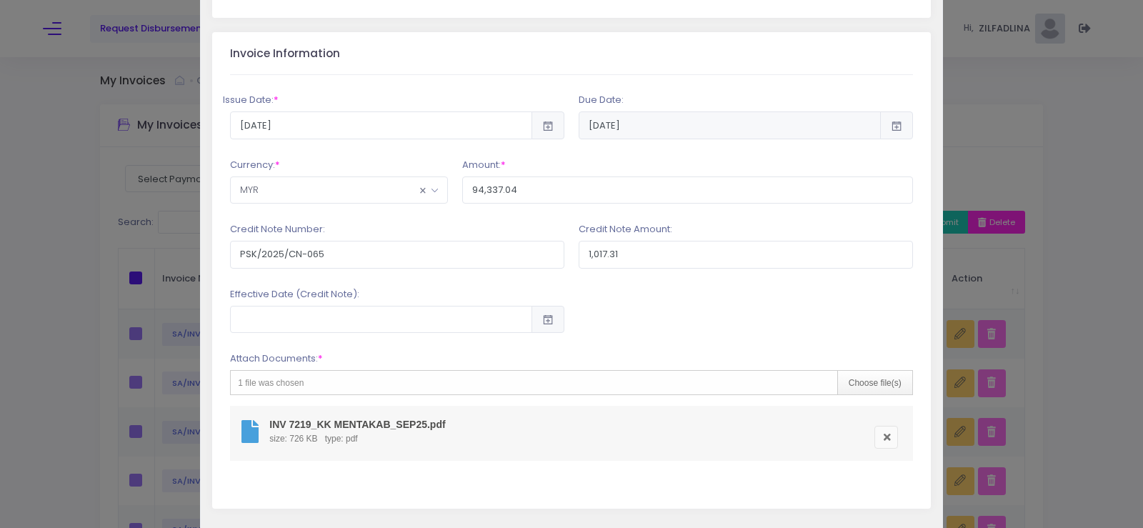
scroll to position [361, 0]
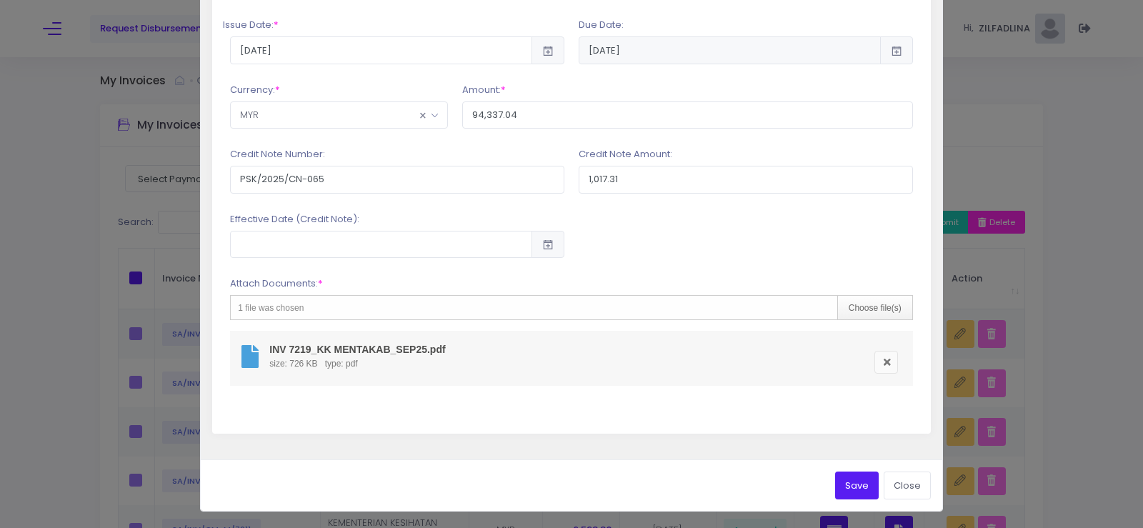
click at [848, 487] on button "Save" at bounding box center [857, 485] width 44 height 27
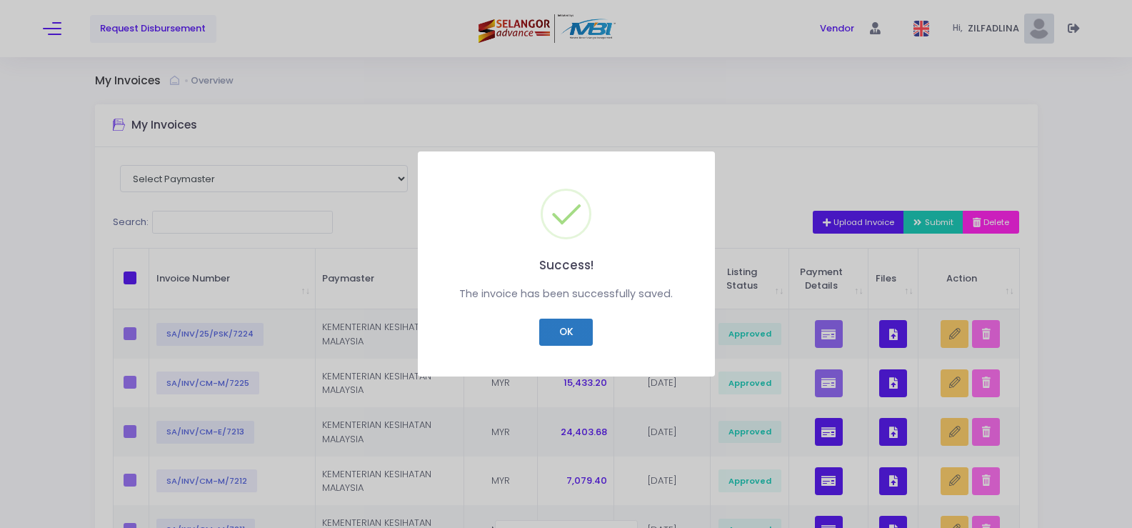
click at [576, 334] on button "OK" at bounding box center [566, 332] width 54 height 27
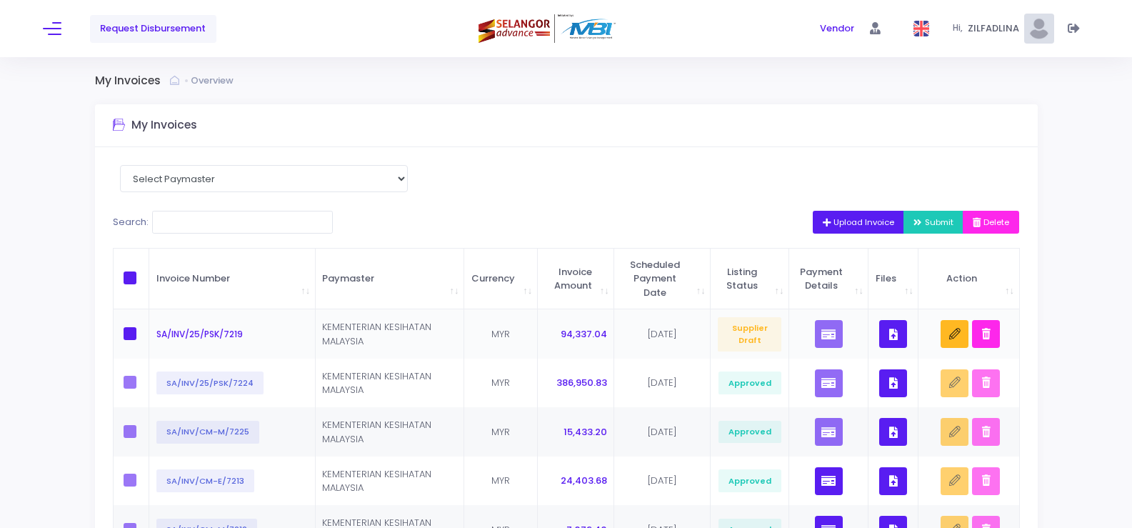
click at [897, 334] on icon "button" at bounding box center [894, 334] width 9 height 0
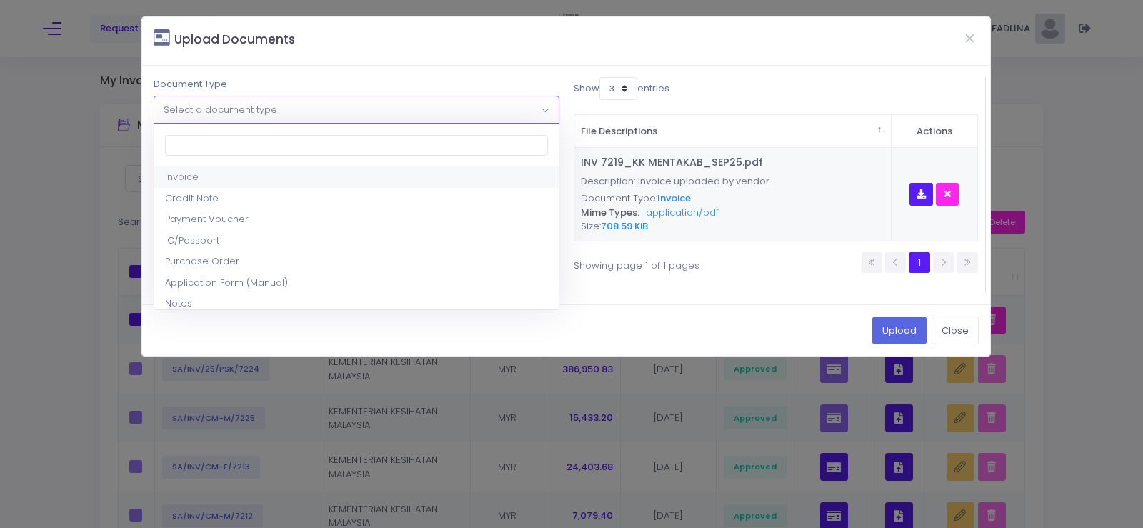
click at [344, 108] on span "Select a document type" at bounding box center [356, 109] width 404 height 26
select select "2"
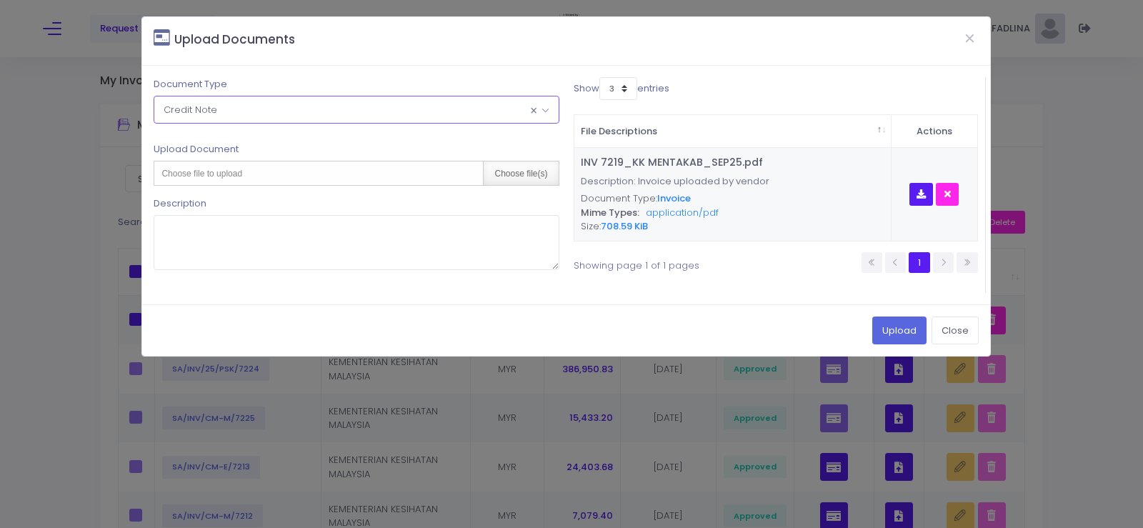
click at [539, 180] on div "Choose file(s)" at bounding box center [520, 173] width 75 height 24
type input "C:\fakepath\CN 065_KK MENTAKAB_SEP25.pdf"
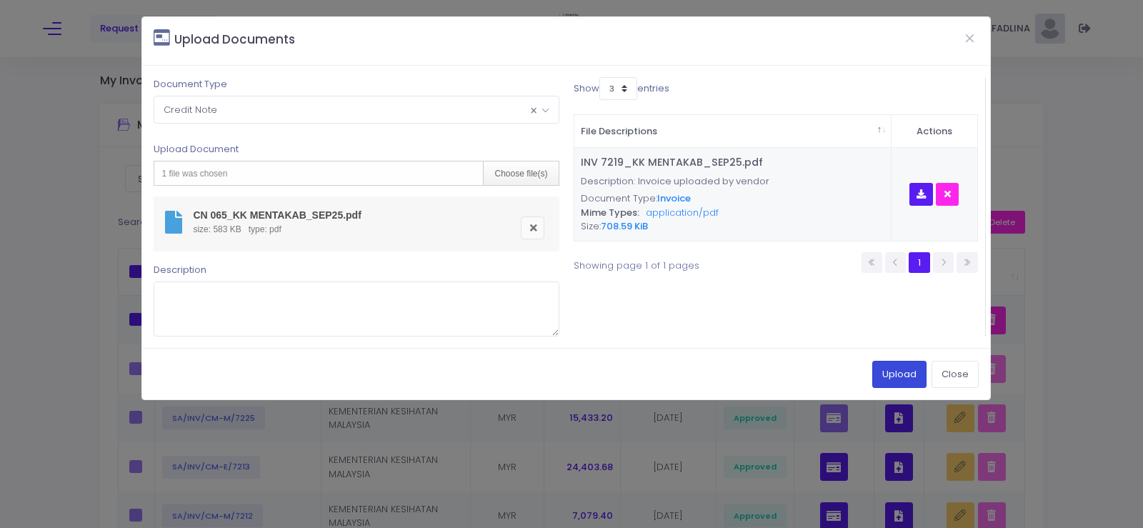
click at [900, 372] on button "Upload" at bounding box center [899, 374] width 54 height 27
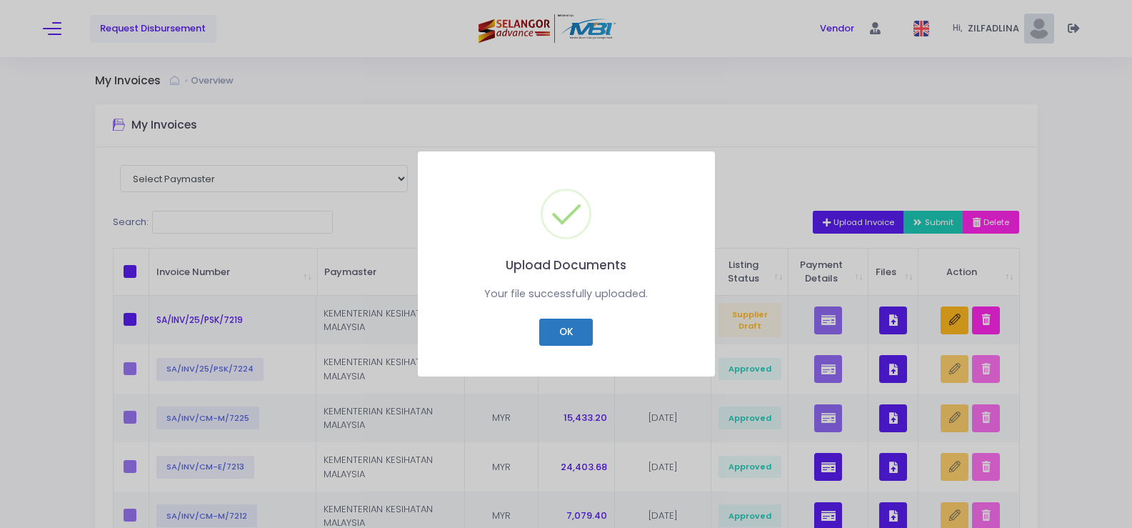
click at [564, 339] on button "OK" at bounding box center [566, 332] width 54 height 27
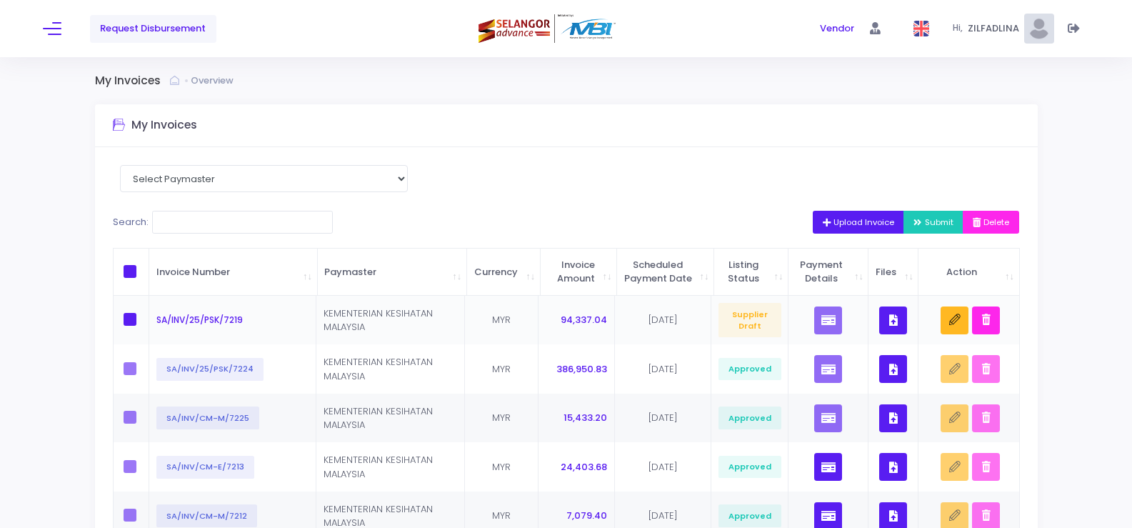
click at [897, 320] on icon "button" at bounding box center [894, 320] width 9 height 0
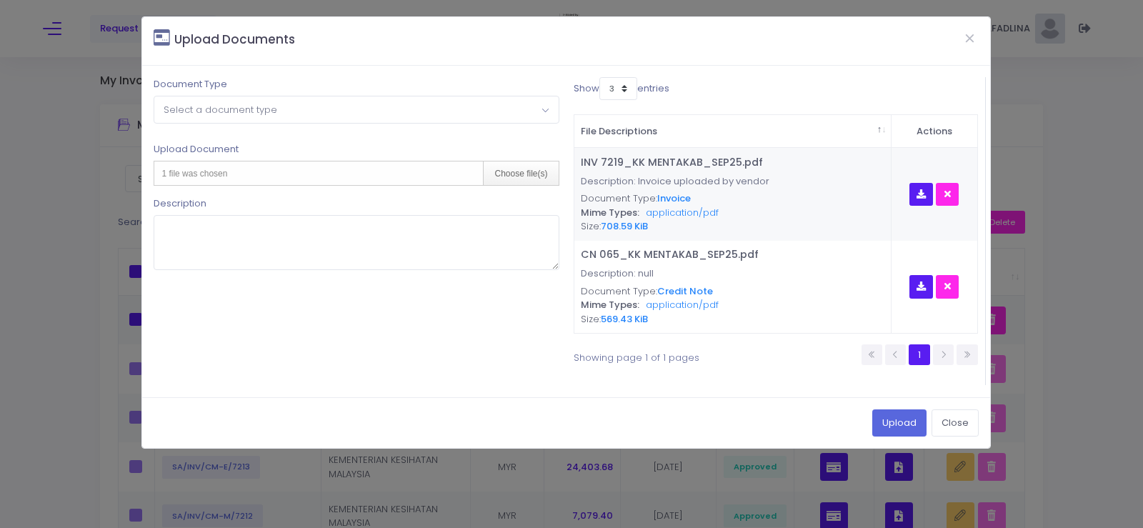
click at [212, 114] on span "Select a document type" at bounding box center [221, 110] width 114 height 14
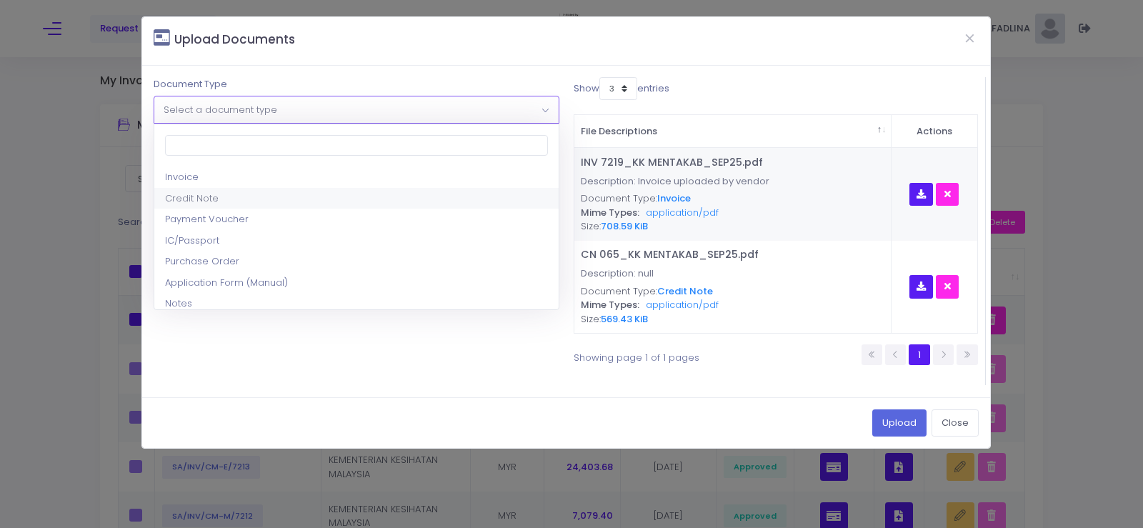
scroll to position [71, 0]
select select "8"
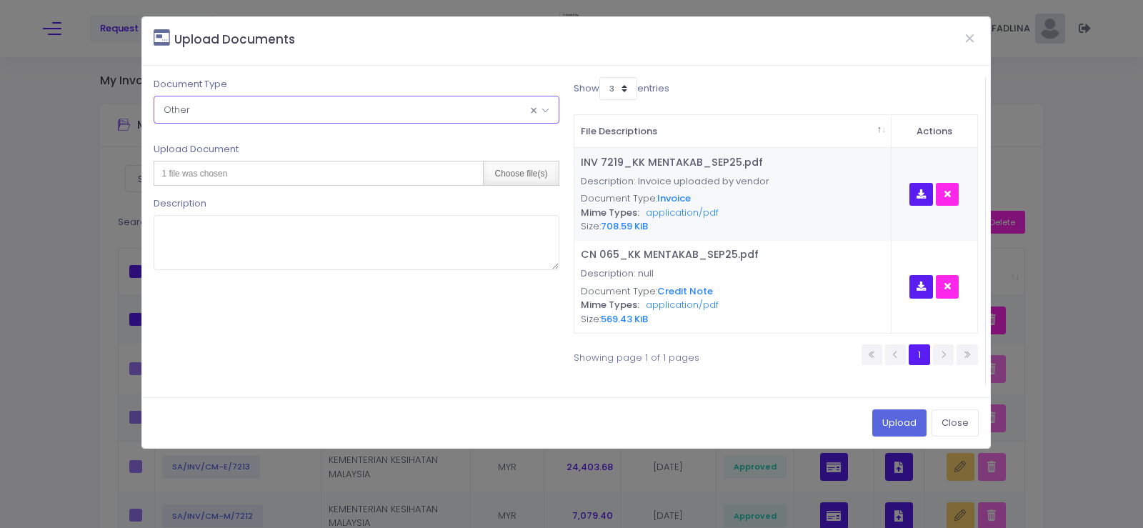
click at [536, 168] on div "Choose file(s)" at bounding box center [520, 173] width 75 height 24
type input "C:\fakepath\DN 062_KK MENTAKAB_SEP25.pdf"
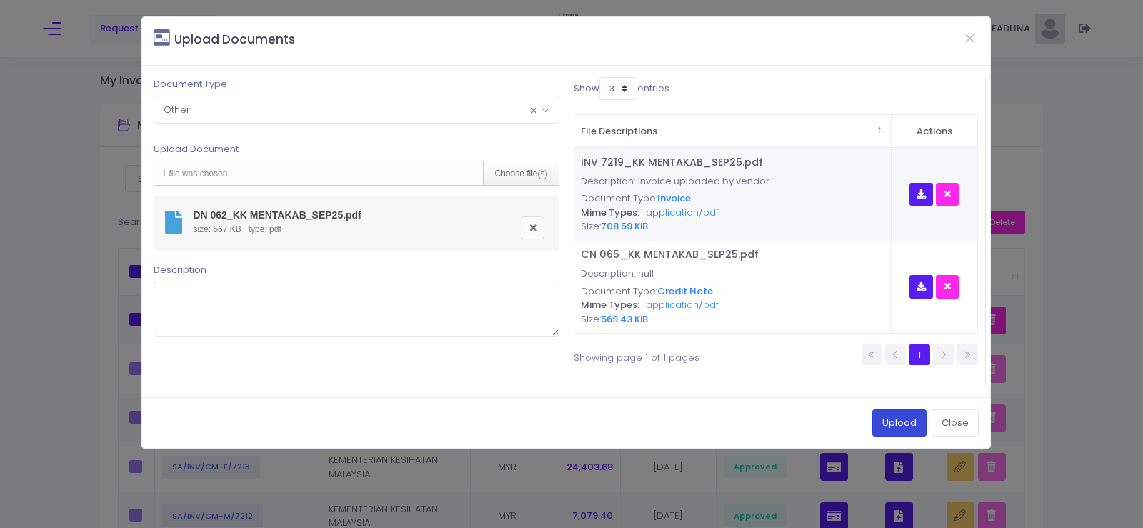
click at [881, 425] on button "Upload" at bounding box center [899, 422] width 54 height 27
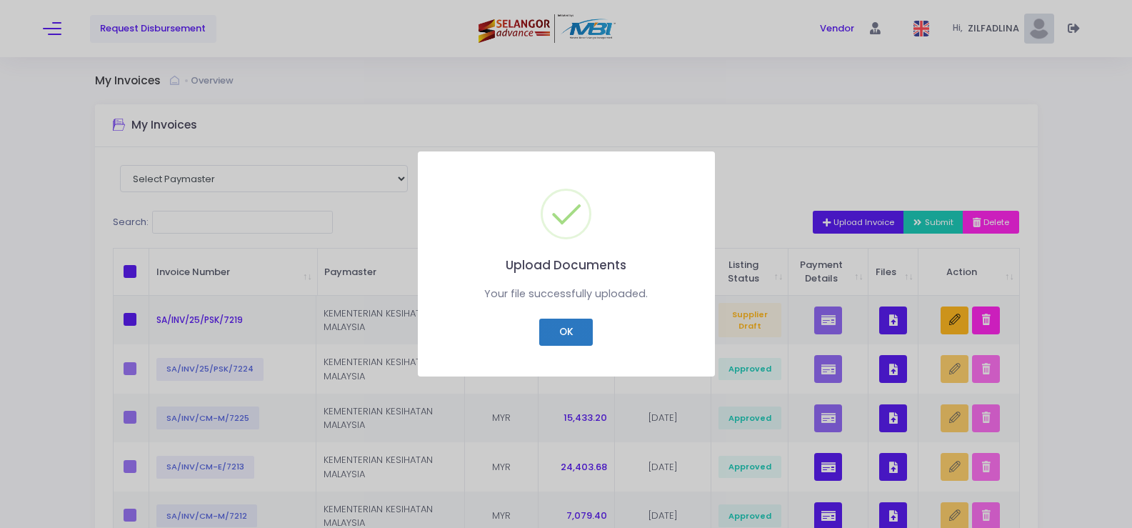
click at [566, 335] on button "OK" at bounding box center [566, 332] width 54 height 27
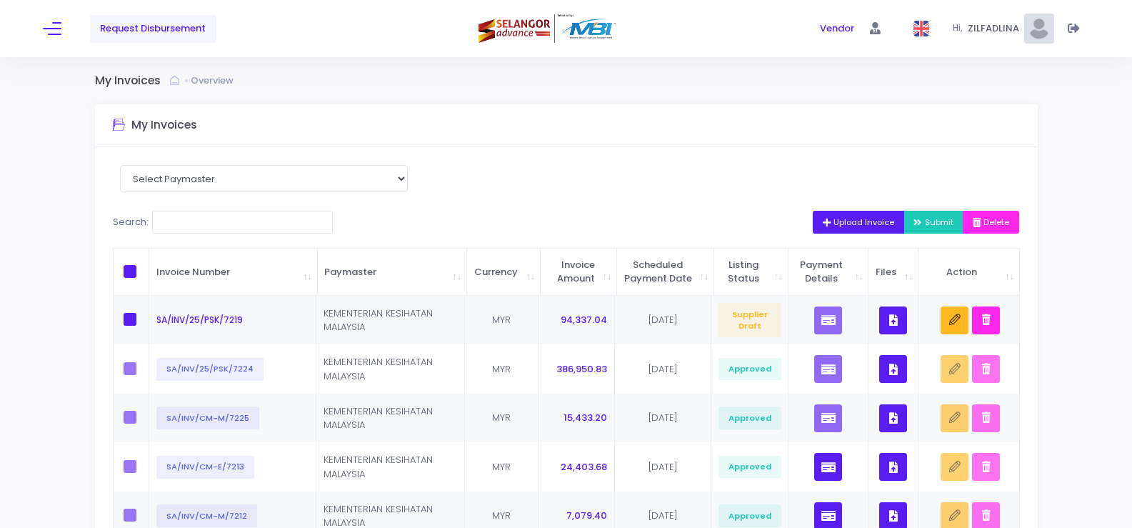
click at [839, 220] on span "Upload Invoice" at bounding box center [859, 221] width 72 height 11
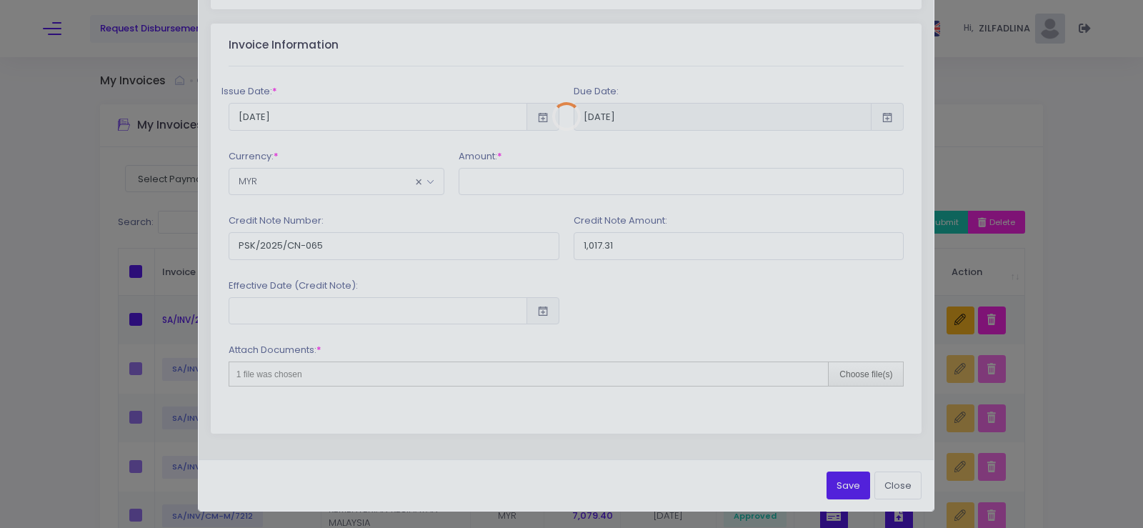
scroll to position [0, 0]
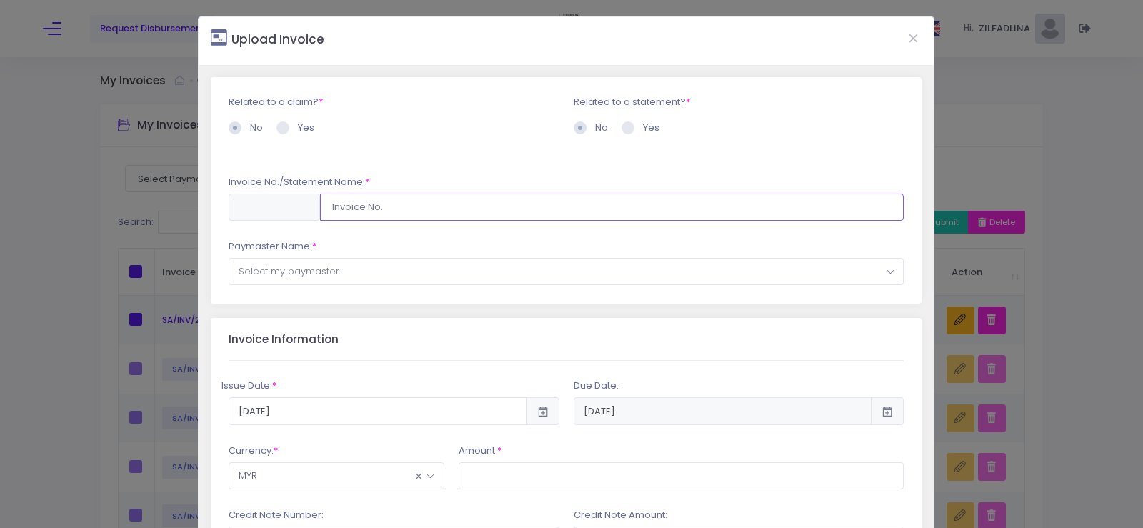
click at [354, 206] on input "text" at bounding box center [612, 207] width 584 height 27
type input "SA/INV/25/PSK/7220"
click at [405, 269] on span "Select my paymaster" at bounding box center [566, 272] width 674 height 26
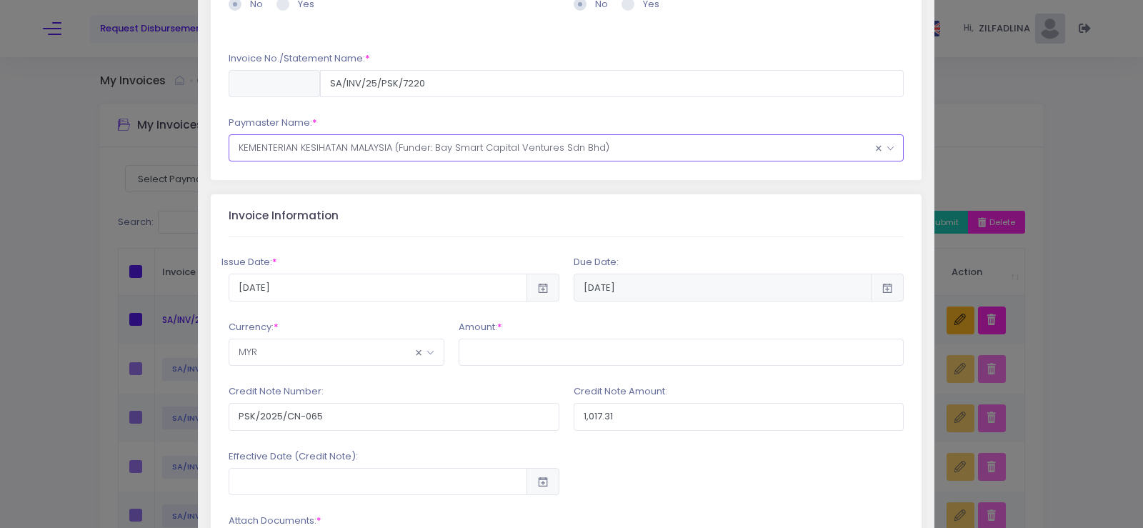
scroll to position [143, 0]
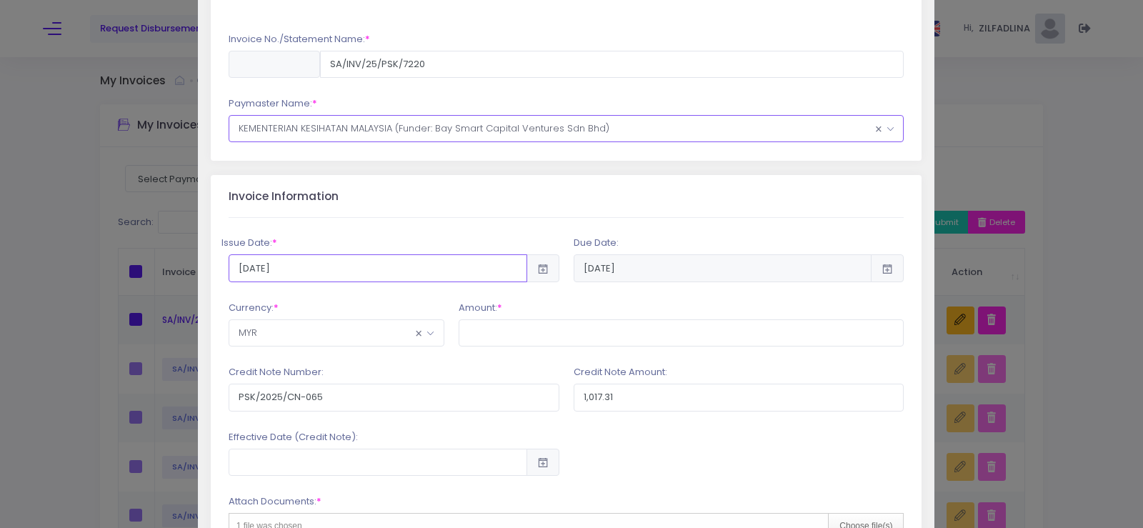
click at [315, 264] on input "2025-10-08" at bounding box center [378, 267] width 299 height 27
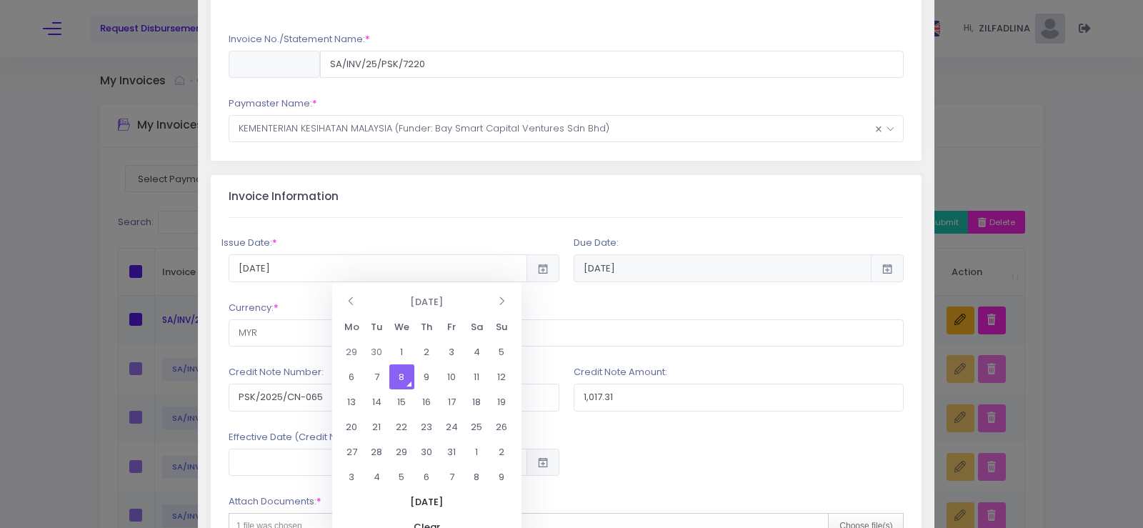
click at [392, 372] on td "8" at bounding box center [401, 376] width 25 height 25
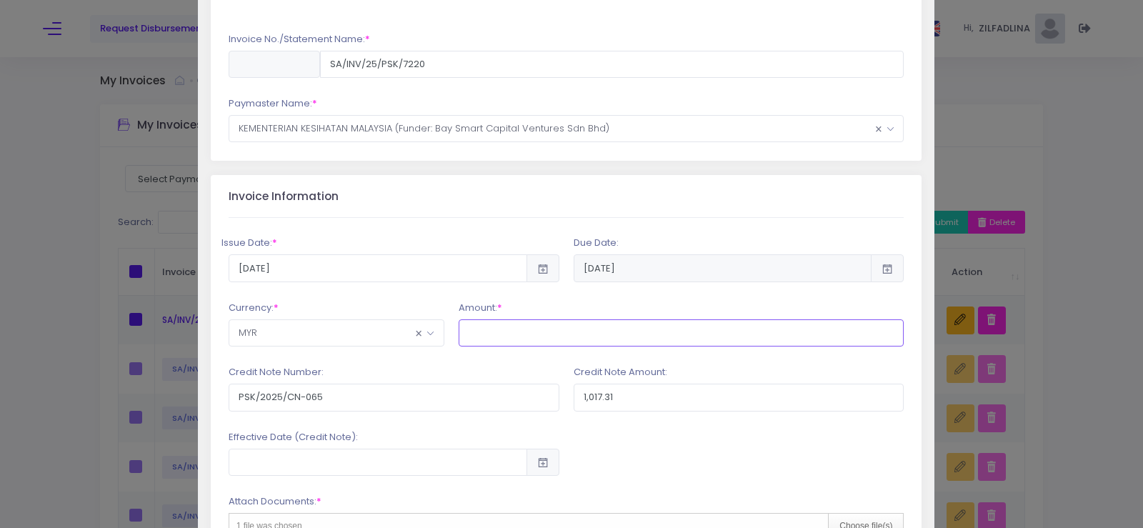
click at [506, 342] on input "text" at bounding box center [682, 332] width 446 height 27
type input "47,968.74"
click at [408, 402] on input "PSK/2025/CN-065" at bounding box center [394, 397] width 331 height 27
type input "PSK/2025/CN-066"
click at [606, 399] on input "1,017.31" at bounding box center [739, 397] width 331 height 27
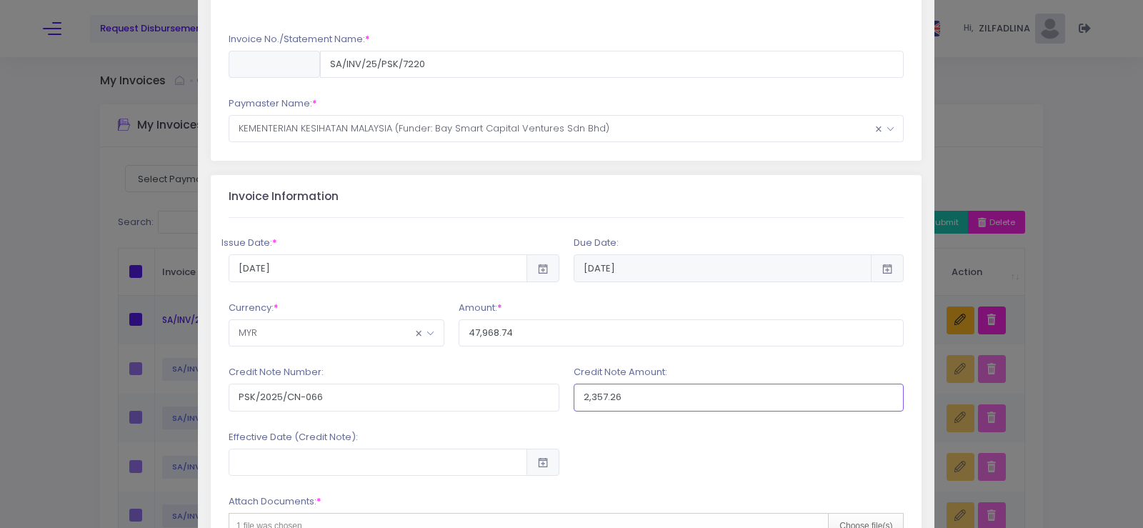
scroll to position [286, 0]
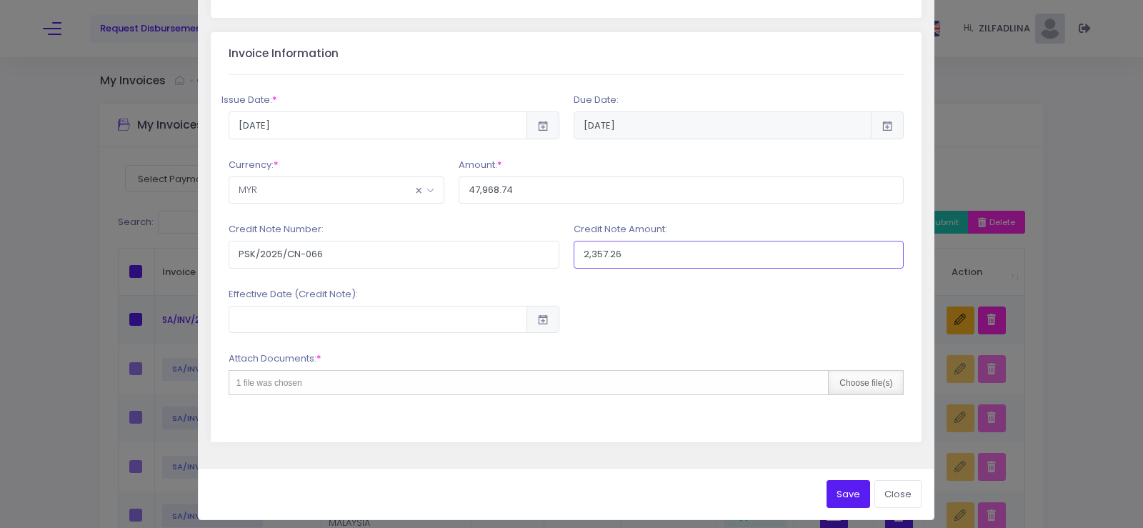
type input "2,357.26"
click at [872, 385] on div "Choose file(s)" at bounding box center [865, 383] width 75 height 24
type input "C:\fakepath\INV 7220_KK TANJUNG LALANG_SEP25.pdf"
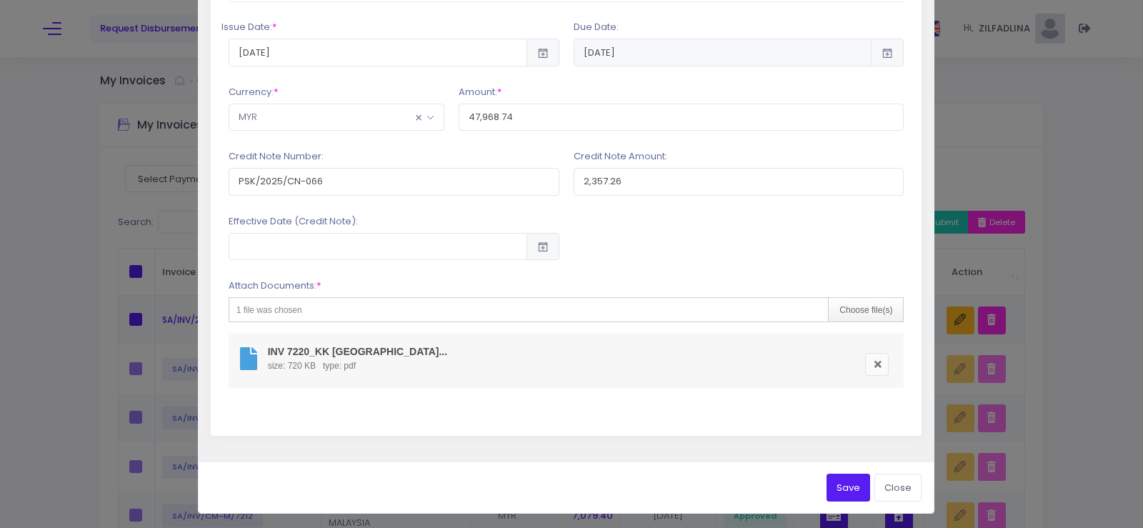
scroll to position [361, 0]
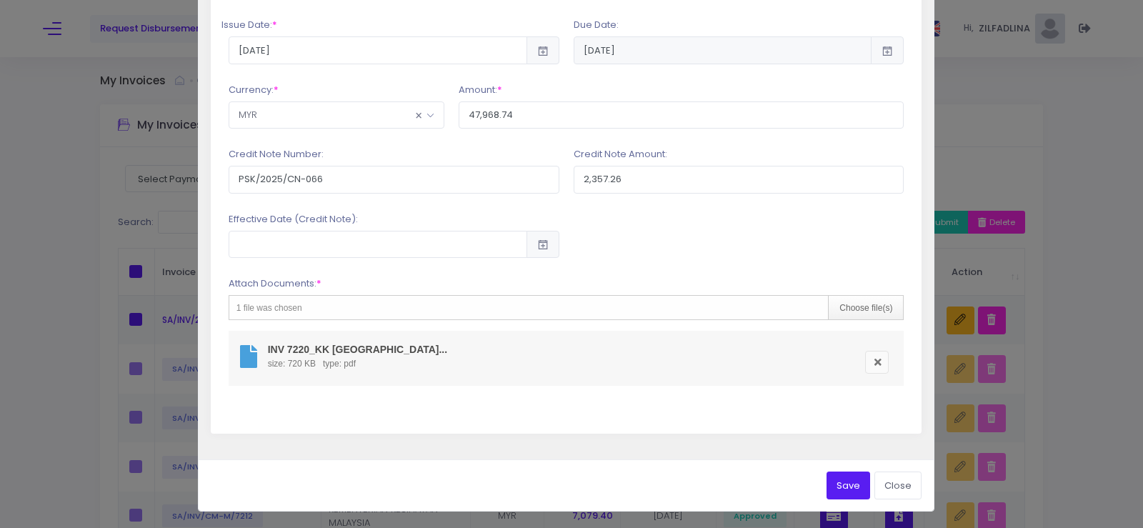
click at [839, 487] on button "Save" at bounding box center [849, 485] width 44 height 27
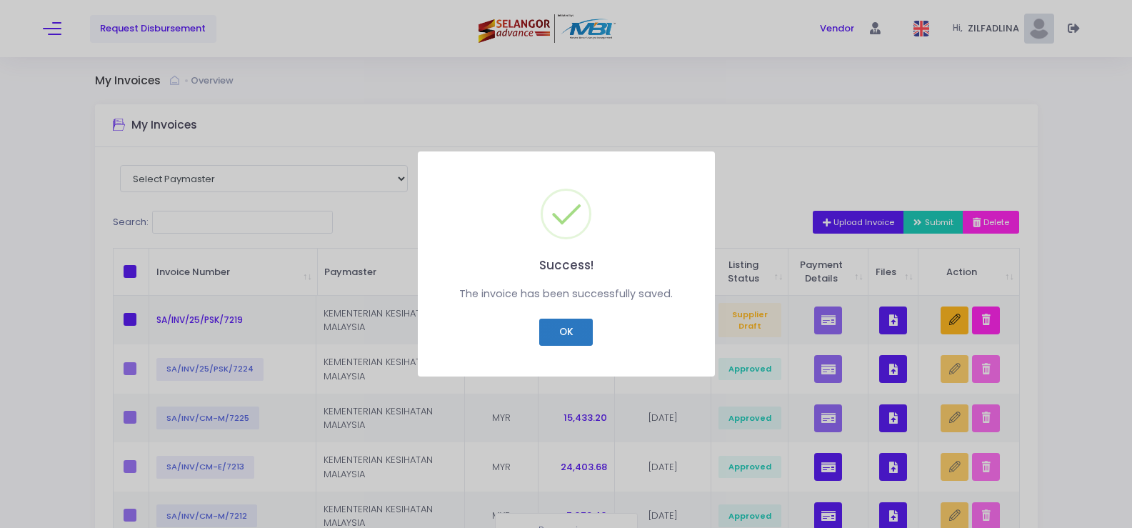
click at [559, 324] on button "OK" at bounding box center [566, 332] width 54 height 27
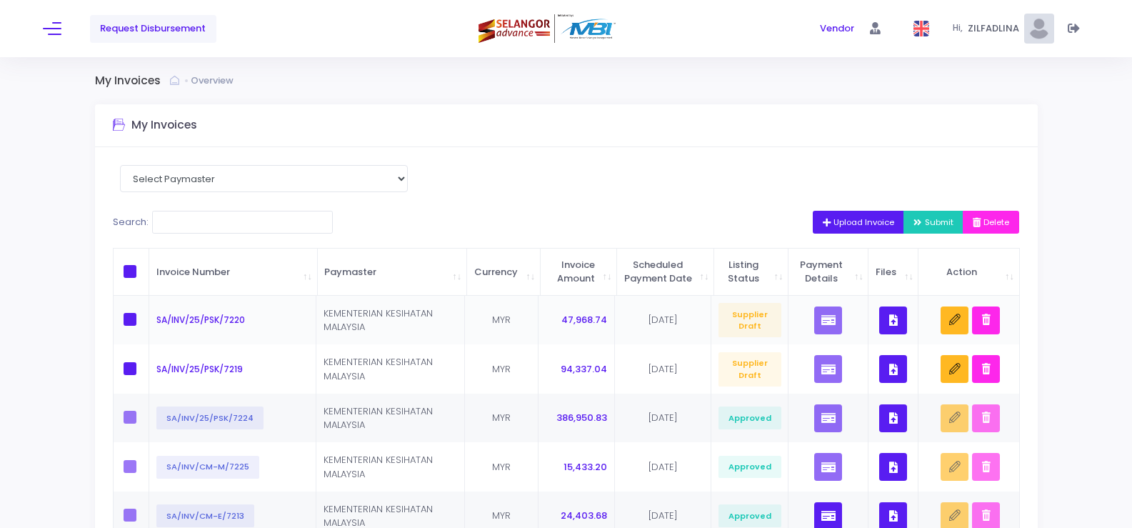
click at [888, 334] on button "button" at bounding box center [894, 321] width 28 height 28
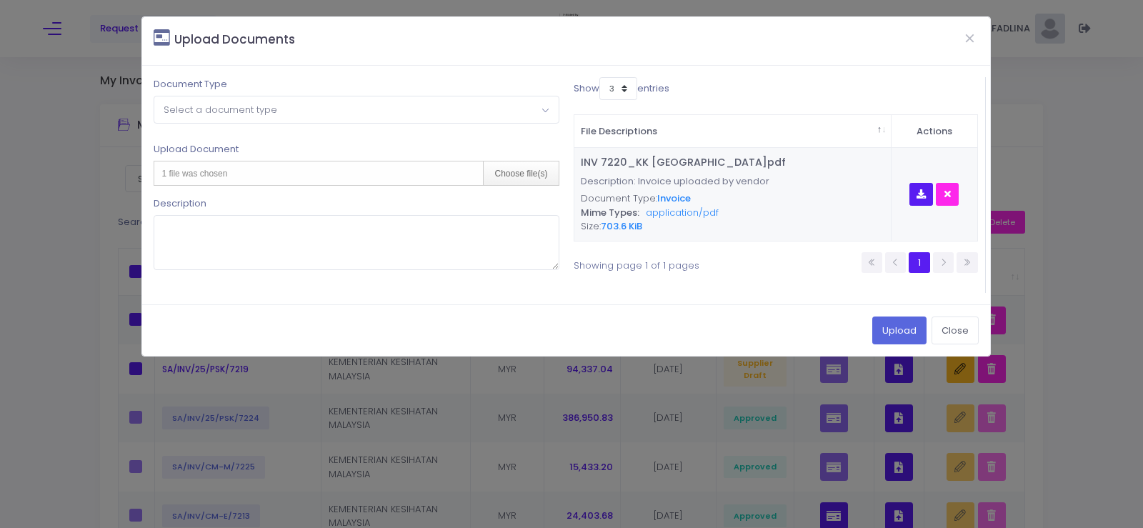
click at [292, 129] on div "Document Type Please select document type Invoice Credit Note Payment Voucher I…" at bounding box center [355, 185] width 419 height 216
click at [532, 117] on span "Select a document type" at bounding box center [356, 109] width 404 height 26
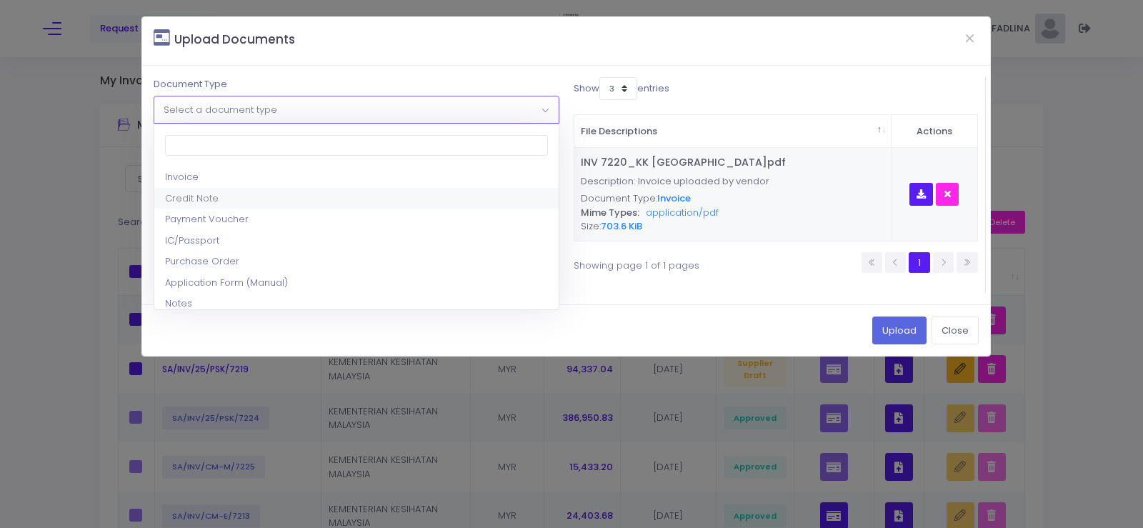
select select "2"
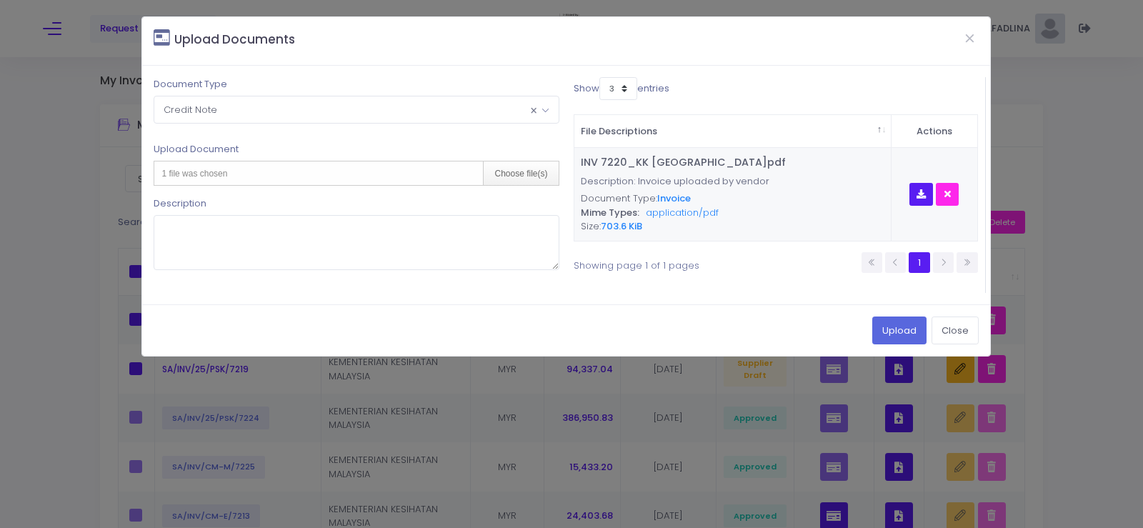
click at [221, 170] on span "1 file was chosen" at bounding box center [194, 174] width 66 height 10
type input "C:\fakepath\CN 066_KK TANJUNG LALANG_SEP25.pdf"
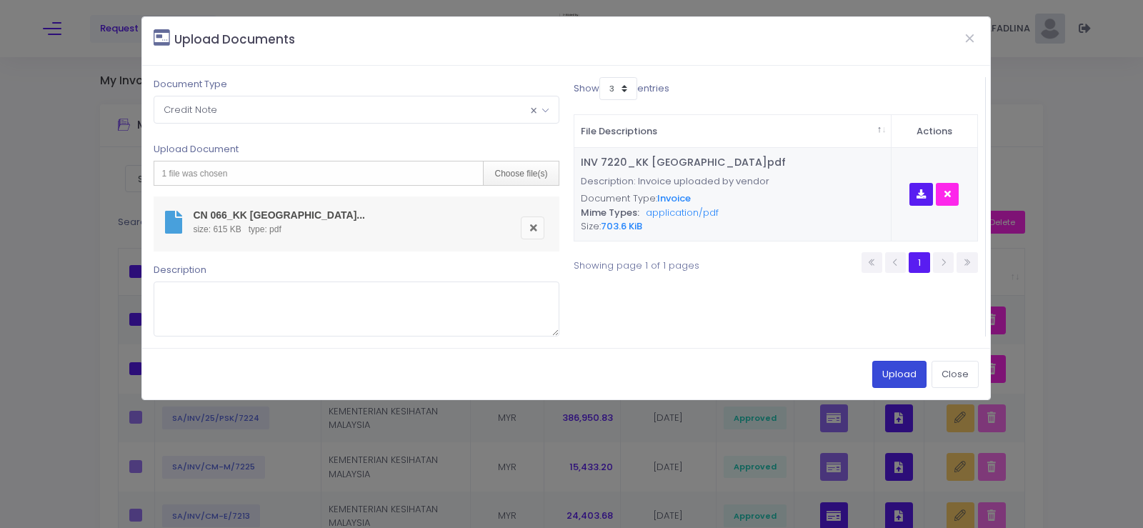
click at [896, 377] on button "Upload" at bounding box center [899, 374] width 54 height 27
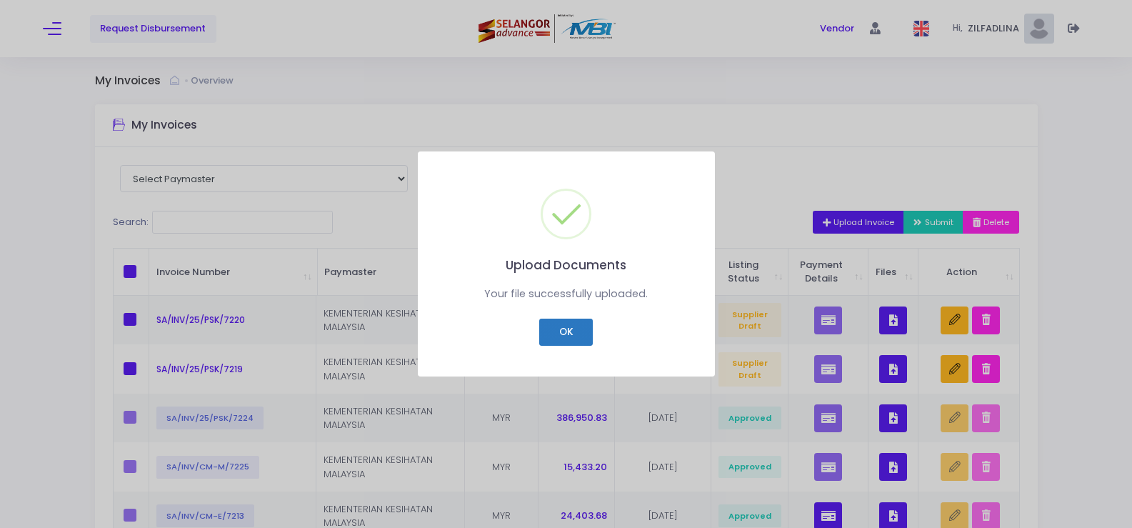
click at [551, 324] on button "OK" at bounding box center [566, 332] width 54 height 27
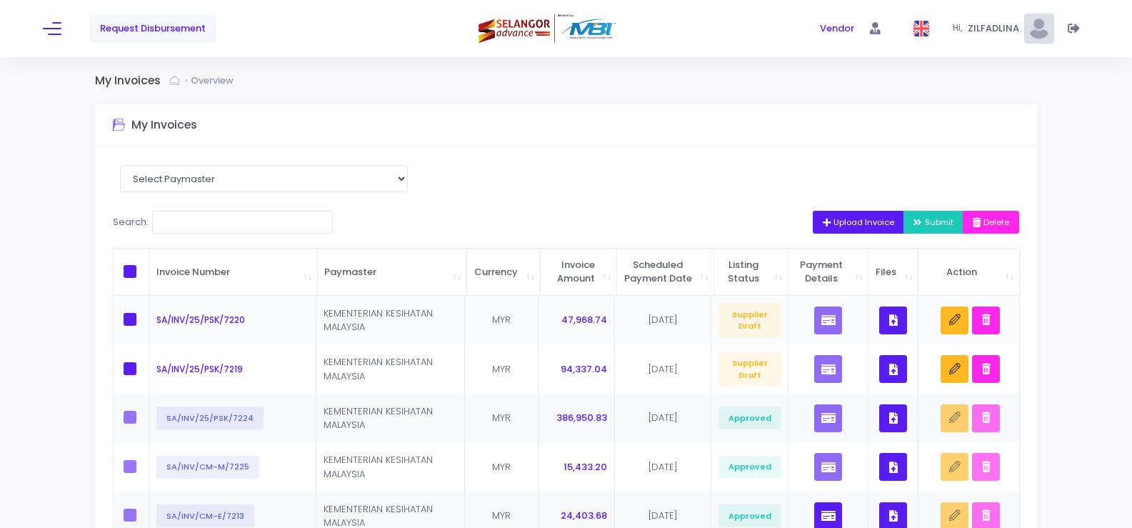
click at [891, 320] on icon "button" at bounding box center [894, 320] width 9 height 0
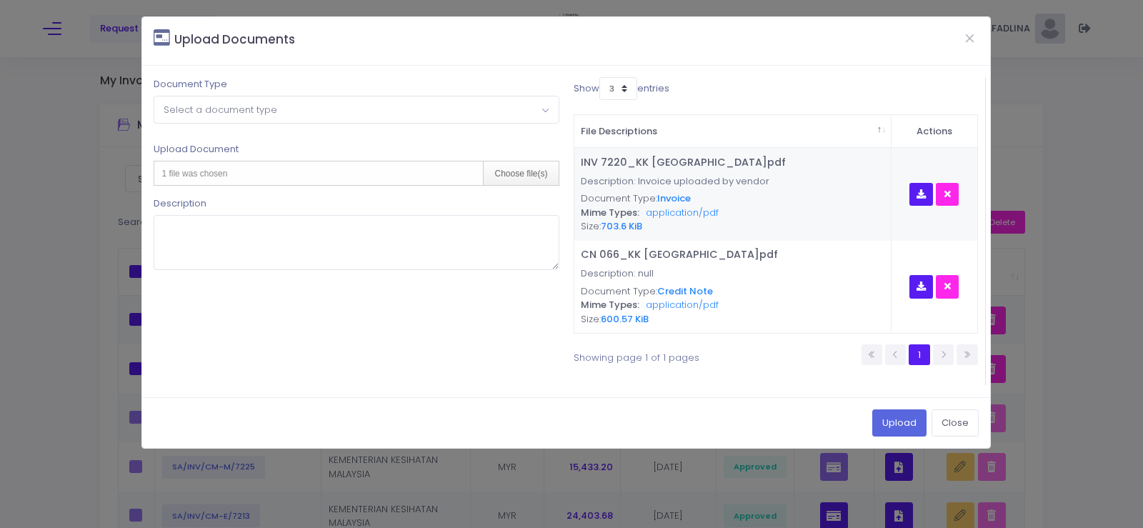
click at [457, 112] on span "Select a document type" at bounding box center [356, 109] width 404 height 26
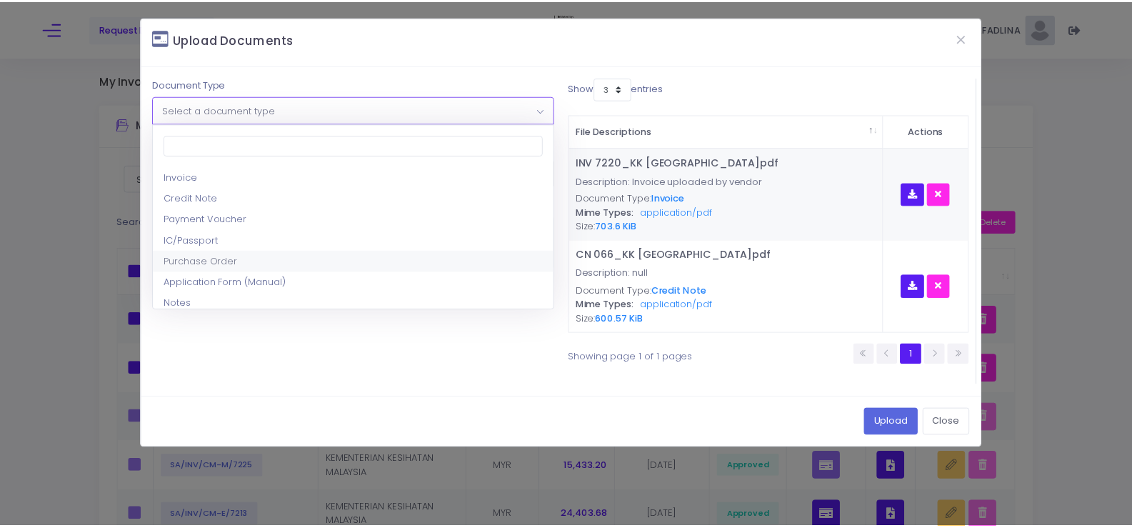
scroll to position [71, 0]
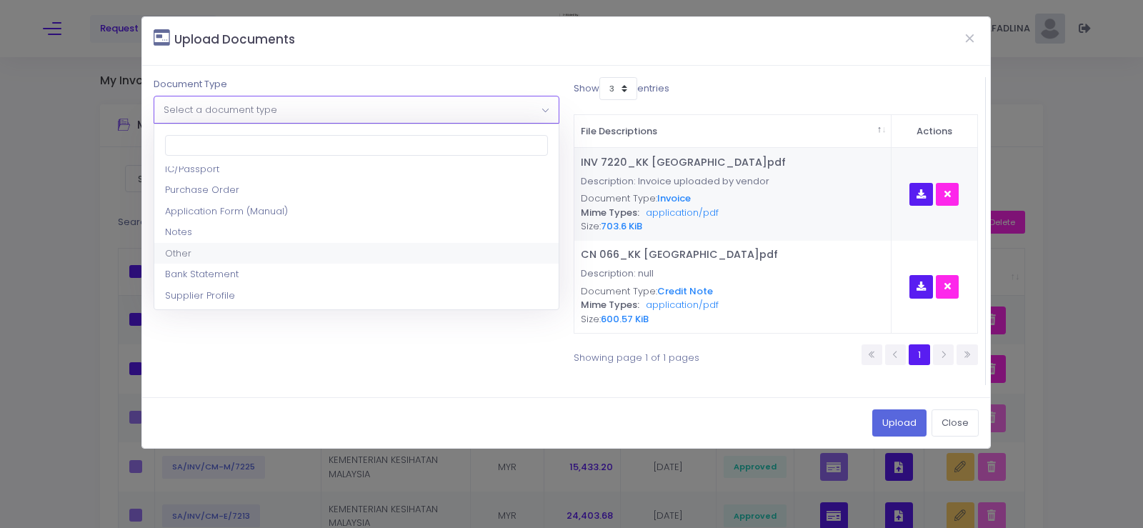
select select "8"
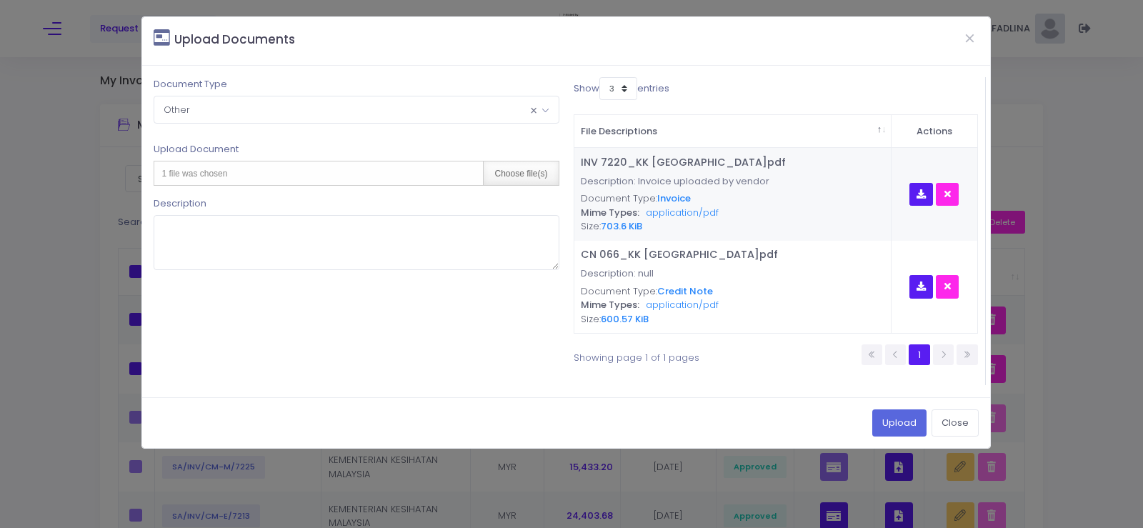
click at [504, 176] on div "Choose file(s)" at bounding box center [520, 173] width 75 height 24
type input "C:\fakepath\DN 063_KK TANJUNG LALANG_SEP25.pdf"
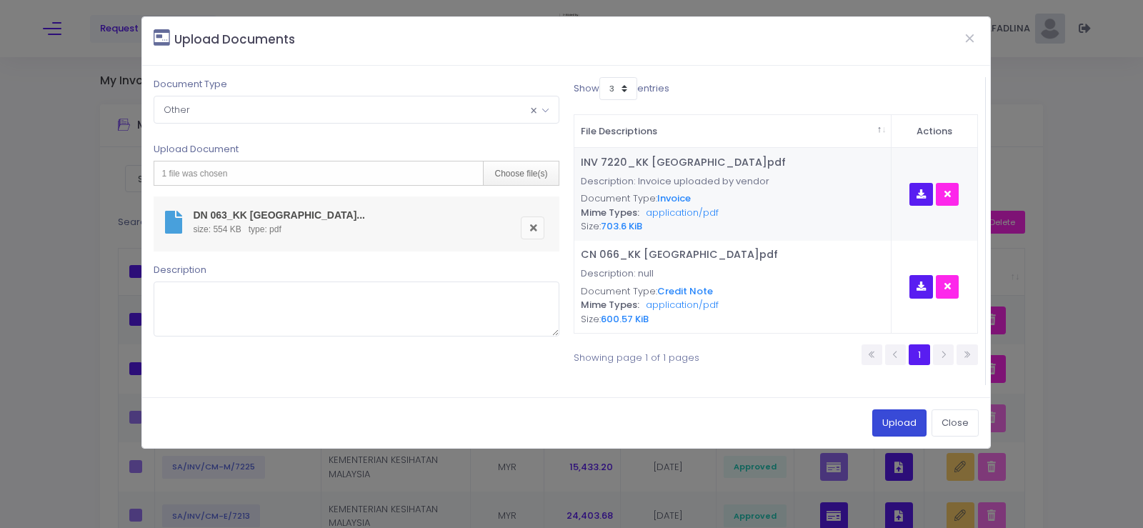
click at [883, 424] on button "Upload" at bounding box center [899, 422] width 54 height 27
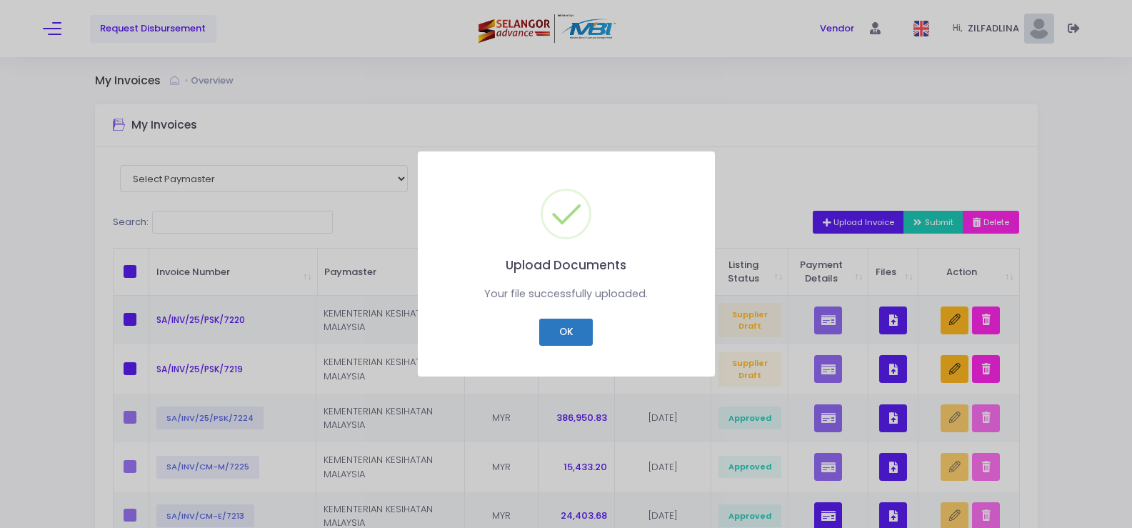
click at [556, 322] on button "OK" at bounding box center [566, 332] width 54 height 27
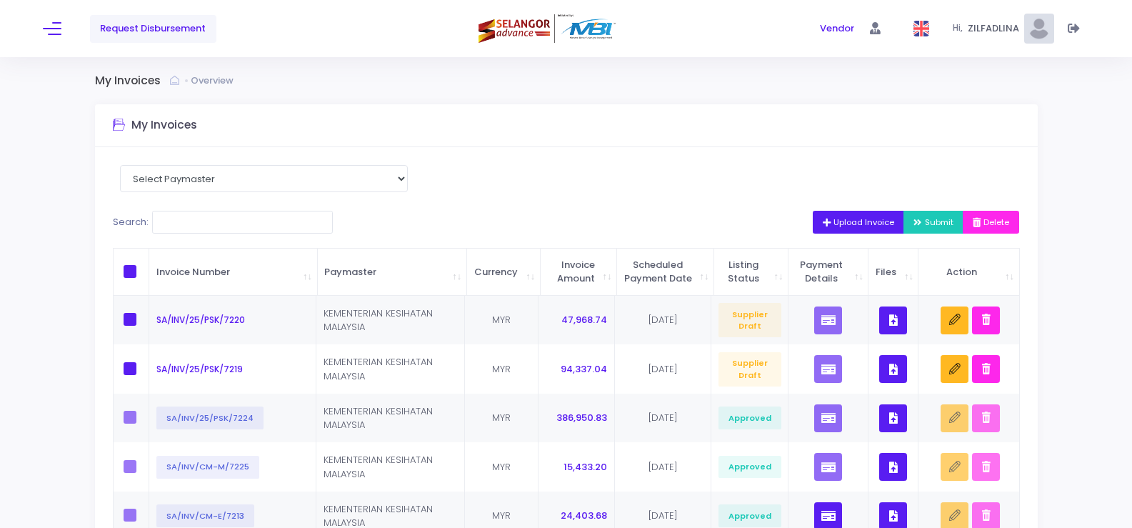
click at [136, 278] on span at bounding box center [130, 271] width 13 height 13
click at [145, 274] on input "checkbox" at bounding box center [149, 269] width 9 height 9
checkbox input "true"
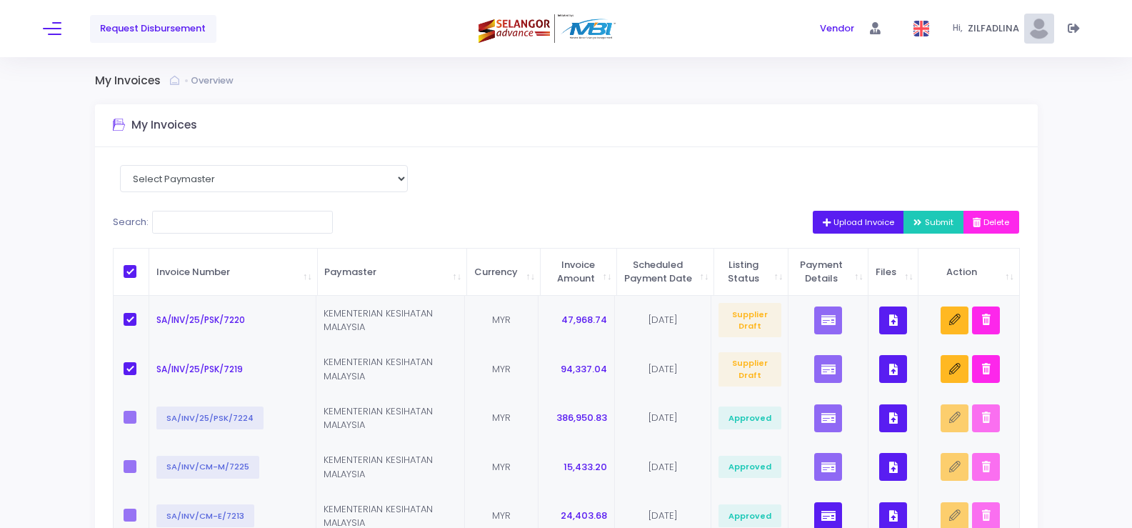
click at [923, 221] on span "Submit" at bounding box center [934, 221] width 40 height 11
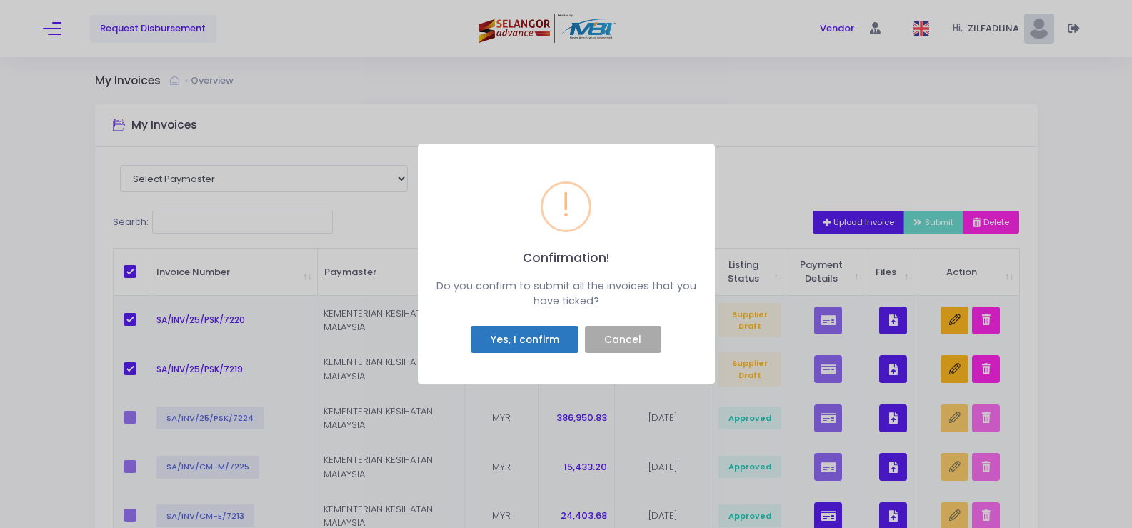
click at [562, 337] on button "Yes, I confirm" at bounding box center [525, 339] width 108 height 27
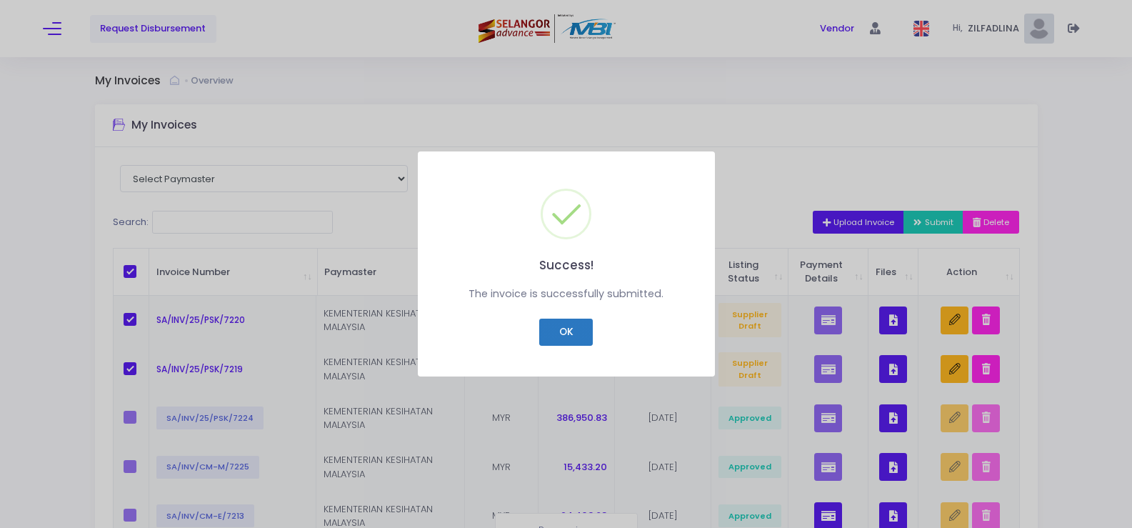
click at [582, 331] on button "OK" at bounding box center [566, 332] width 54 height 27
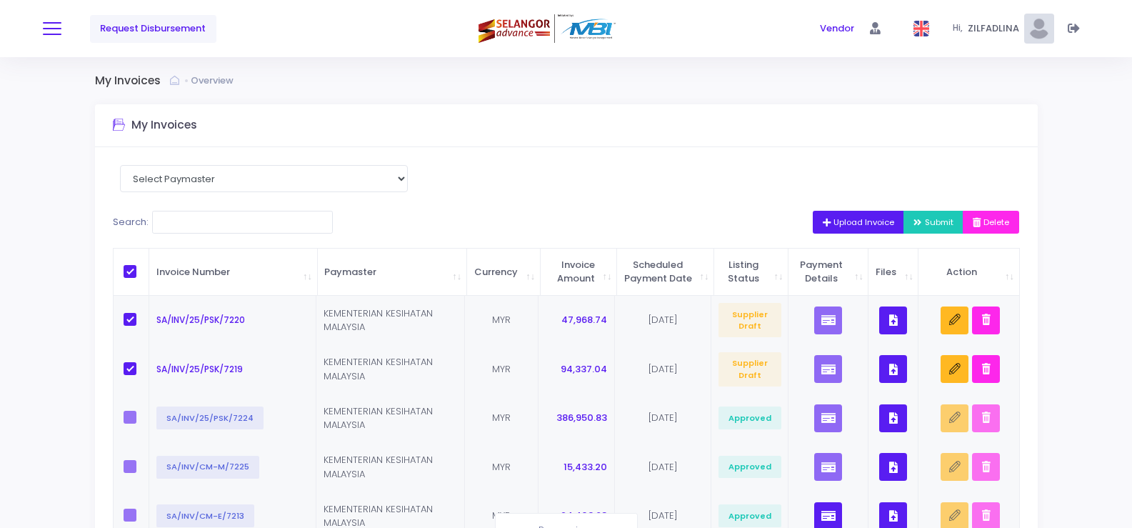
click at [56, 29] on span at bounding box center [52, 28] width 19 height 1
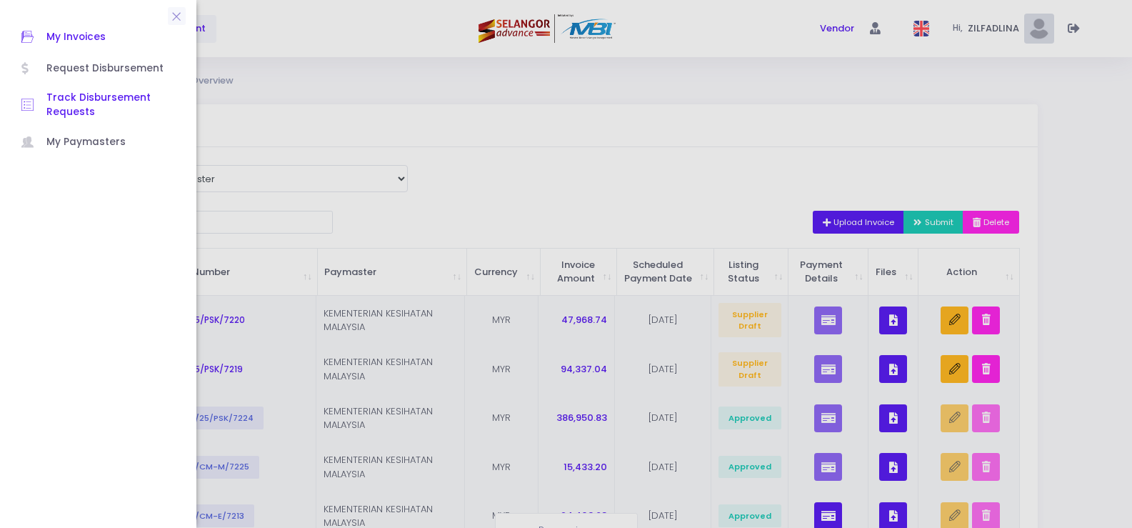
click at [74, 101] on span "Track Disbursement Requests" at bounding box center [110, 105] width 129 height 29
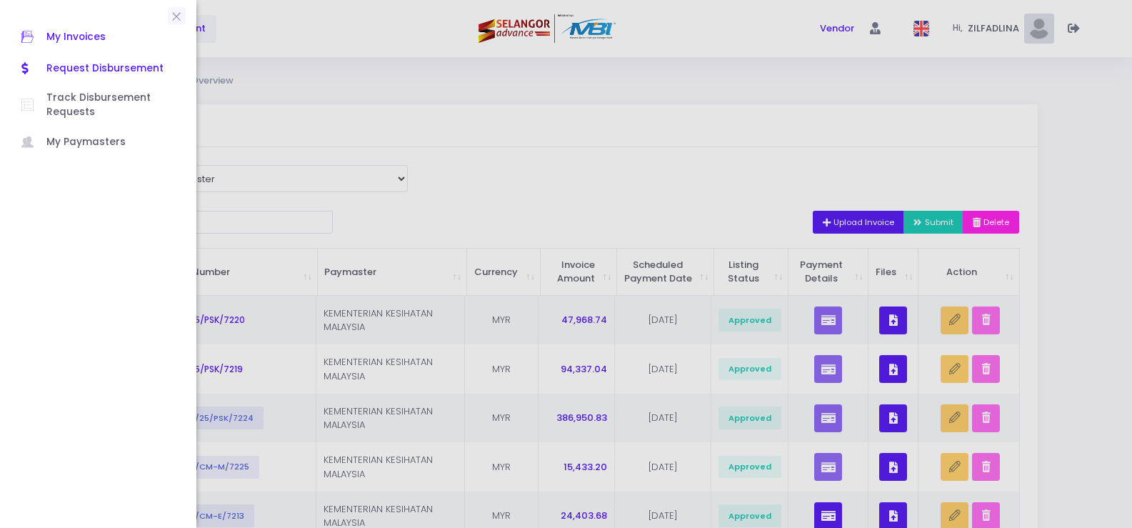
click at [67, 60] on span "Request Disbursement" at bounding box center [110, 68] width 129 height 19
click at [69, 64] on span "Request Disbursement" at bounding box center [110, 68] width 129 height 19
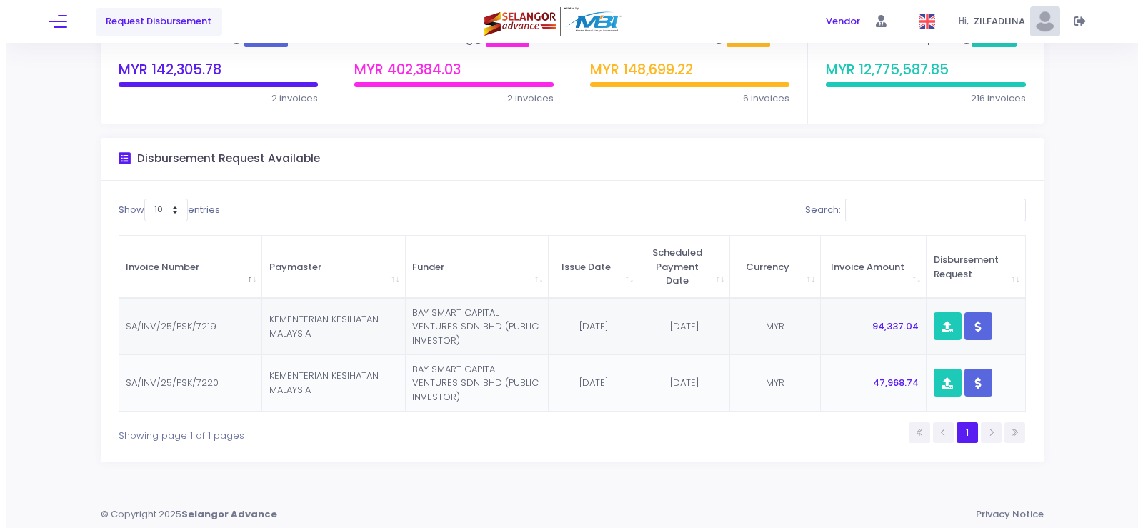
scroll to position [92, 0]
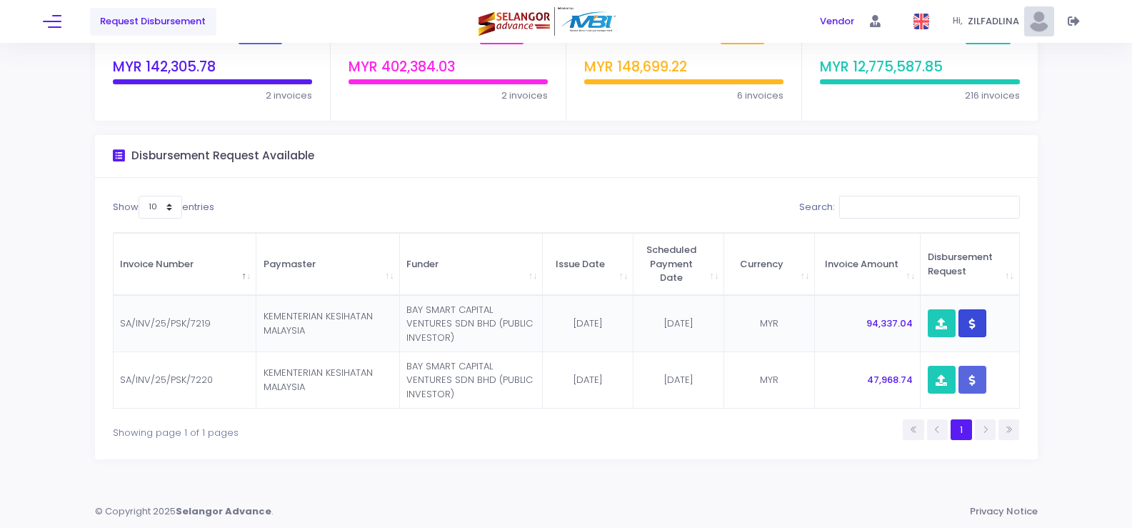
click at [981, 317] on button "button" at bounding box center [973, 323] width 28 height 28
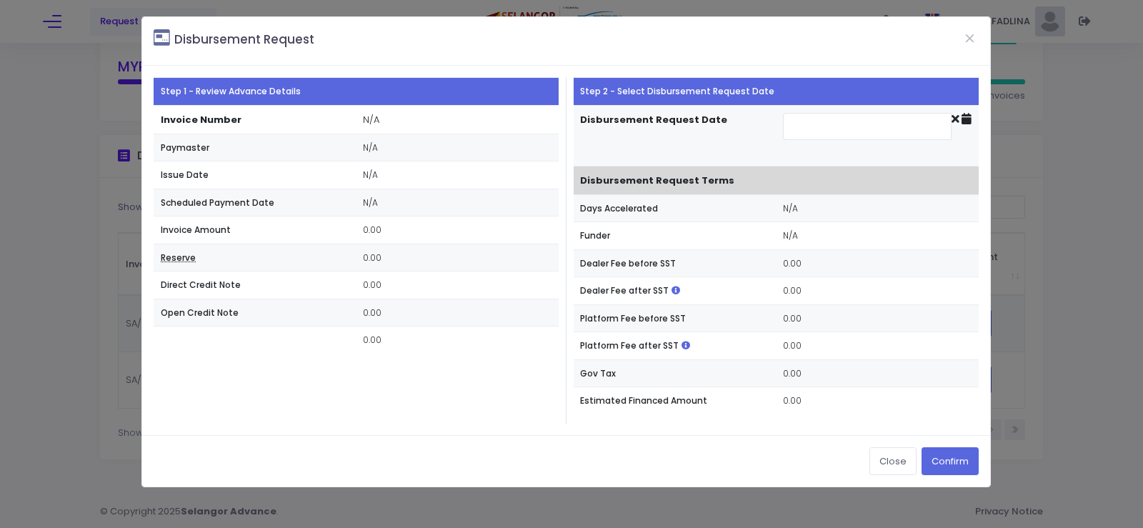
type input "[DATE]"
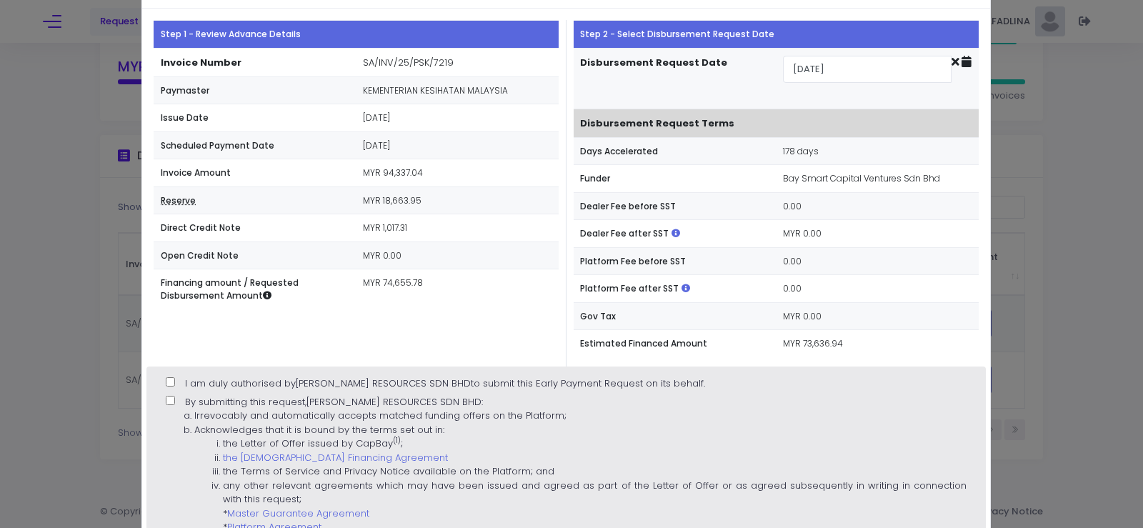
scroll to position [143, 0]
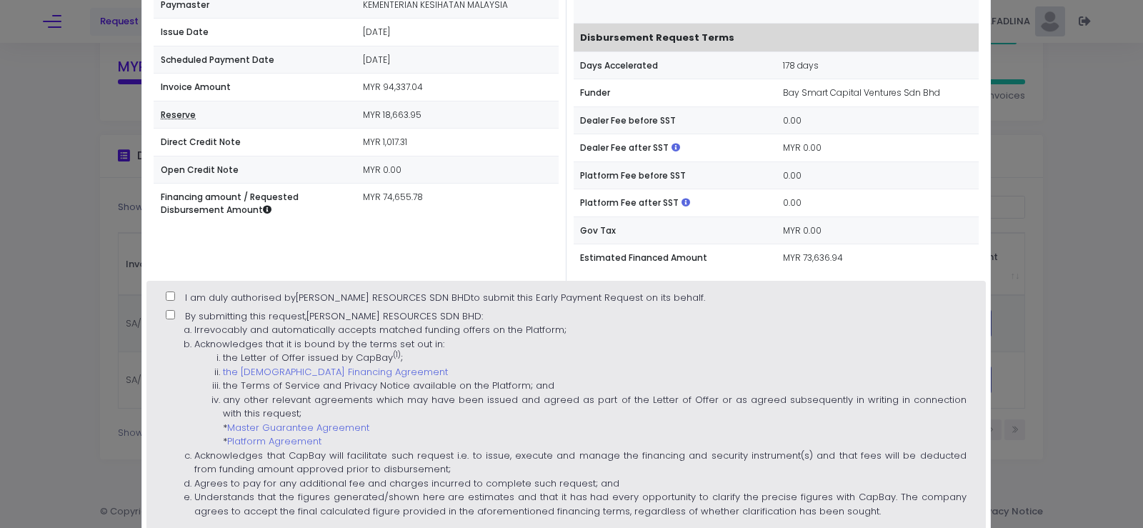
click at [168, 300] on input "I am duly authorised by [PERSON_NAME] RESOURCES SDN BHD to submit this Early Pa…" at bounding box center [170, 296] width 9 height 9
checkbox input "true"
click at [166, 317] on input "By submitting this request, [PERSON_NAME] RESOURCES SDN BHD : Irrevocably and a…" at bounding box center [170, 314] width 9 height 9
checkbox input "true"
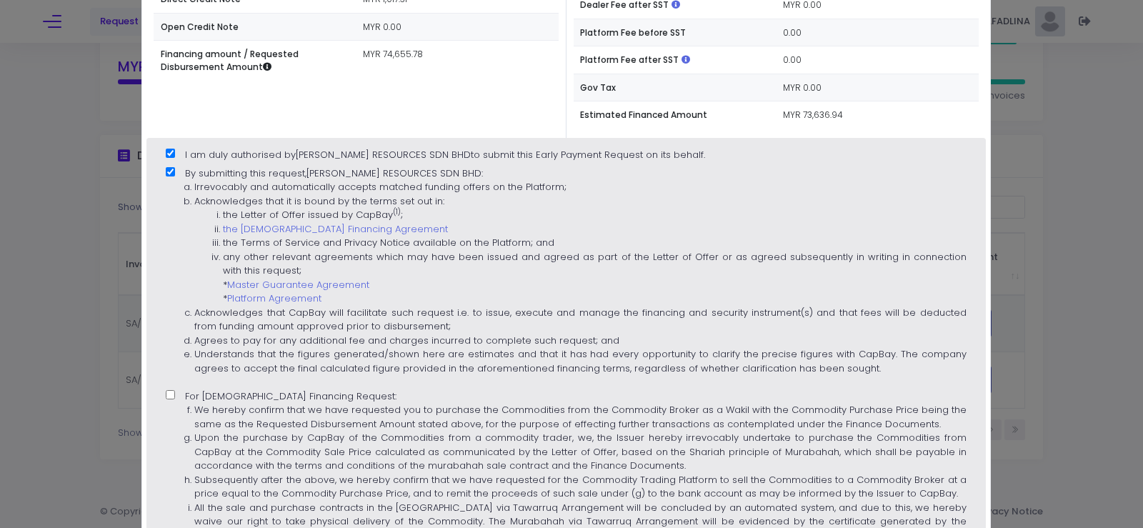
click at [162, 394] on div "I am duly authorised by [PERSON_NAME] RESOURCES SDN BHD to submit this Early Pa…" at bounding box center [565, 366] width 839 height 457
click at [185, 400] on span "For [DEMOGRAPHIC_DATA] Financing Request: We hereby confirm that we have reques…" at bounding box center [566, 466] width 800 height 154
click at [175, 399] on input "For [DEMOGRAPHIC_DATA] Financing Request: We hereby confirm that we have reques…" at bounding box center [170, 394] width 9 height 9
checkbox input "true"
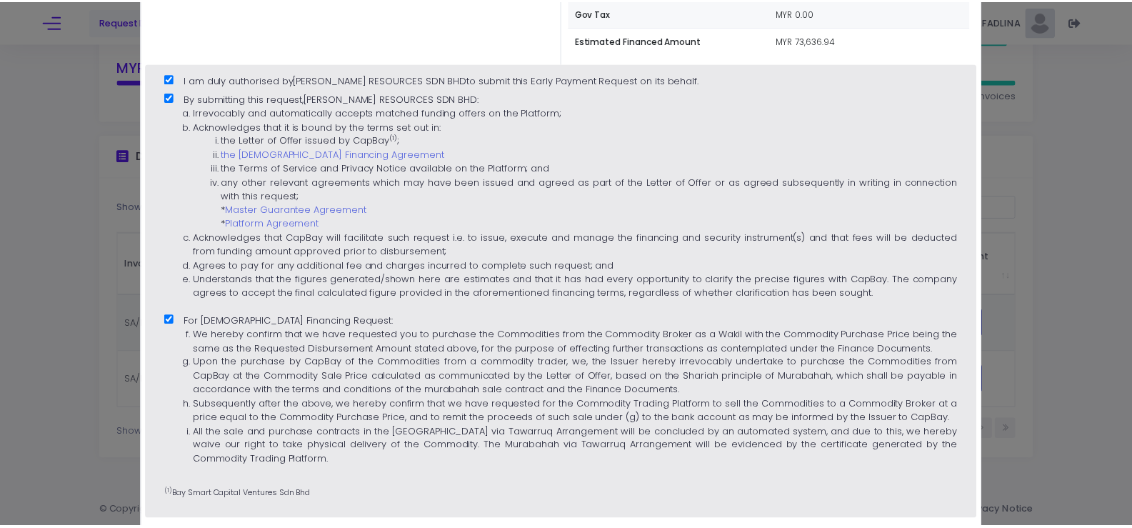
scroll to position [447, 0]
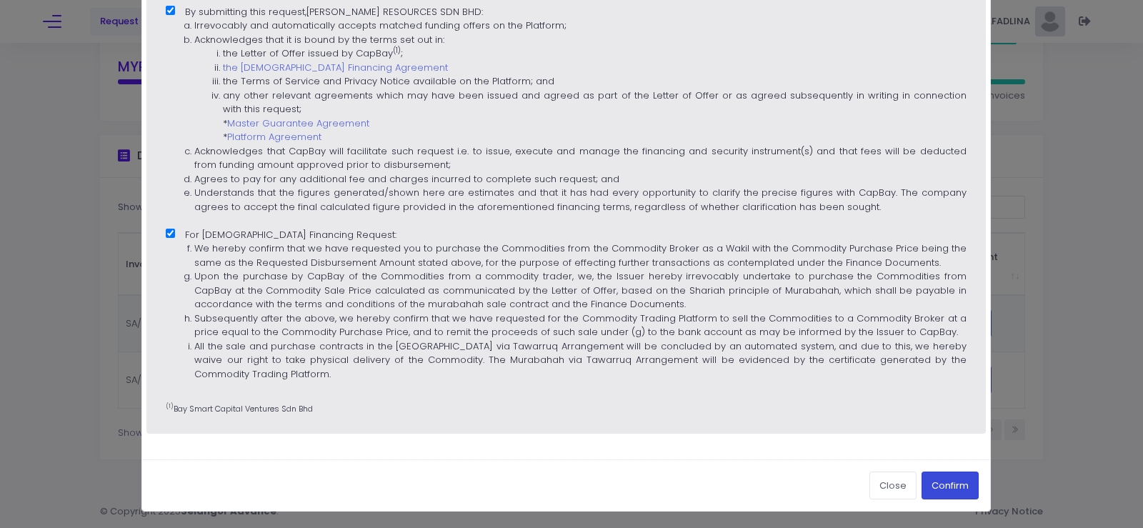
click at [936, 482] on button "Confirm" at bounding box center [950, 485] width 57 height 27
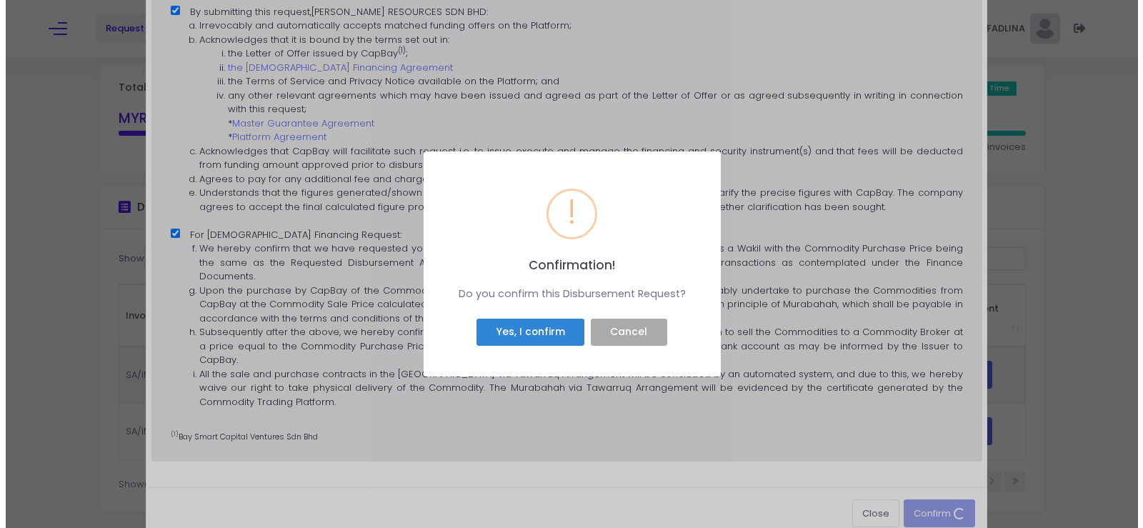
scroll to position [0, 0]
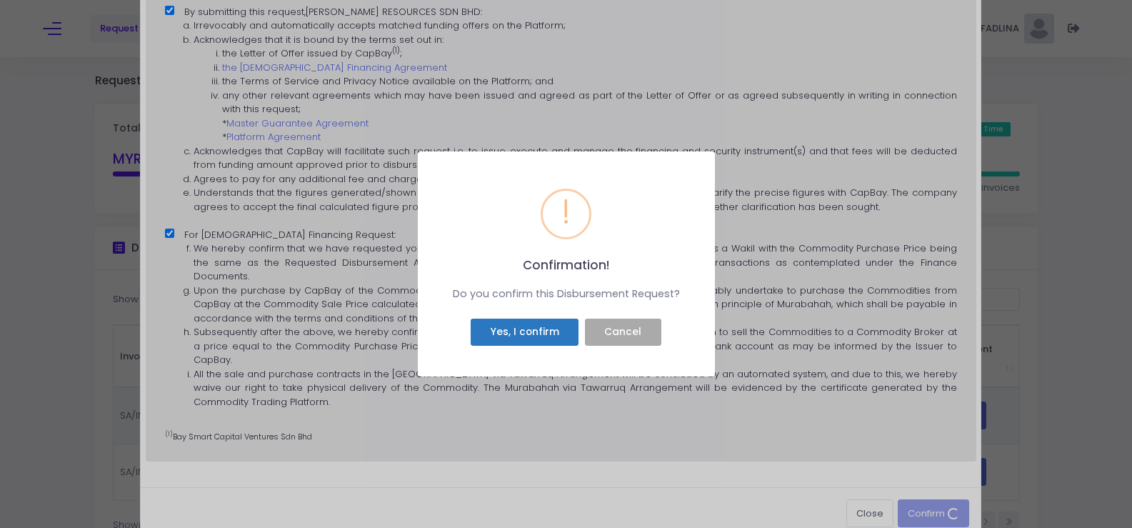
click at [513, 334] on button "Yes, I confirm" at bounding box center [525, 332] width 108 height 27
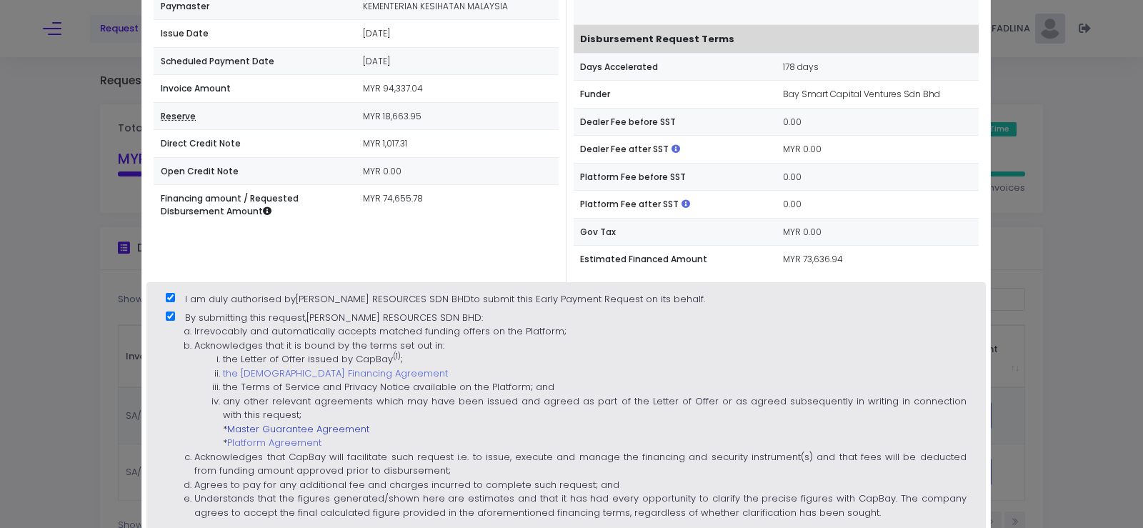
scroll to position [143, 0]
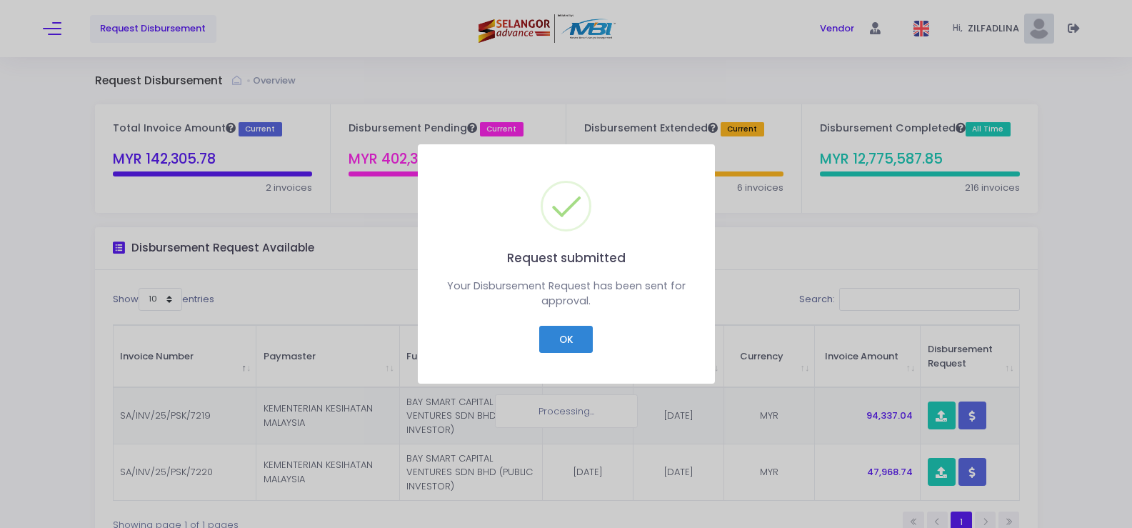
checkbox input "false"
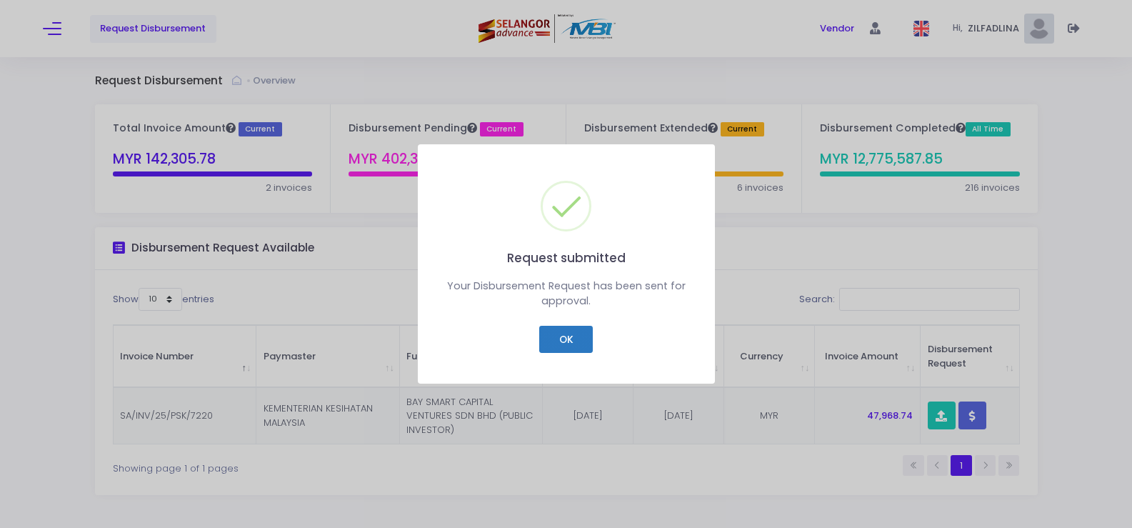
click at [574, 333] on button "OK" at bounding box center [566, 339] width 54 height 27
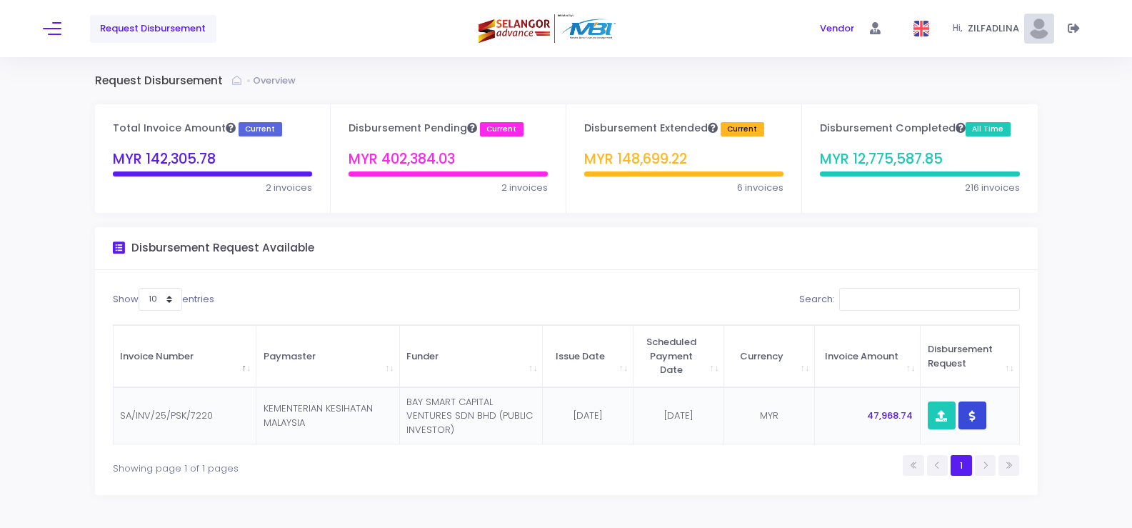
click at [973, 416] on icon "button" at bounding box center [973, 416] width 6 height 0
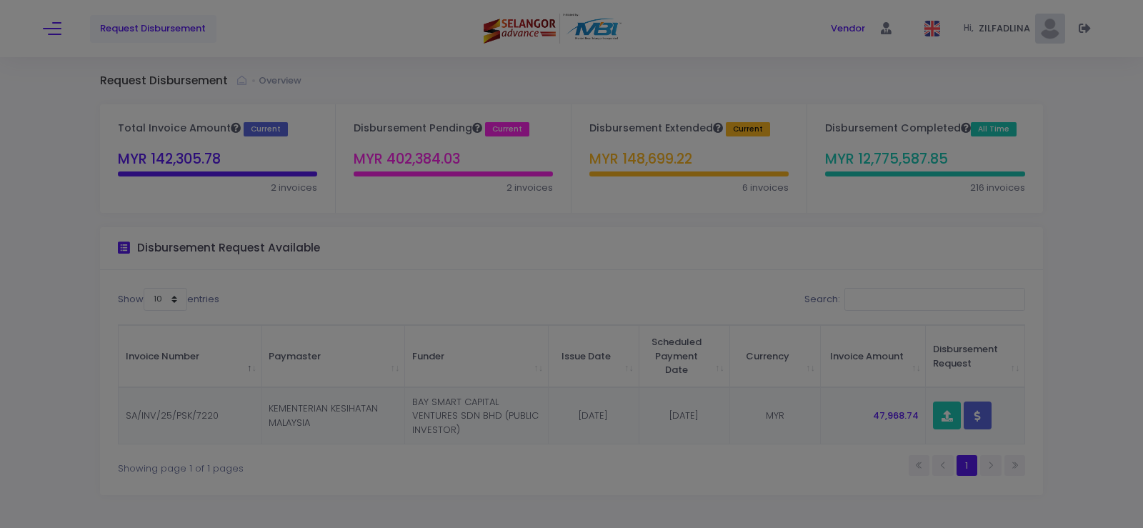
scroll to position [0, 0]
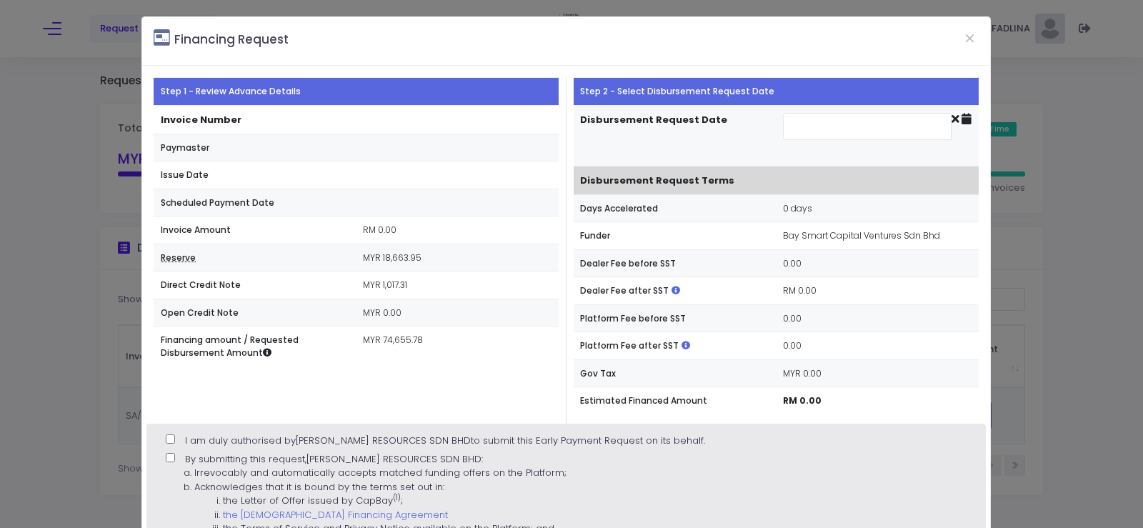
click at [170, 439] on input "I am duly authorised by [PERSON_NAME] RESOURCES SDN BHD to submit this Early Pa…" at bounding box center [170, 438] width 9 height 9
checkbox input "true"
type input "[DATE]"
click at [175, 454] on input "By submitting this request, [PERSON_NAME] RESOURCES SDN BHD : Irrevocably and a…" at bounding box center [170, 457] width 9 height 9
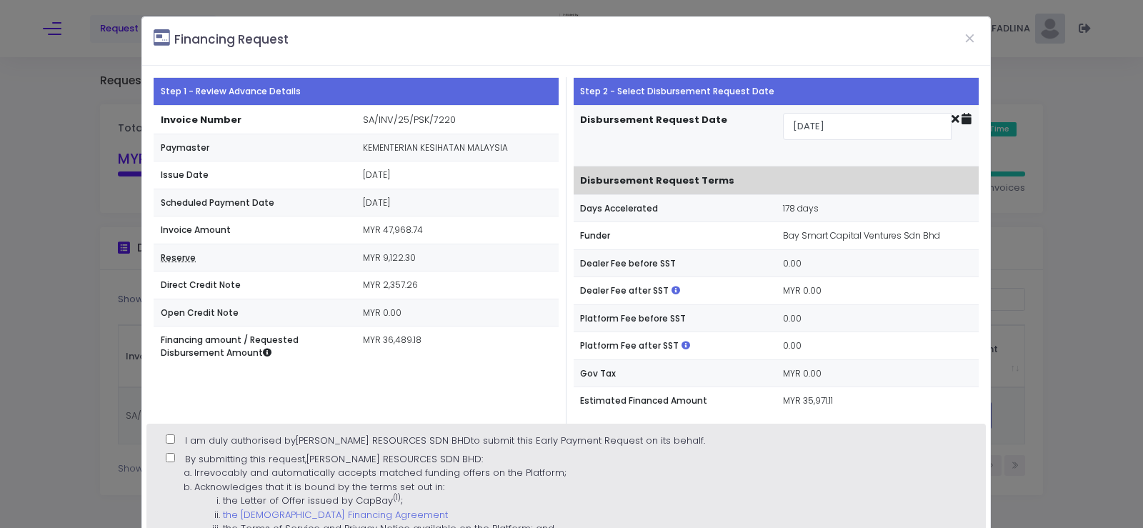
checkbox input "true"
click at [175, 444] on label "I am duly authorised by [PERSON_NAME] RESOURCES SDN BHD to submit this Early Pa…" at bounding box center [435, 441] width 539 height 14
click at [175, 444] on input "I am duly authorised by [PERSON_NAME] RESOURCES SDN BHD to submit this Early Pa…" at bounding box center [170, 438] width 9 height 9
checkbox input "true"
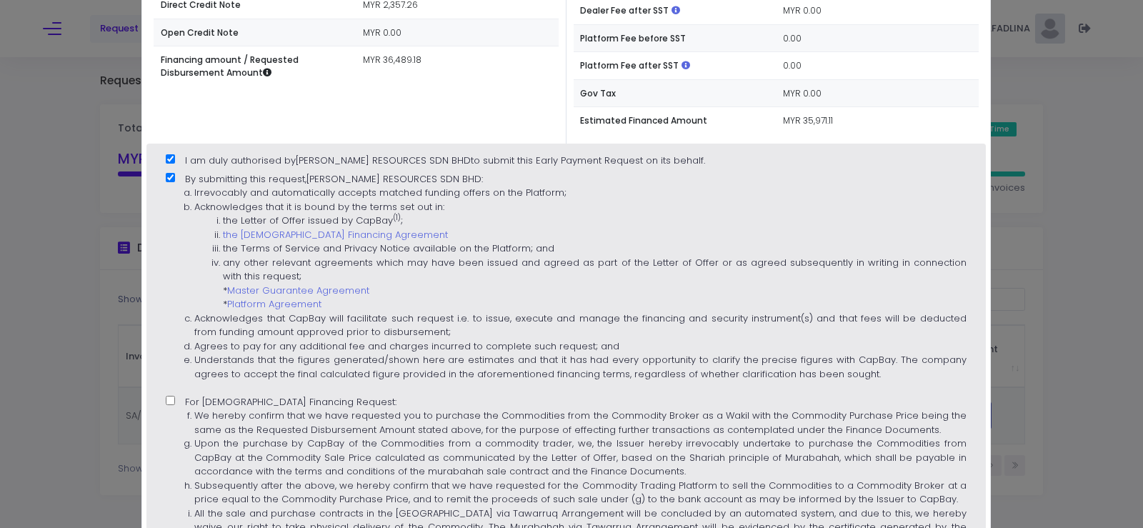
scroll to position [357, 0]
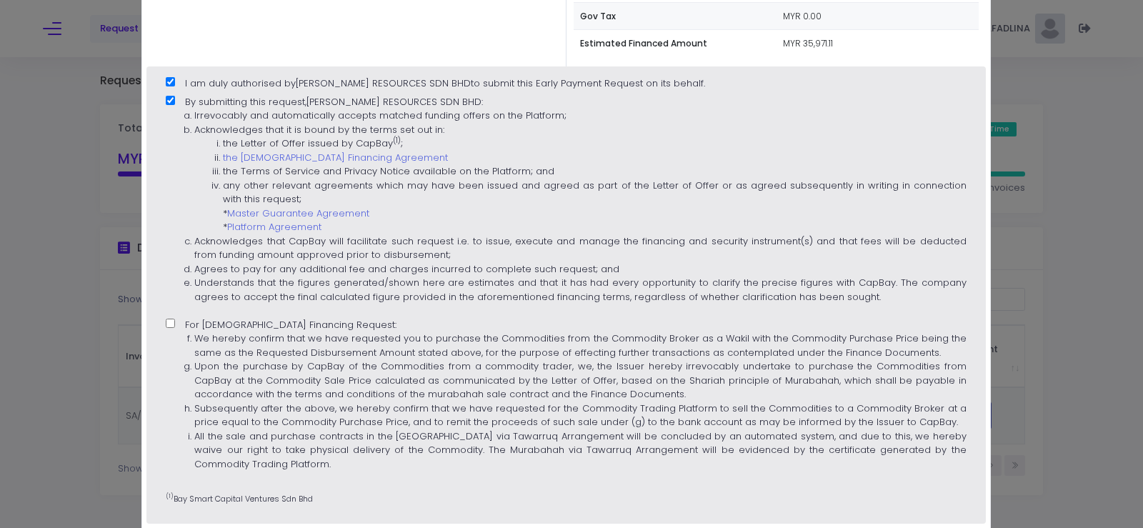
click at [171, 320] on input "For [DEMOGRAPHIC_DATA] Financing Request: We hereby confirm that we have reques…" at bounding box center [170, 323] width 9 height 9
checkbox input "true"
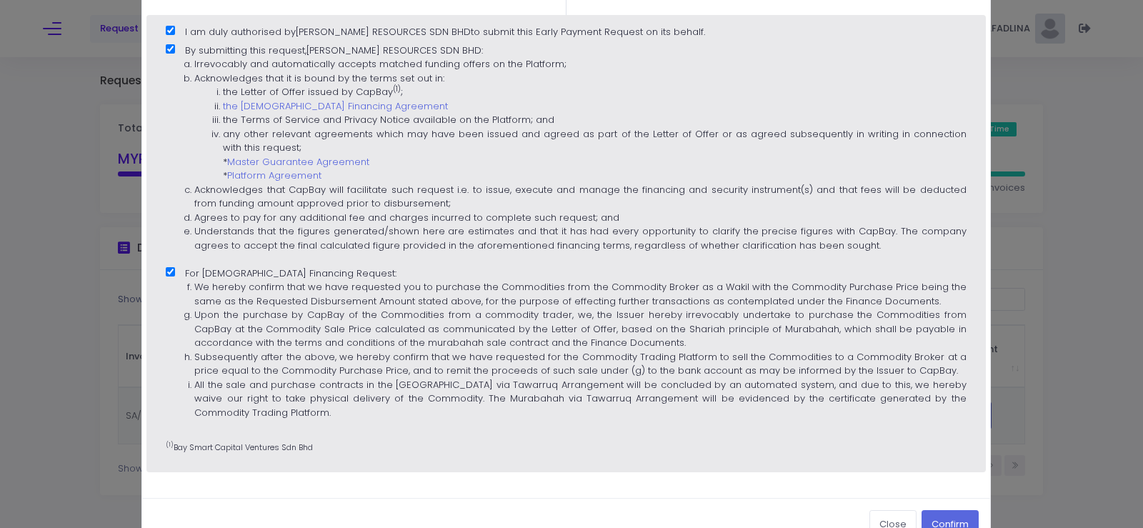
scroll to position [447, 0]
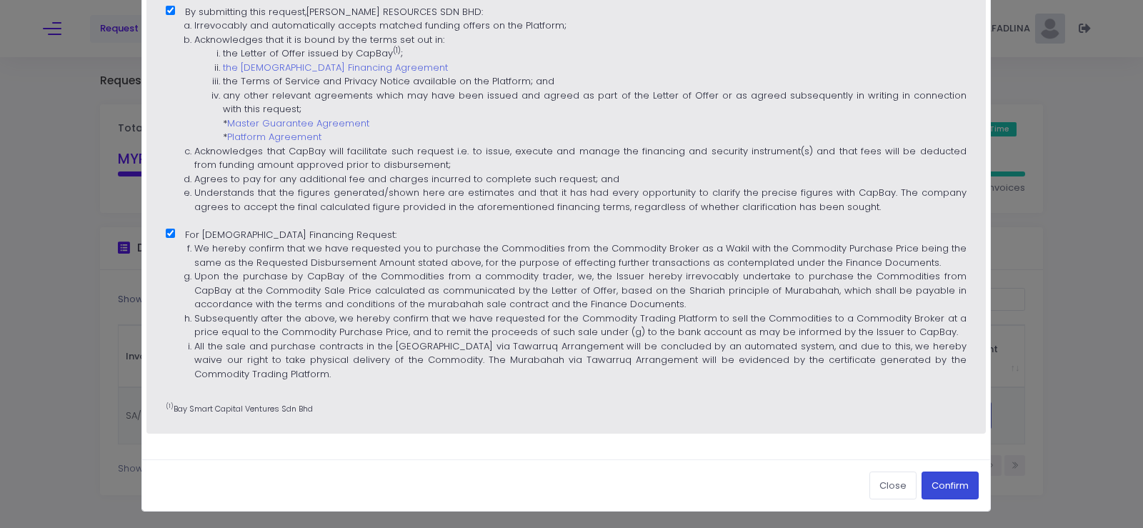
click at [953, 488] on button "Confirm" at bounding box center [950, 485] width 57 height 27
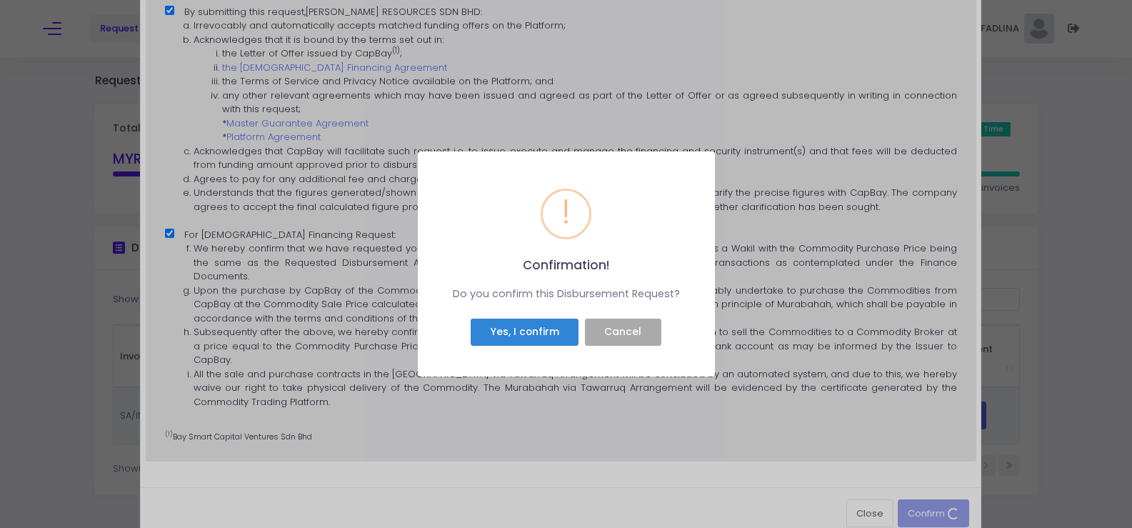
click at [521, 317] on div "Yes, I confirm Cancel" at bounding box center [567, 332] width 260 height 34
click at [519, 327] on button "Yes, I confirm" at bounding box center [525, 332] width 108 height 27
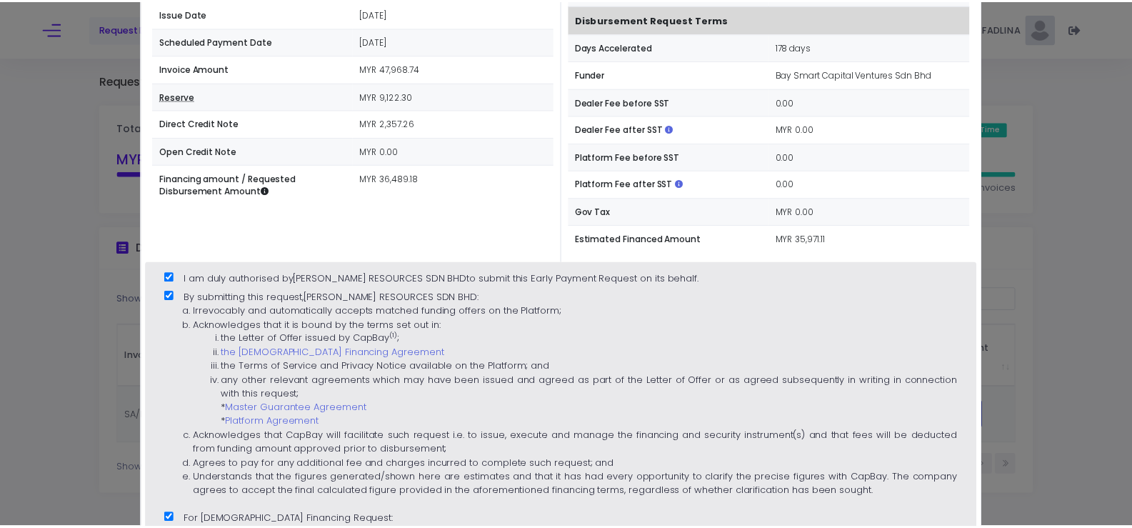
scroll to position [90, 0]
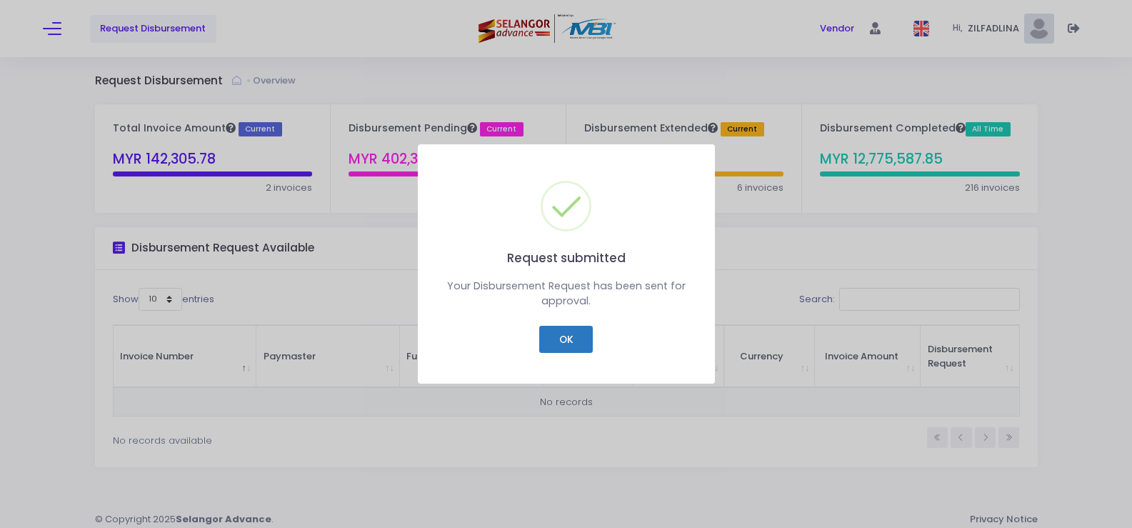
click at [569, 340] on button "OK" at bounding box center [566, 339] width 54 height 27
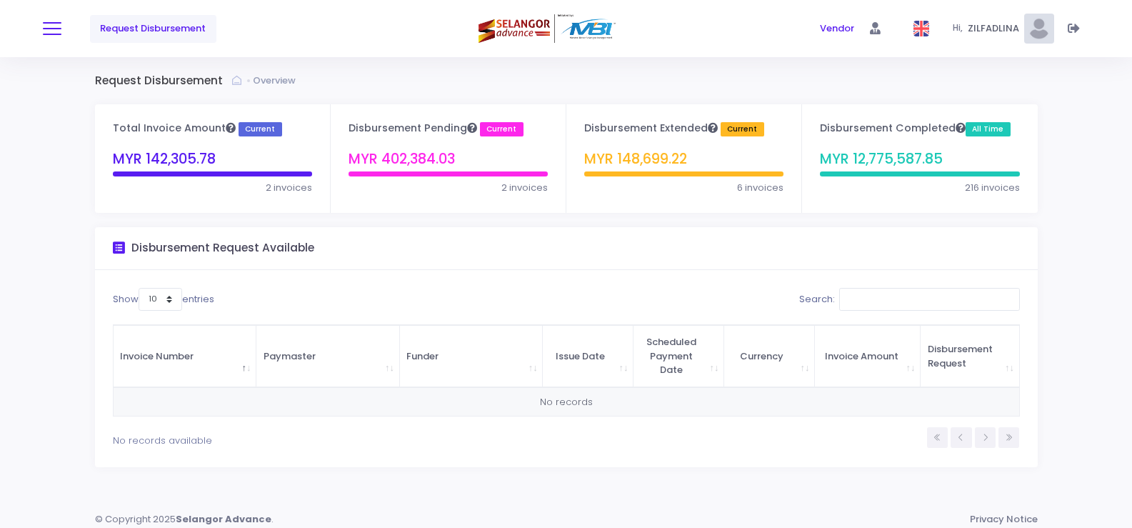
click at [46, 24] on button at bounding box center [52, 28] width 19 height 19
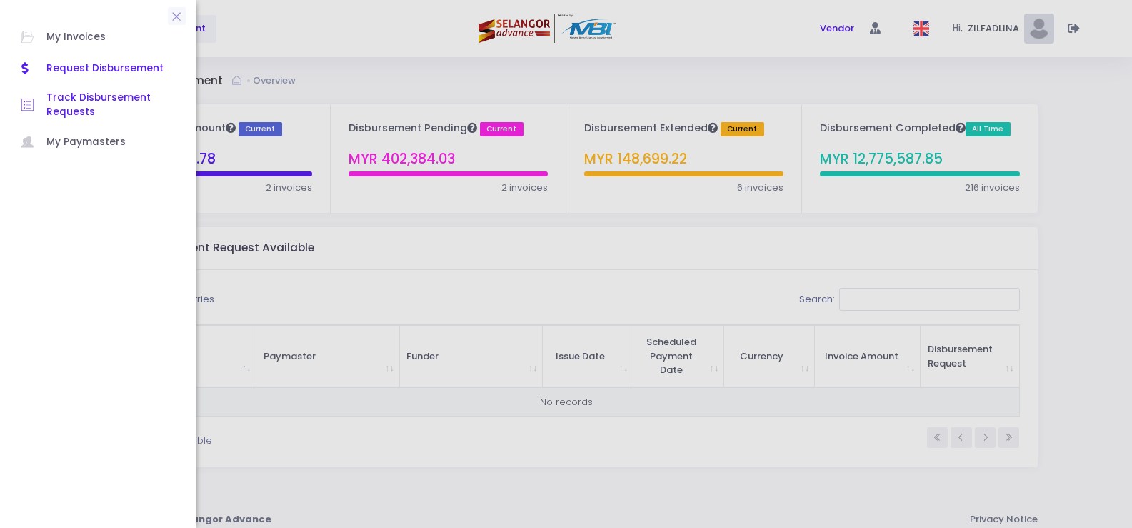
click at [95, 102] on span "Track Disbursement Requests" at bounding box center [110, 105] width 129 height 29
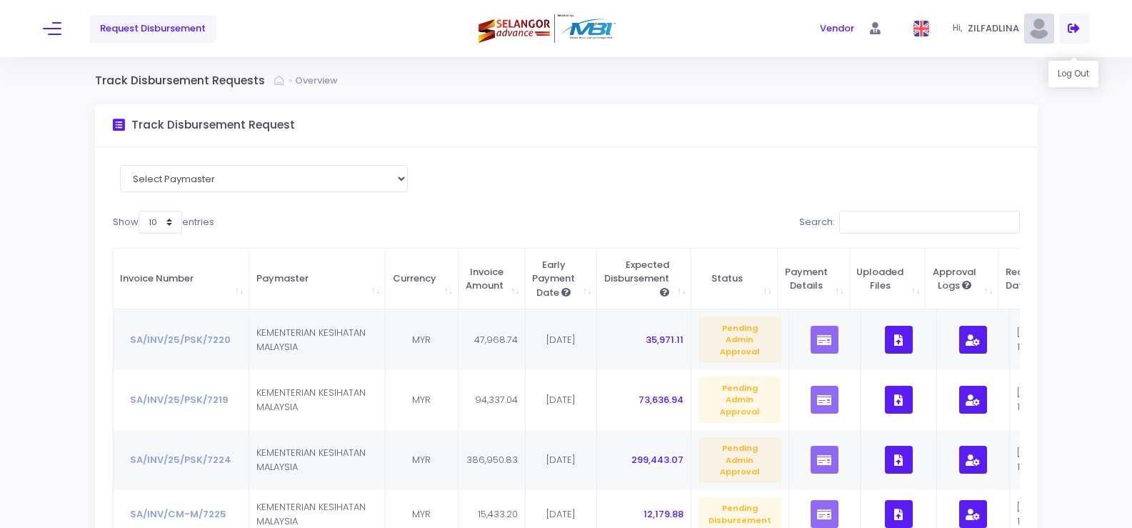
click at [1076, 29] on icon at bounding box center [1074, 29] width 12 height 0
